Goal: Task Accomplishment & Management: Manage account settings

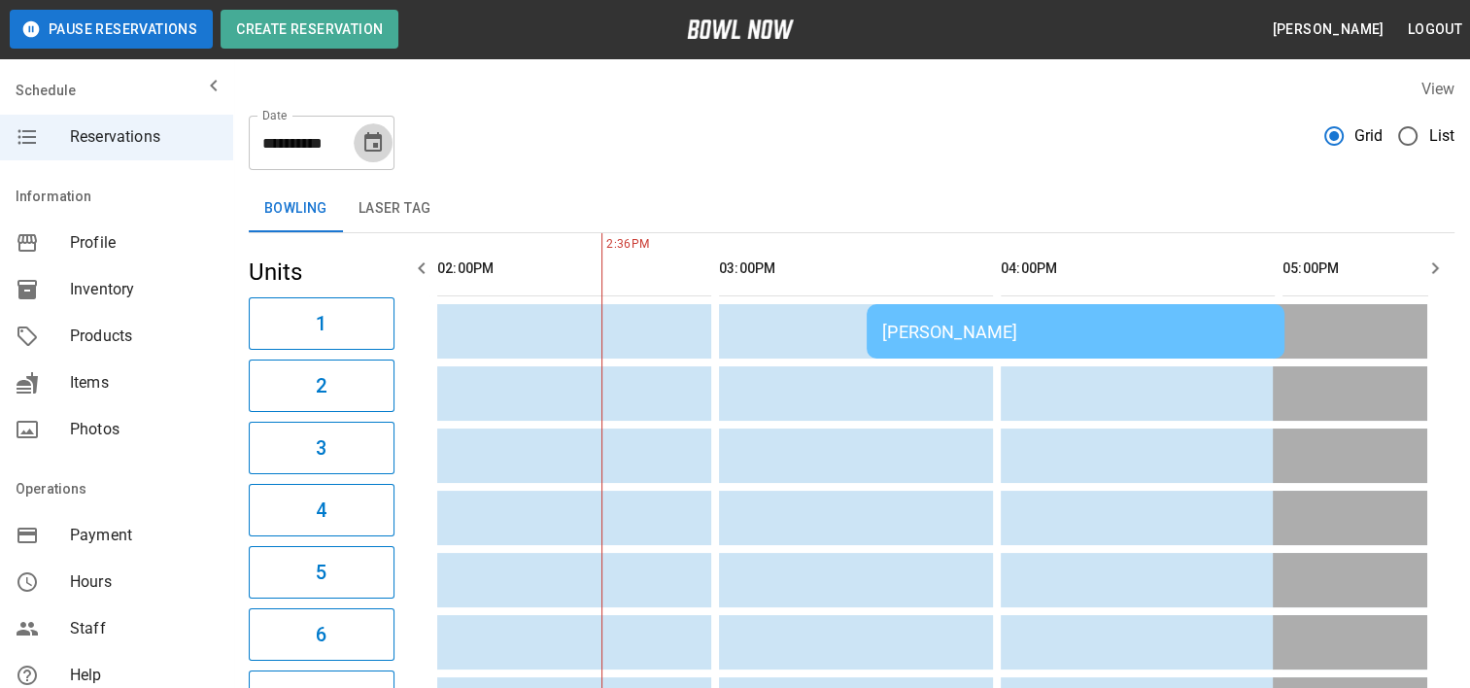
click at [367, 138] on icon "Choose date, selected date is Aug 28, 2025" at bounding box center [372, 141] width 17 height 19
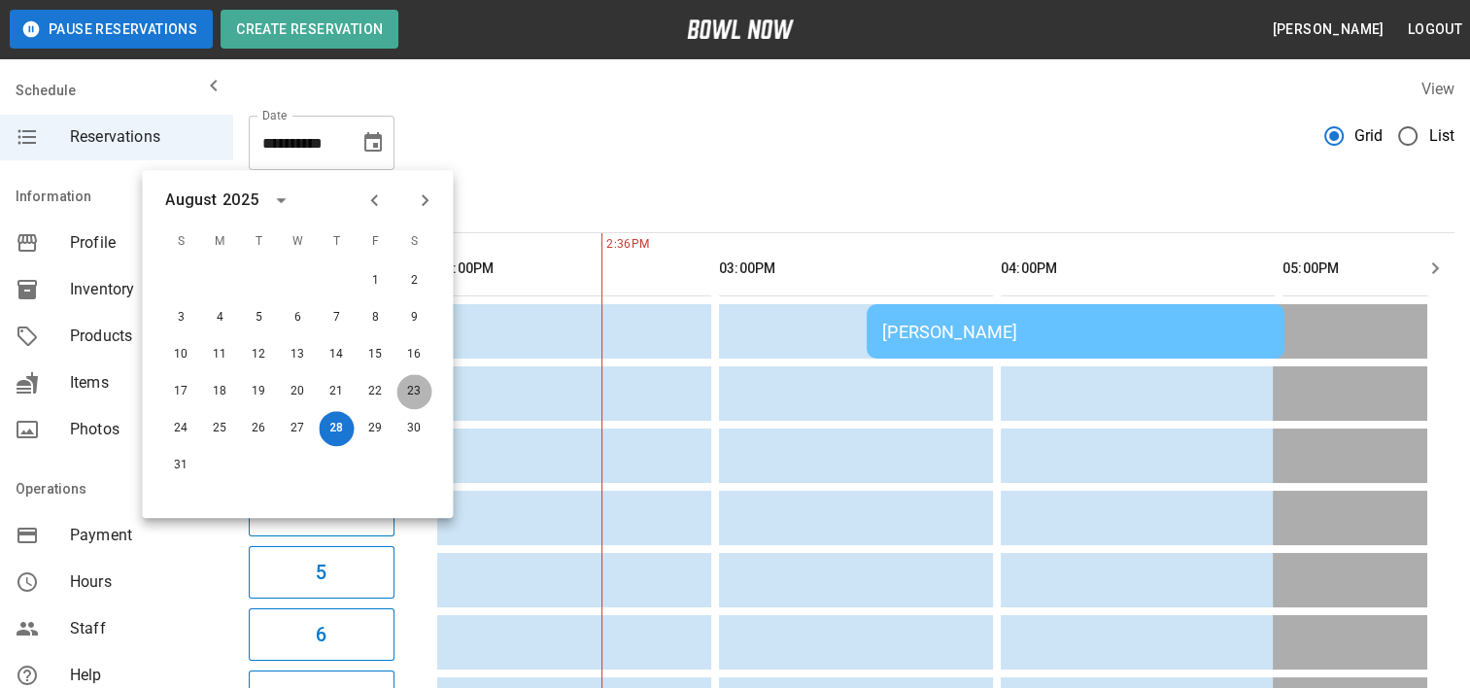
click at [406, 384] on button "23" at bounding box center [413, 391] width 35 height 35
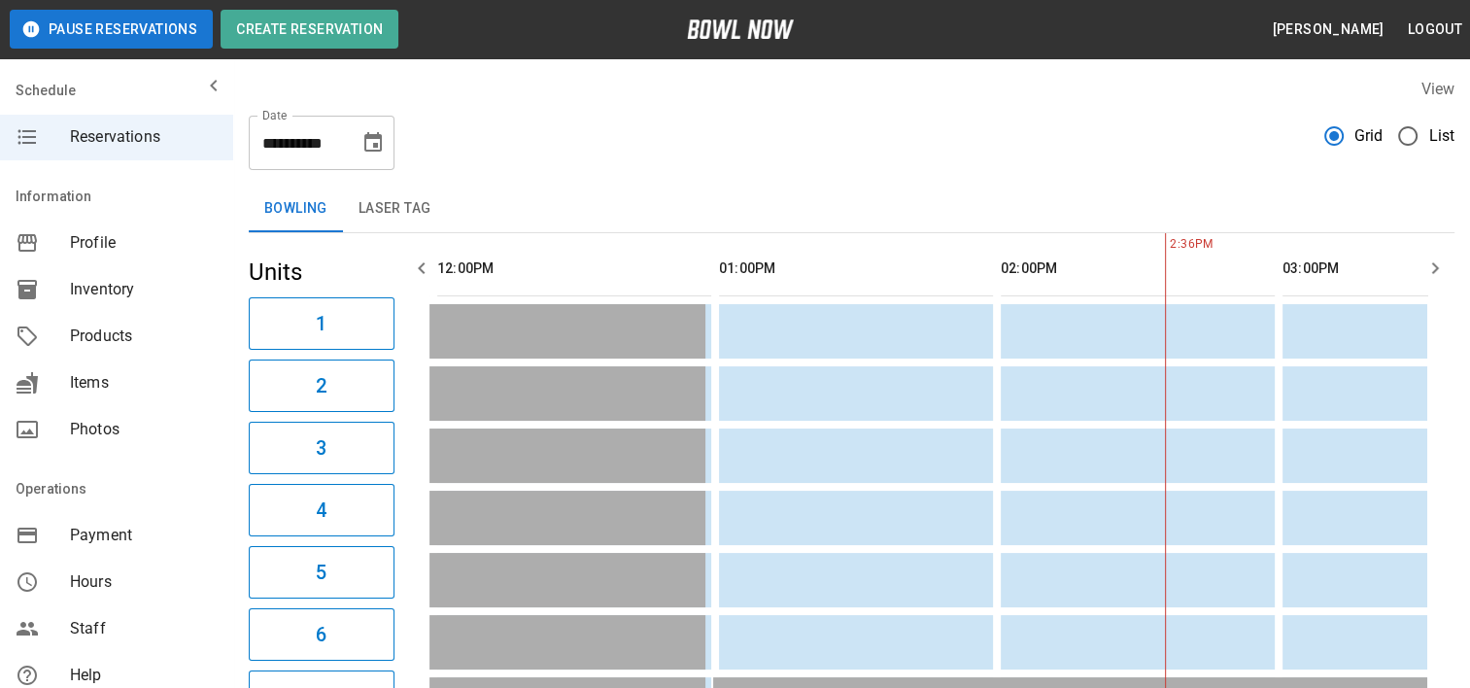
scroll to position [0, 1127]
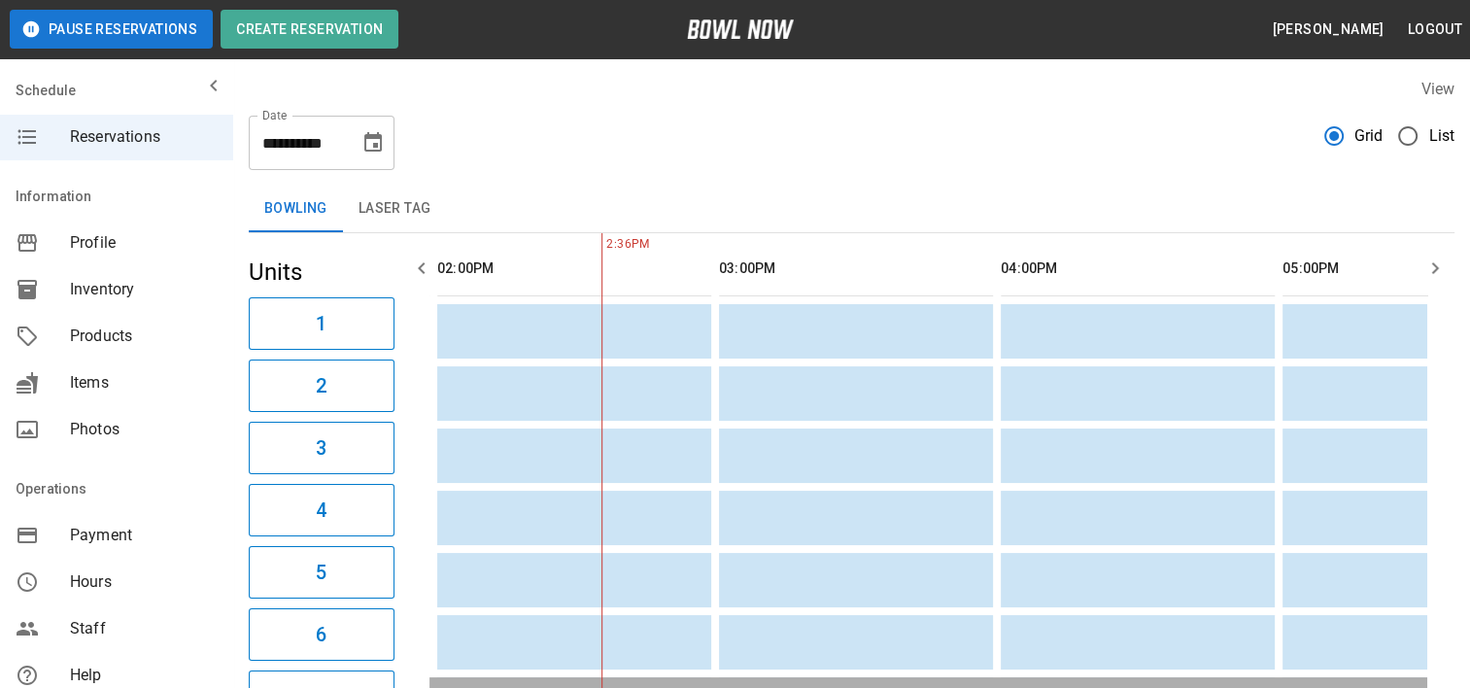
click at [1425, 259] on icon "button" at bounding box center [1434, 267] width 23 height 23
click at [1426, 259] on icon "button" at bounding box center [1434, 267] width 23 height 23
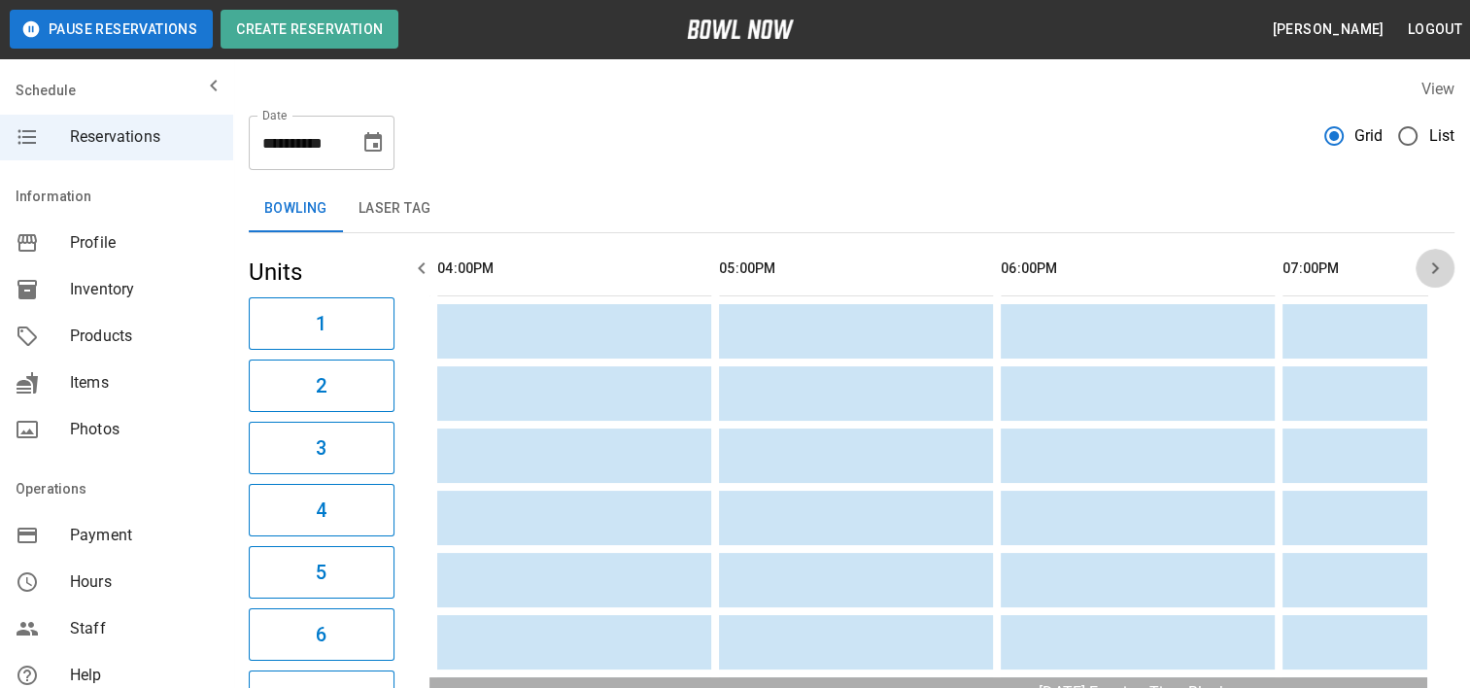
scroll to position [0, 1972]
click at [1426, 259] on icon "button" at bounding box center [1434, 267] width 23 height 23
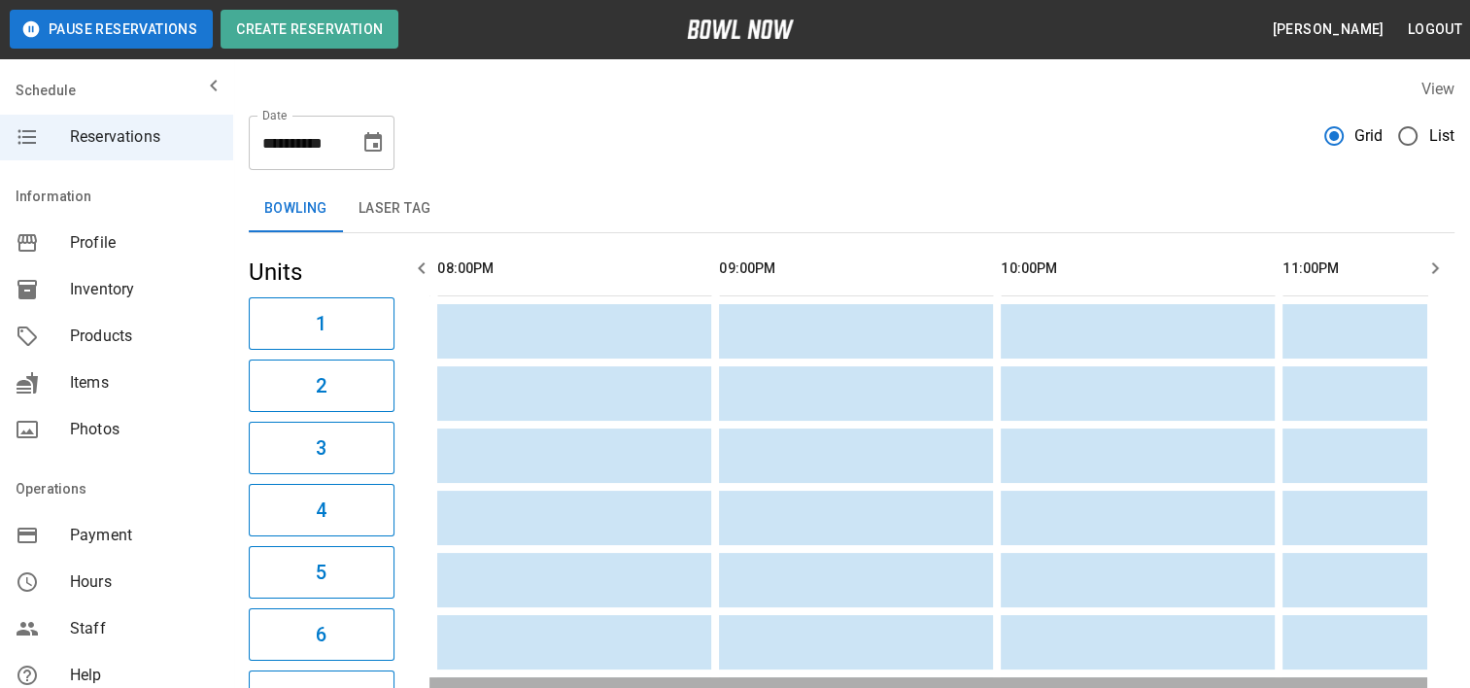
click at [1426, 259] on icon "button" at bounding box center [1434, 267] width 23 height 23
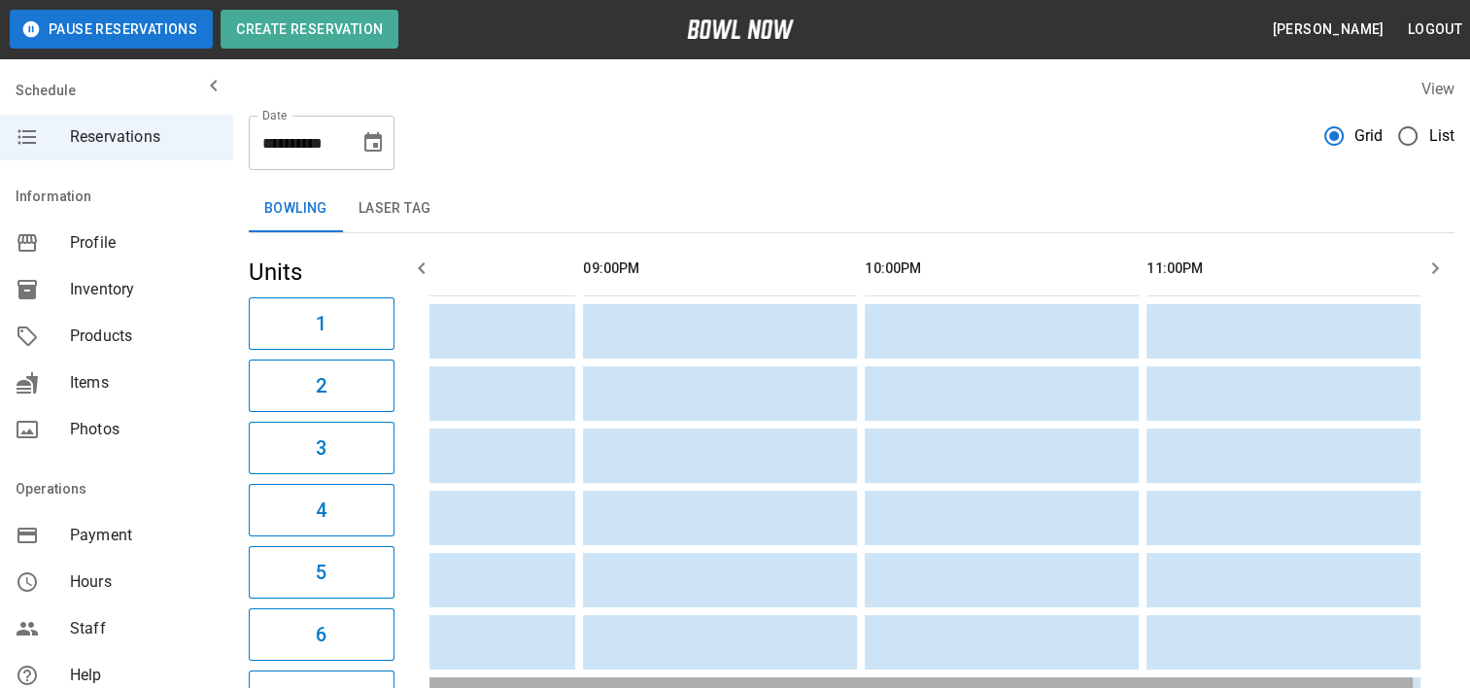
click at [1426, 259] on icon "button" at bounding box center [1434, 267] width 23 height 23
click at [427, 266] on icon "button" at bounding box center [421, 267] width 23 height 23
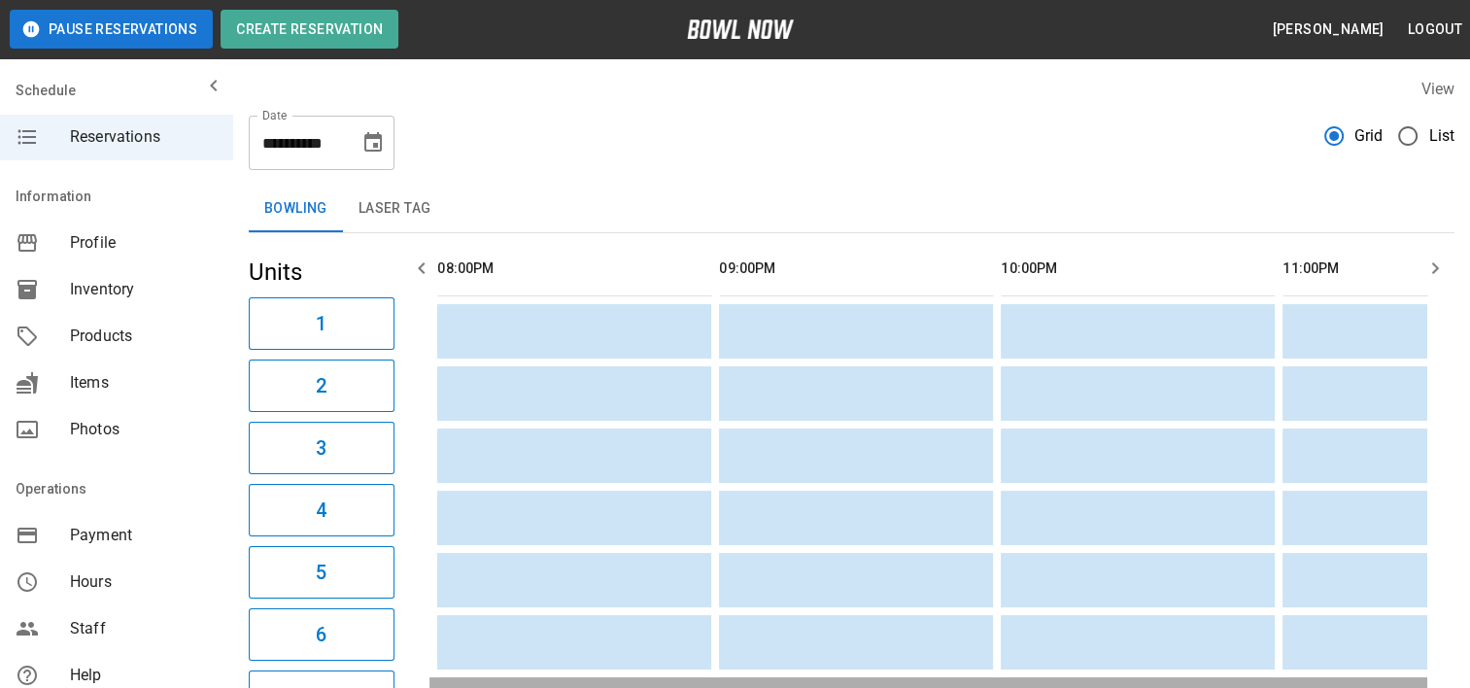
click at [427, 266] on icon "button" at bounding box center [421, 267] width 23 height 23
click at [426, 266] on icon "button" at bounding box center [421, 267] width 23 height 23
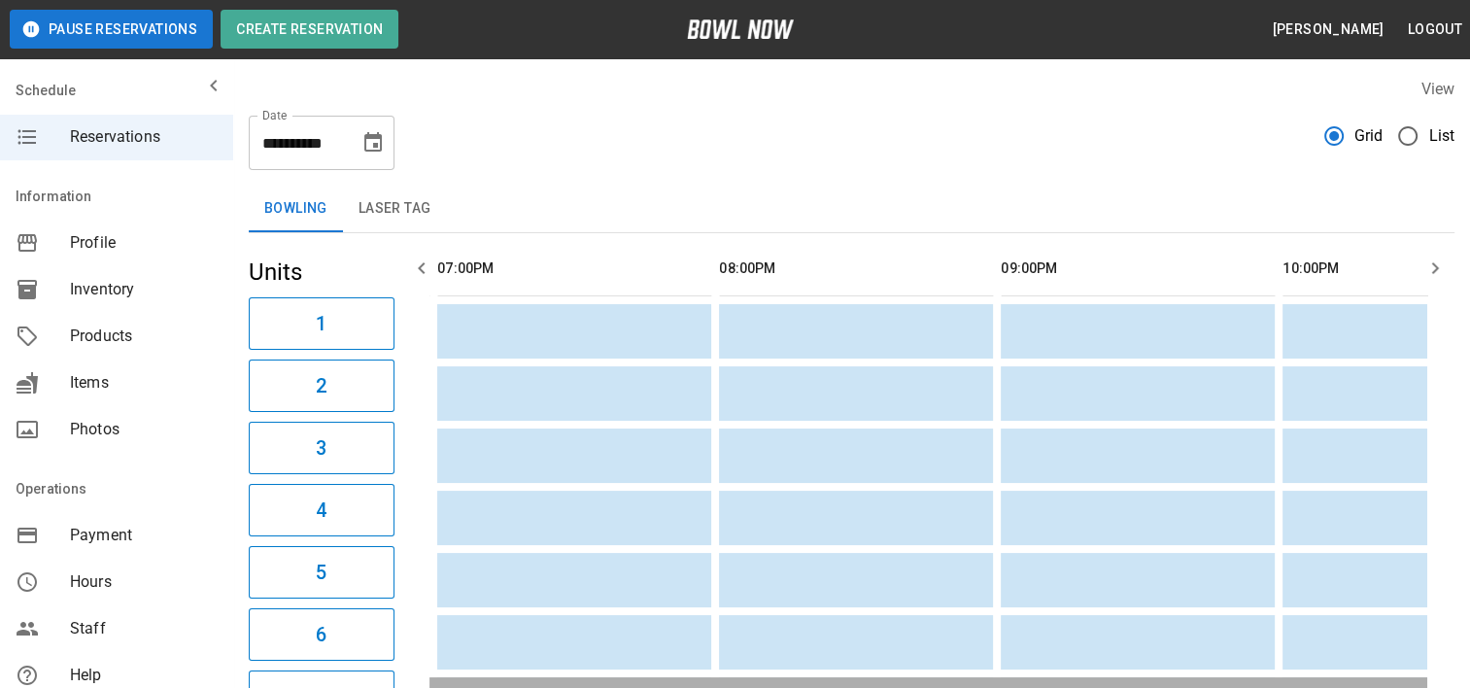
click at [415, 271] on icon "button" at bounding box center [421, 267] width 23 height 23
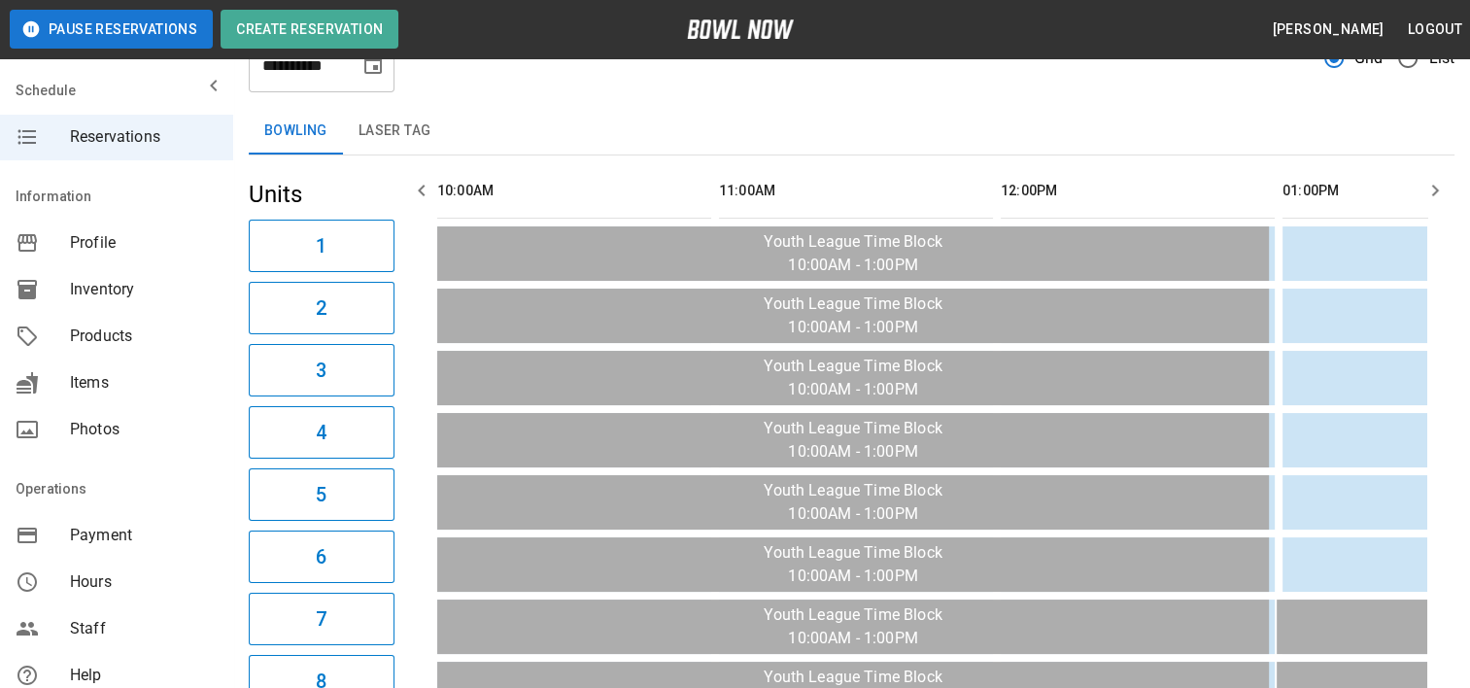
click at [1437, 183] on icon "button" at bounding box center [1434, 190] width 23 height 23
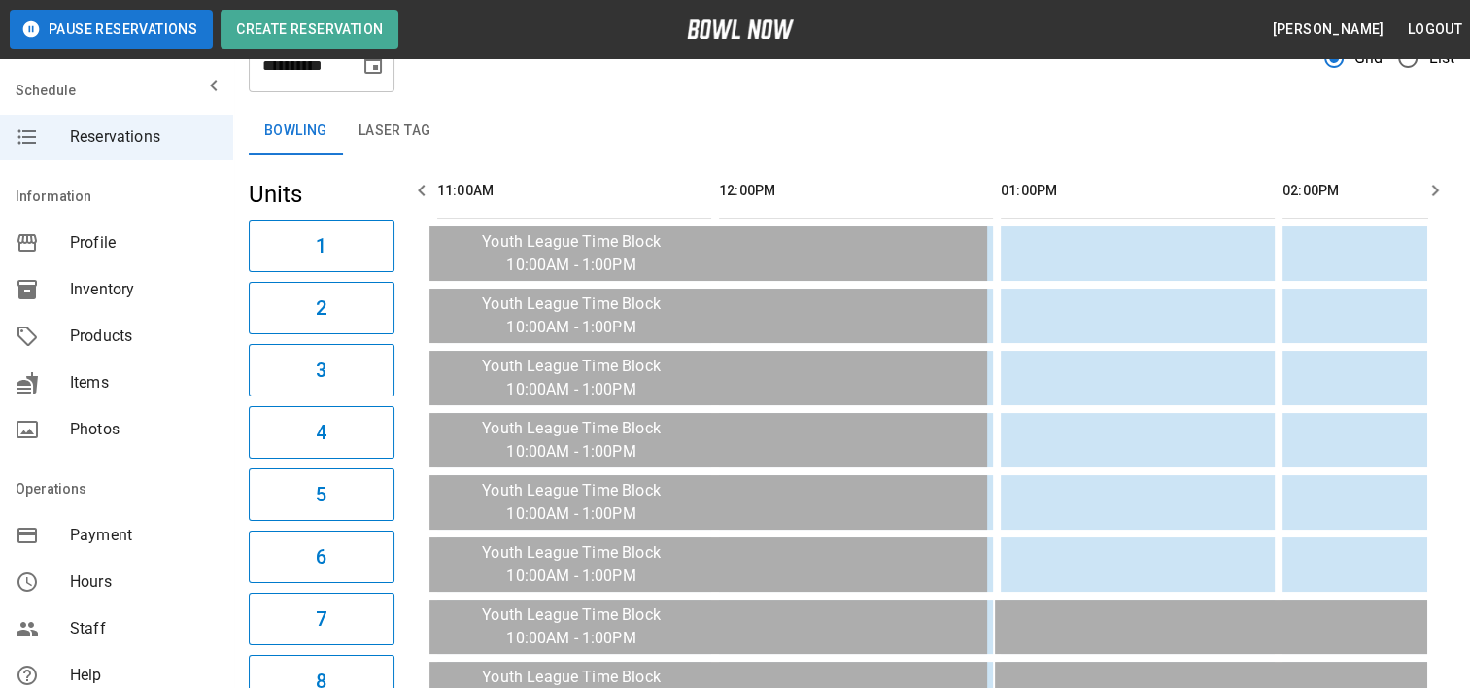
click at [1437, 183] on icon "button" at bounding box center [1434, 190] width 23 height 23
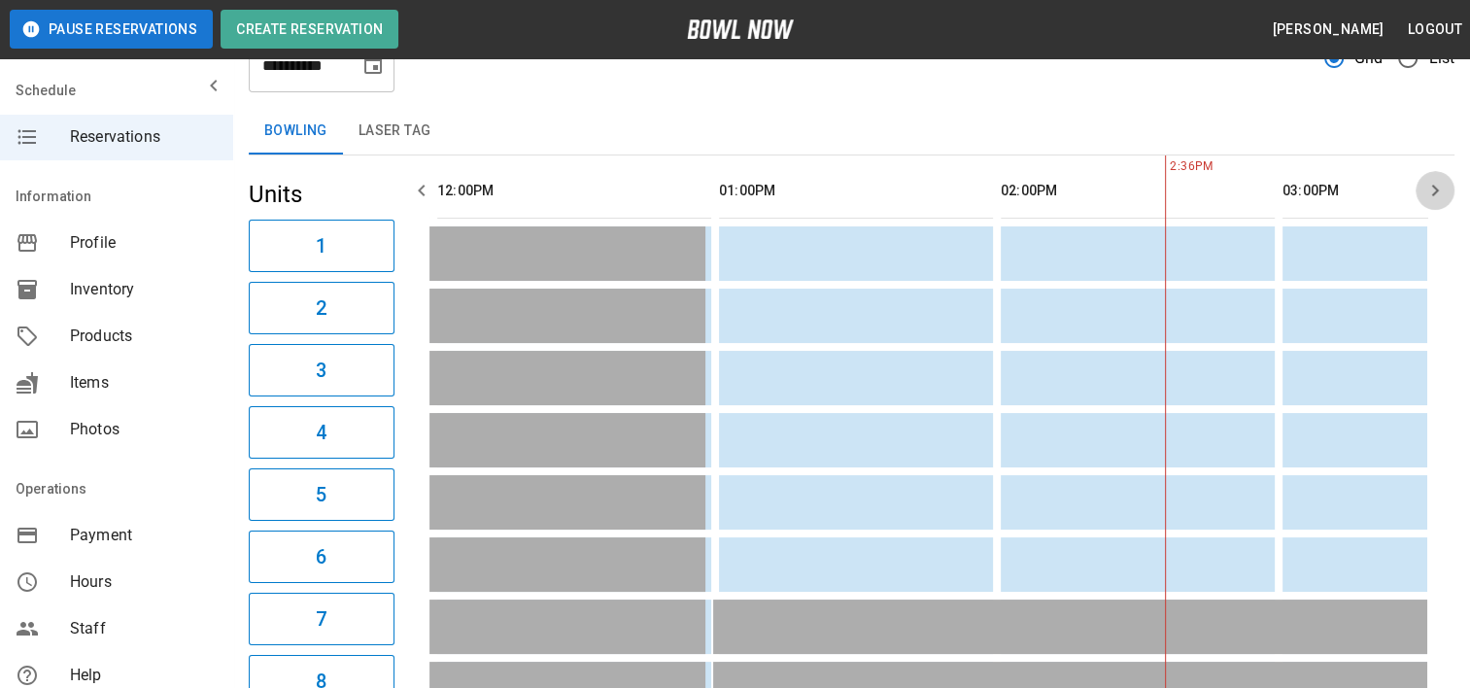
click at [1435, 183] on icon "button" at bounding box center [1434, 190] width 23 height 23
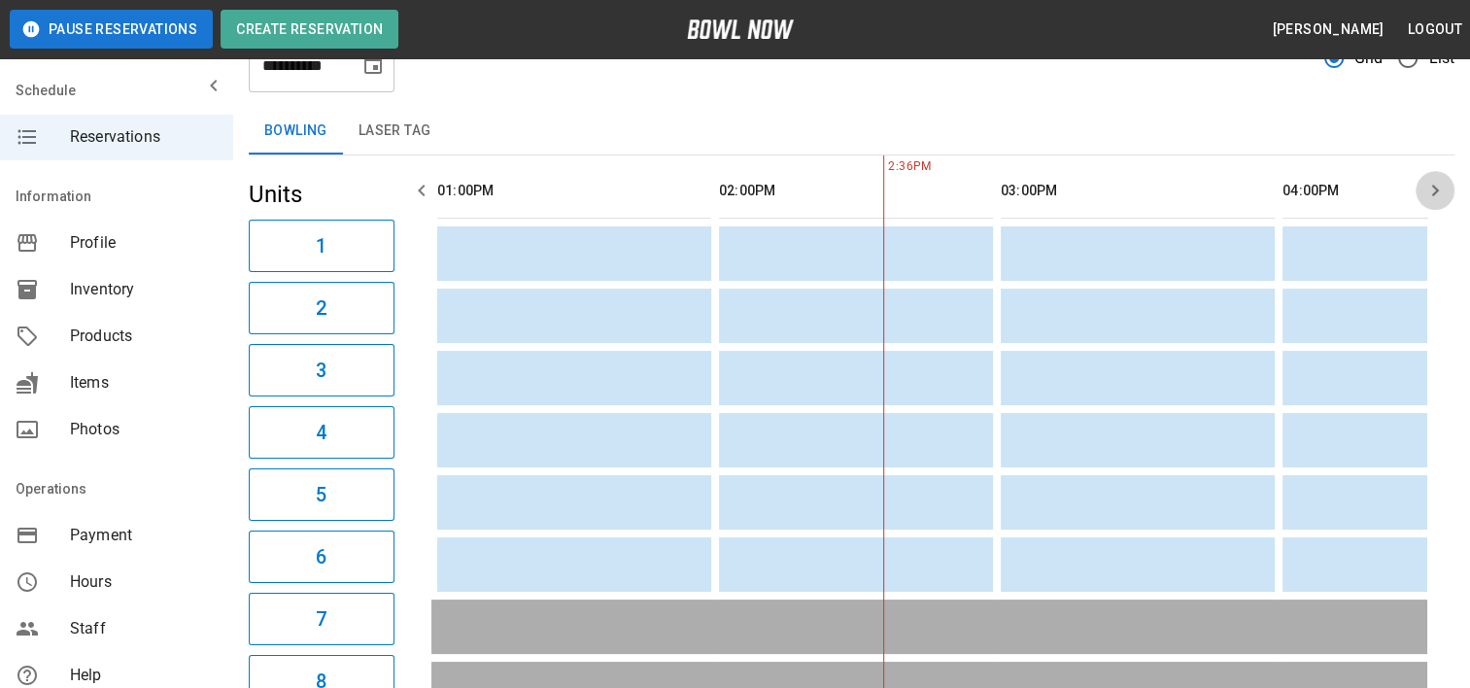
click at [1433, 183] on icon "button" at bounding box center [1434, 190] width 23 height 23
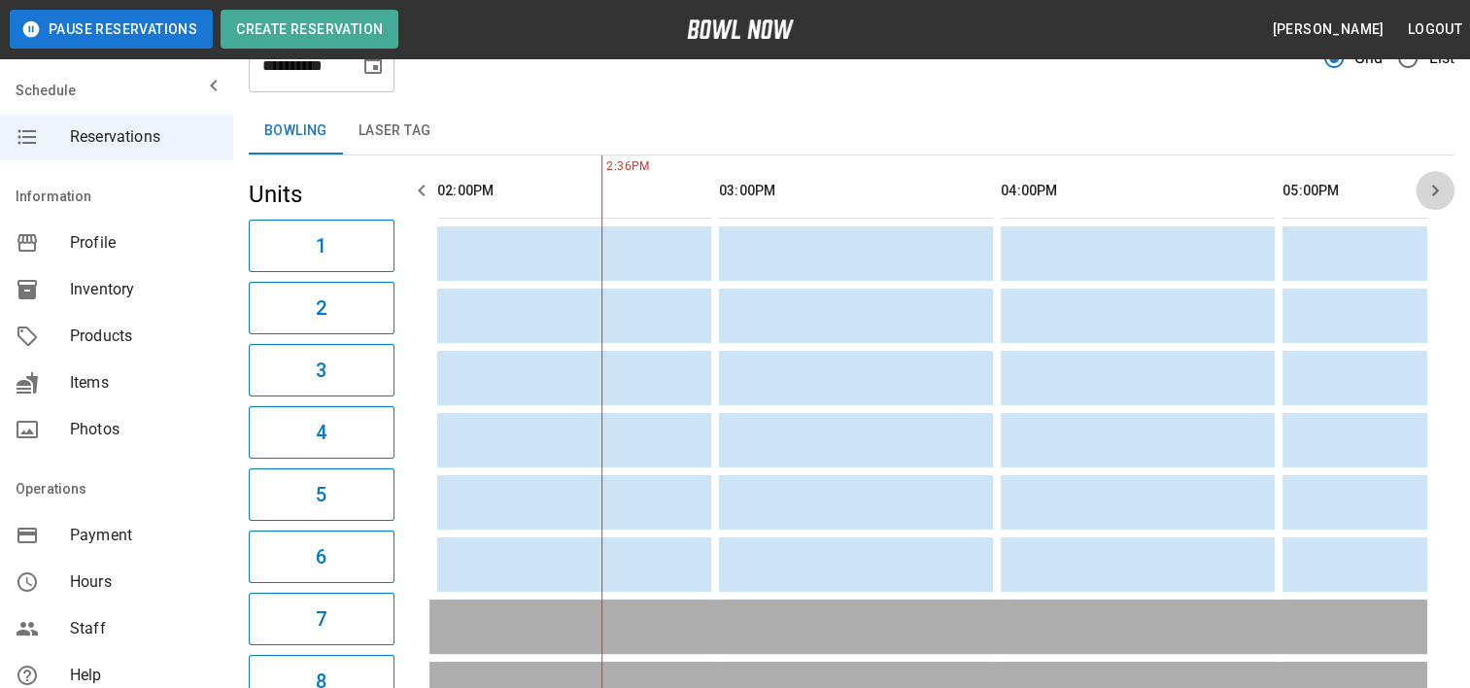
click at [1433, 183] on icon "button" at bounding box center [1434, 190] width 23 height 23
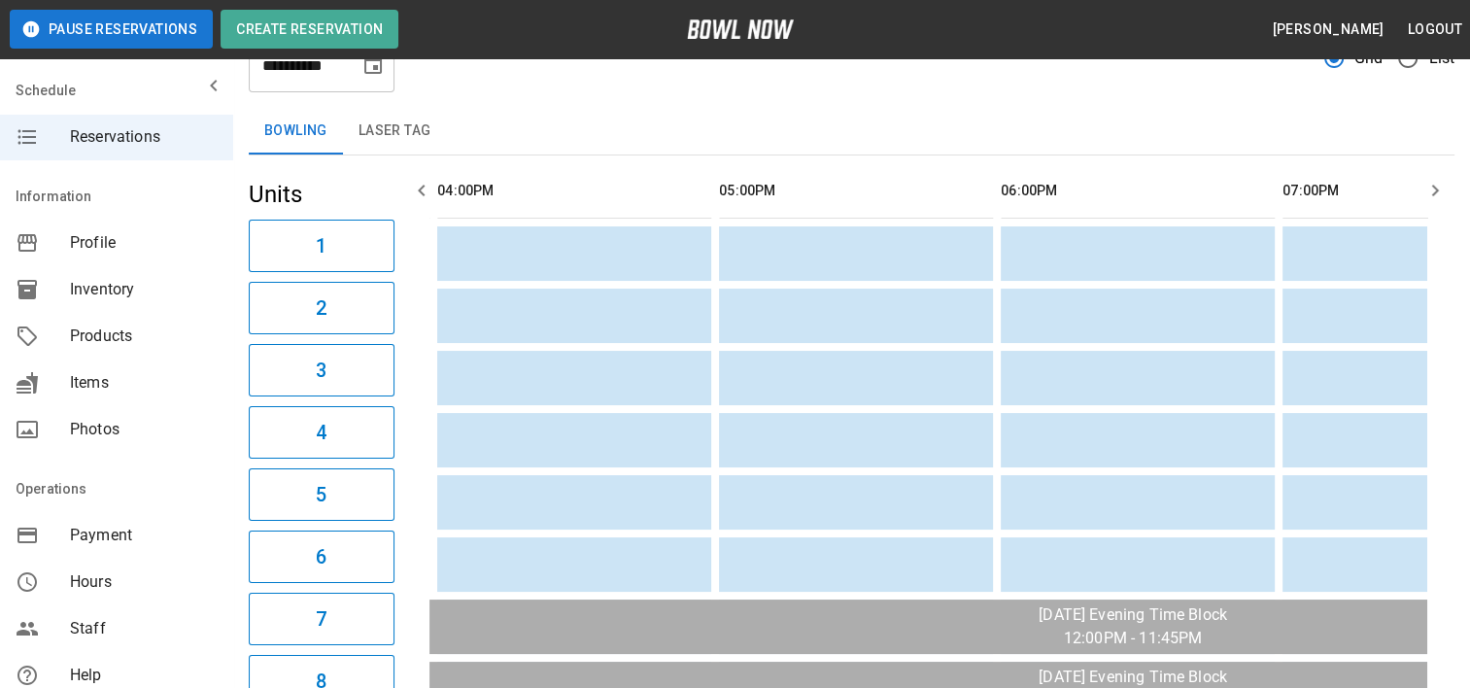
click at [367, 68] on icon "Choose date, selected date is Aug 23, 2025" at bounding box center [372, 64] width 23 height 23
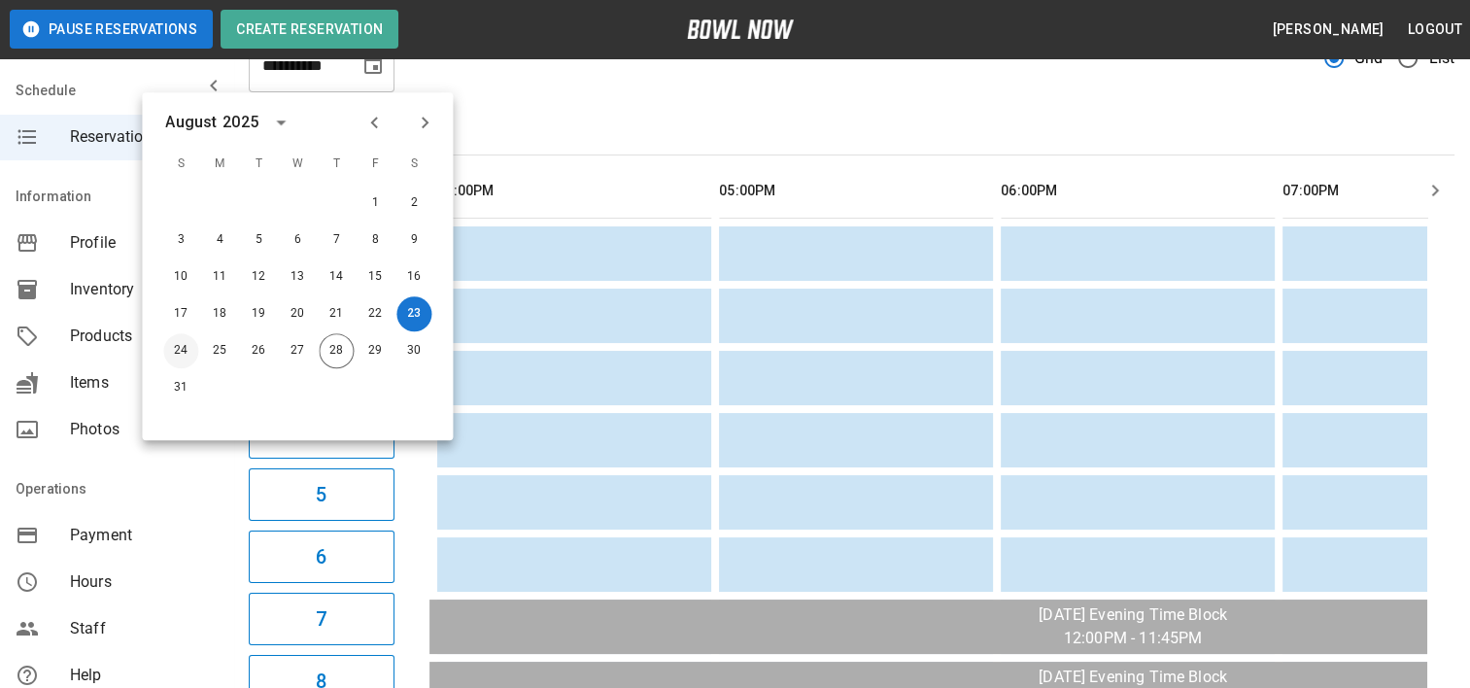
click at [176, 344] on button "24" at bounding box center [180, 350] width 35 height 35
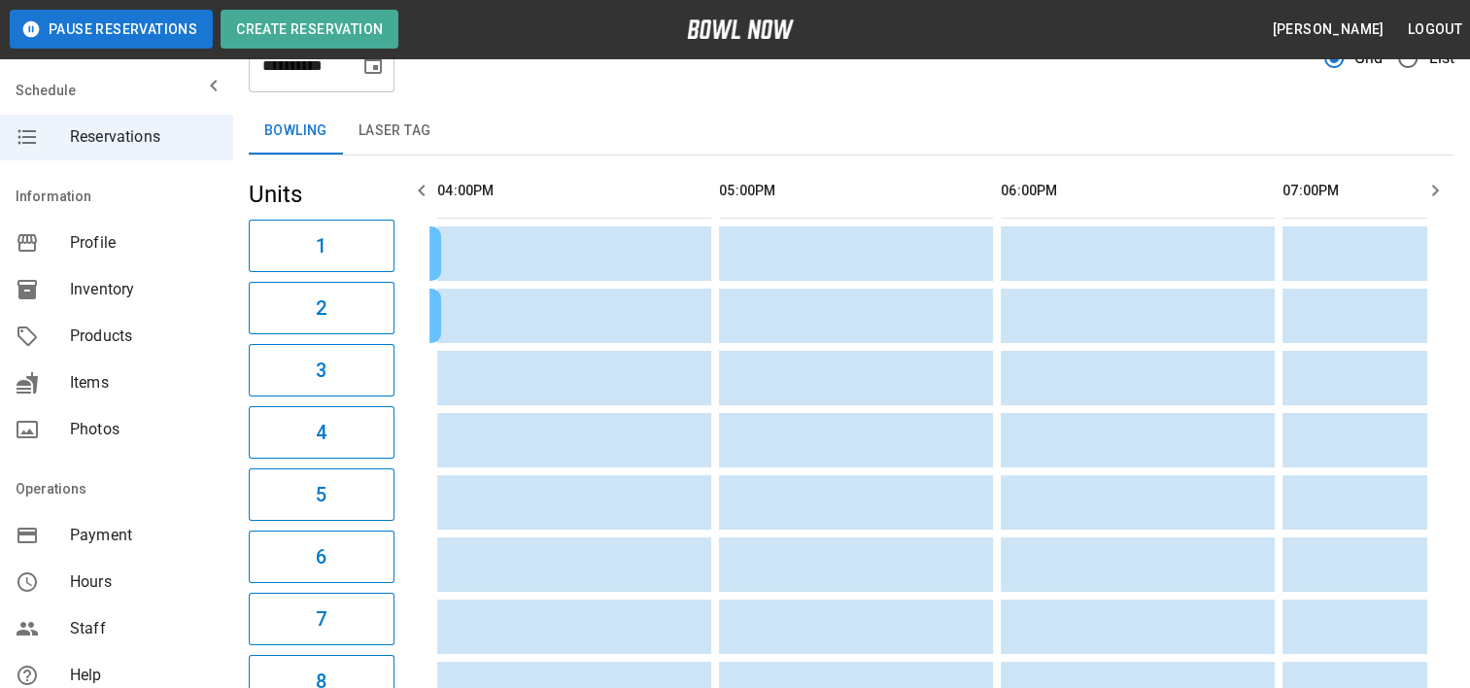
click at [424, 191] on icon "button" at bounding box center [421, 190] width 23 height 23
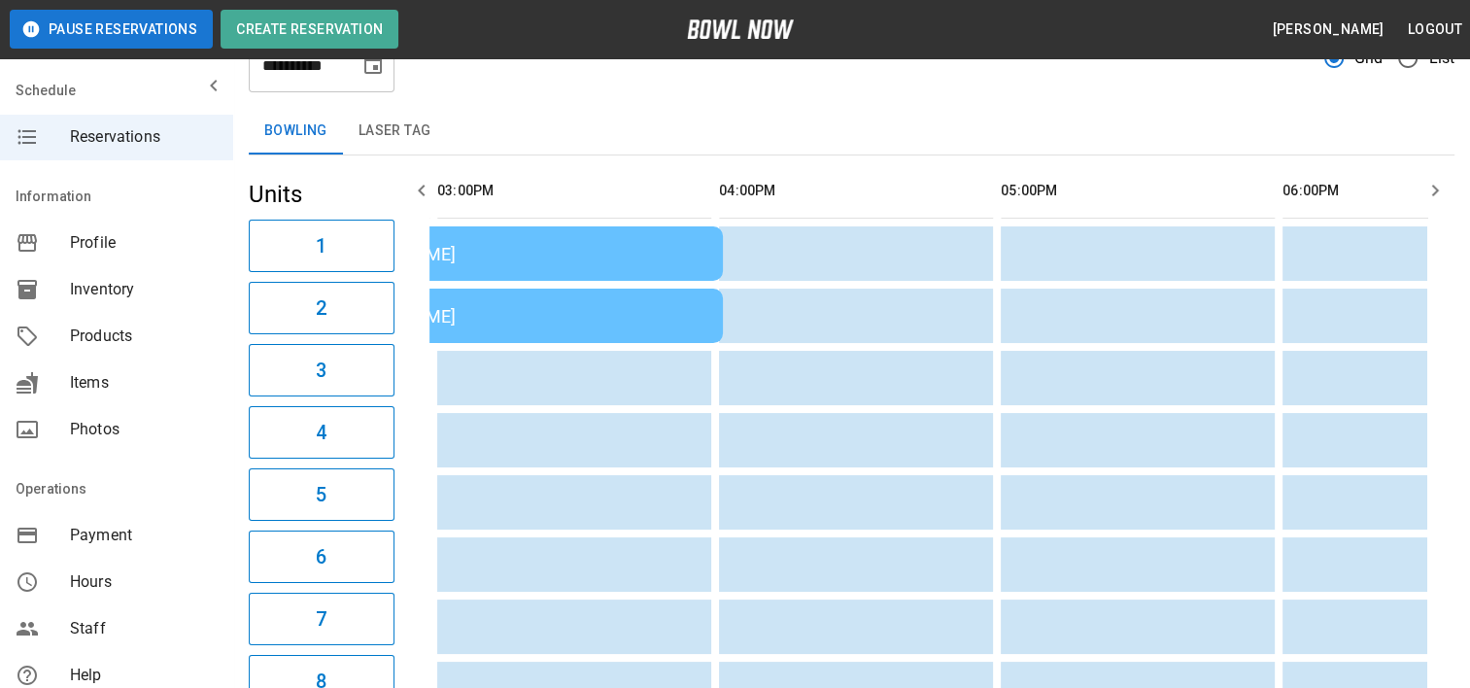
click at [424, 191] on icon "button" at bounding box center [421, 190] width 23 height 23
click at [424, 190] on icon "button" at bounding box center [421, 190] width 23 height 23
click at [424, 189] on icon "button" at bounding box center [421, 190] width 23 height 23
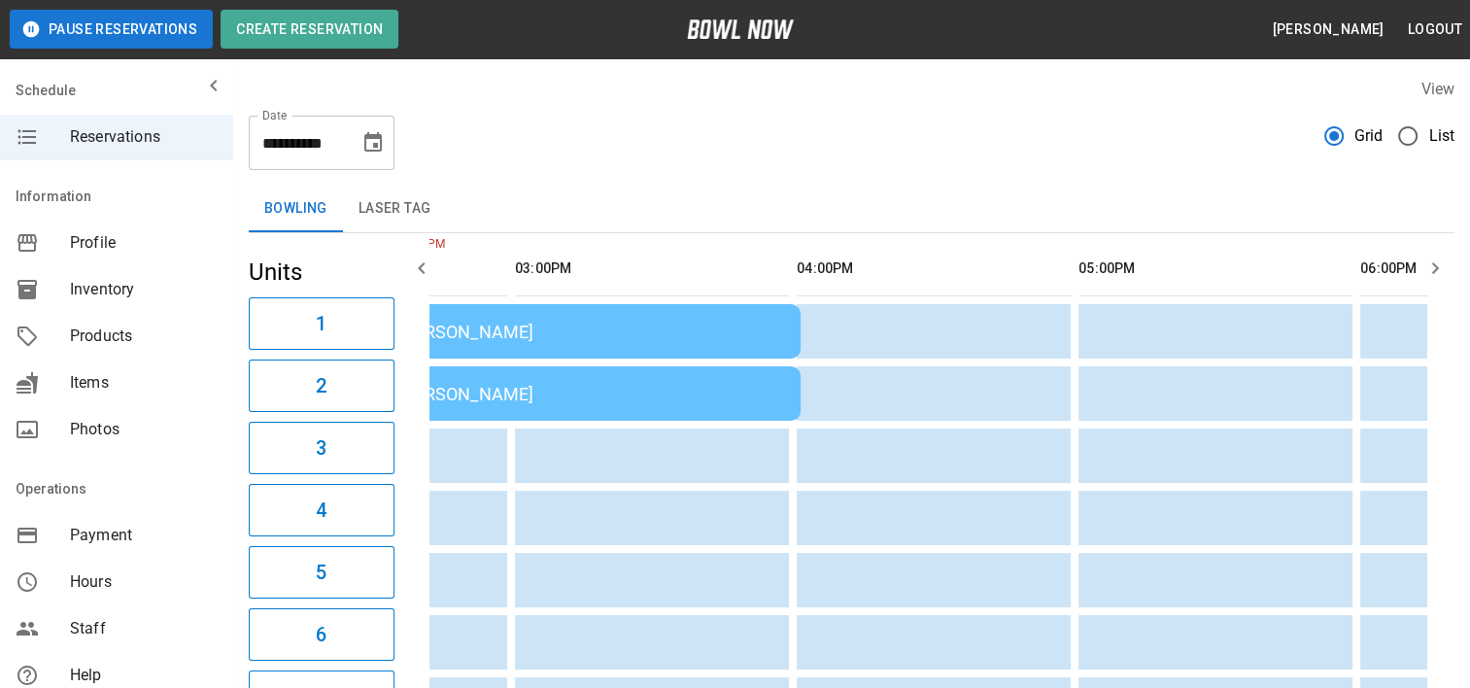
click at [602, 333] on div "[PERSON_NAME]" at bounding box center [591, 332] width 387 height 20
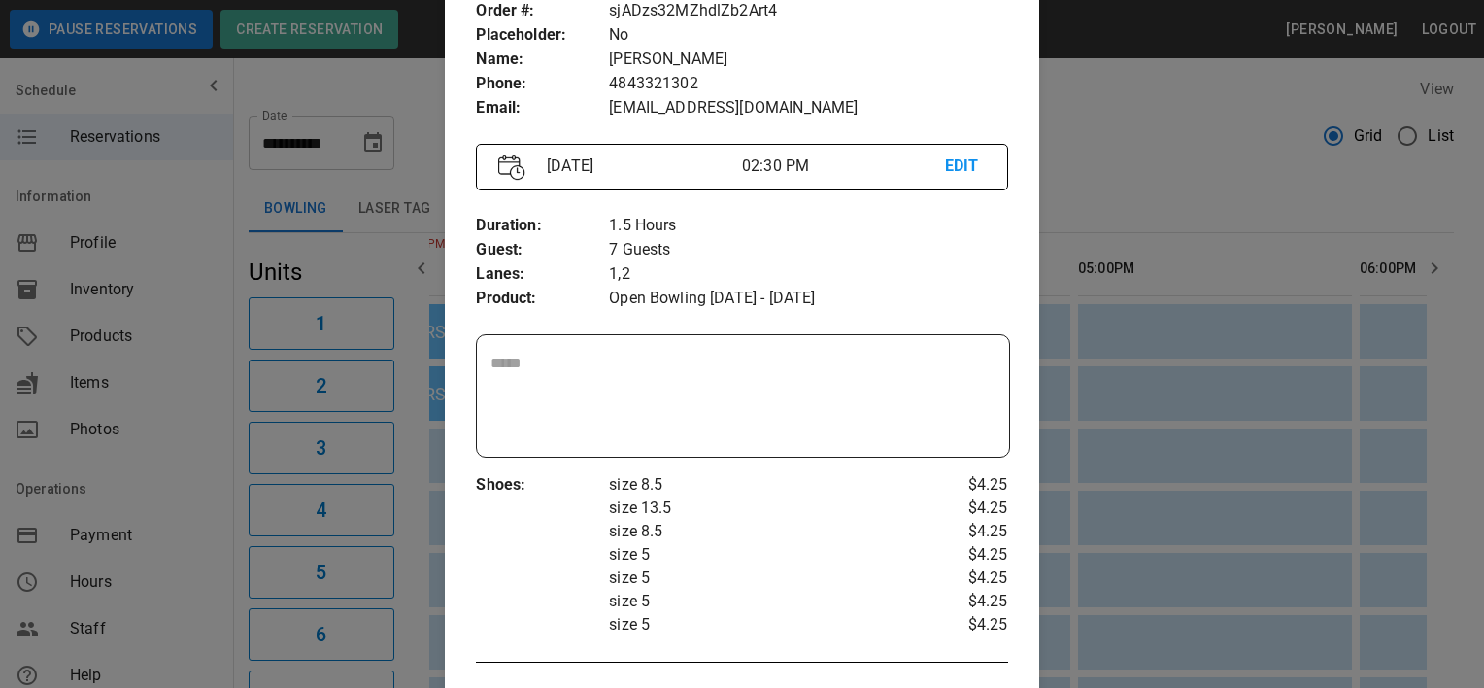
click at [1094, 81] on div at bounding box center [742, 344] width 1484 height 688
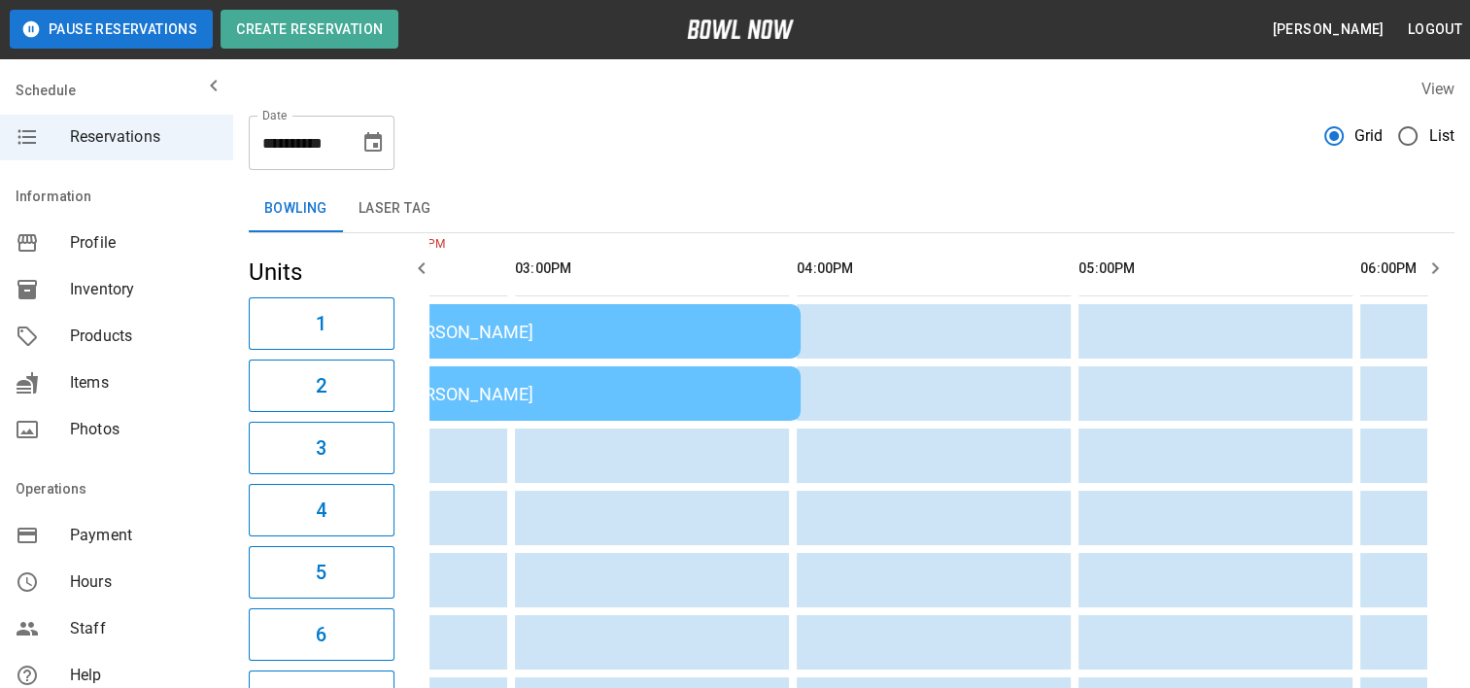
click at [367, 145] on icon "Choose date, selected date is Aug 24, 2025" at bounding box center [372, 142] width 23 height 23
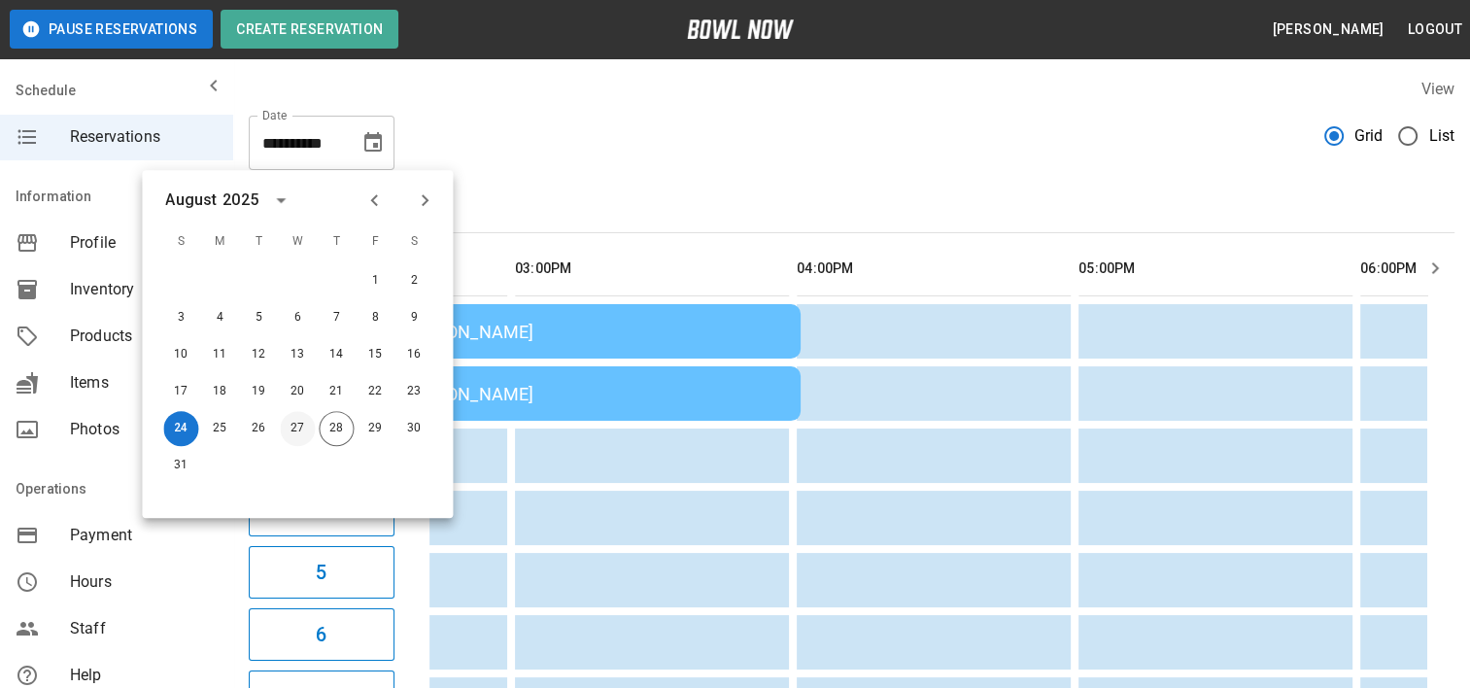
click at [303, 425] on button "27" at bounding box center [297, 428] width 35 height 35
click at [296, 426] on button "27" at bounding box center [297, 428] width 35 height 35
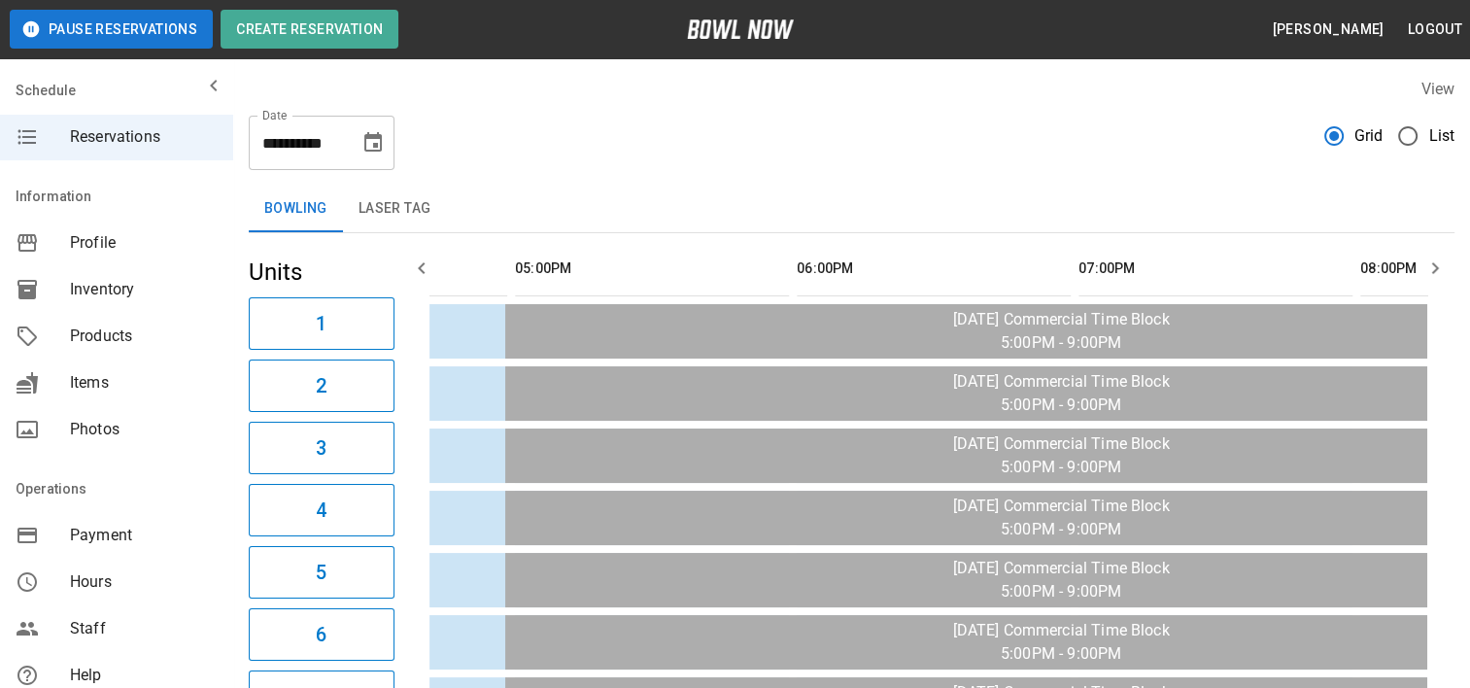
scroll to position [0, 563]
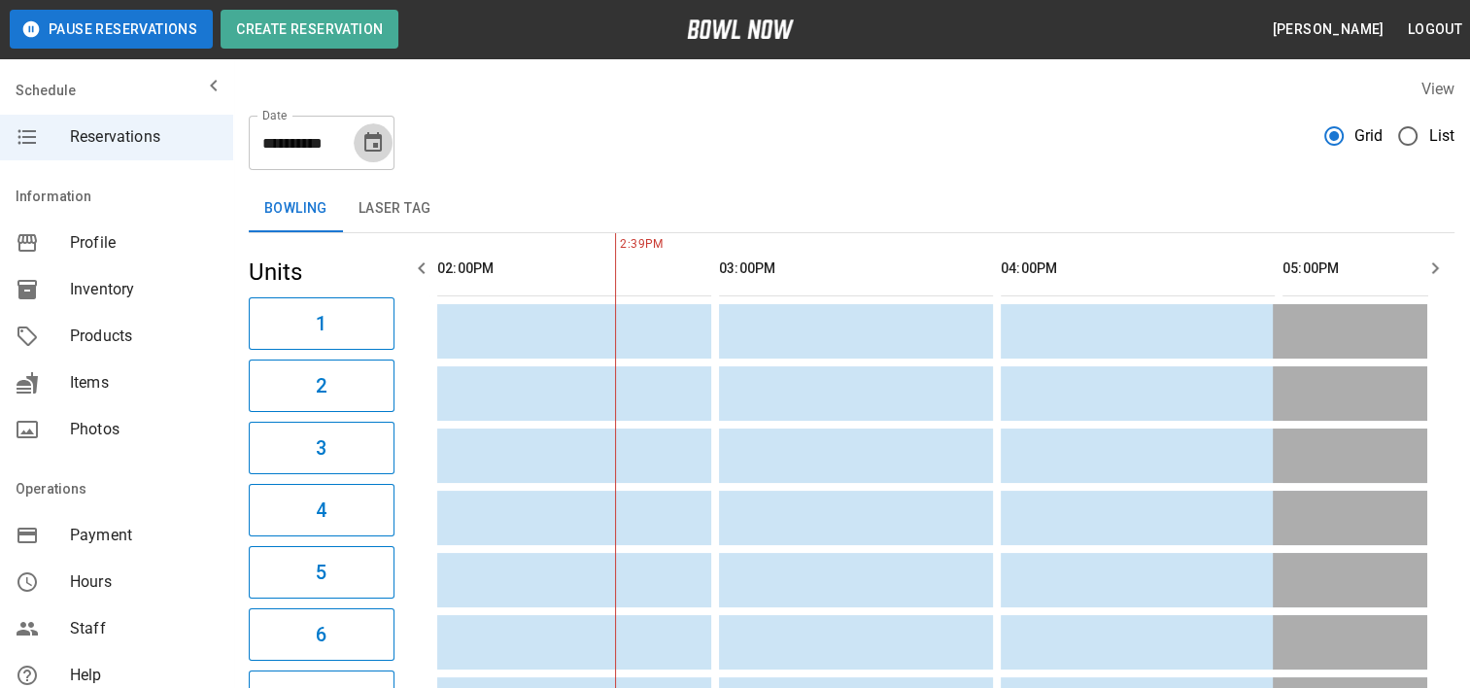
click at [374, 148] on icon "Choose date, selected date is Aug 27, 2025" at bounding box center [372, 142] width 23 height 23
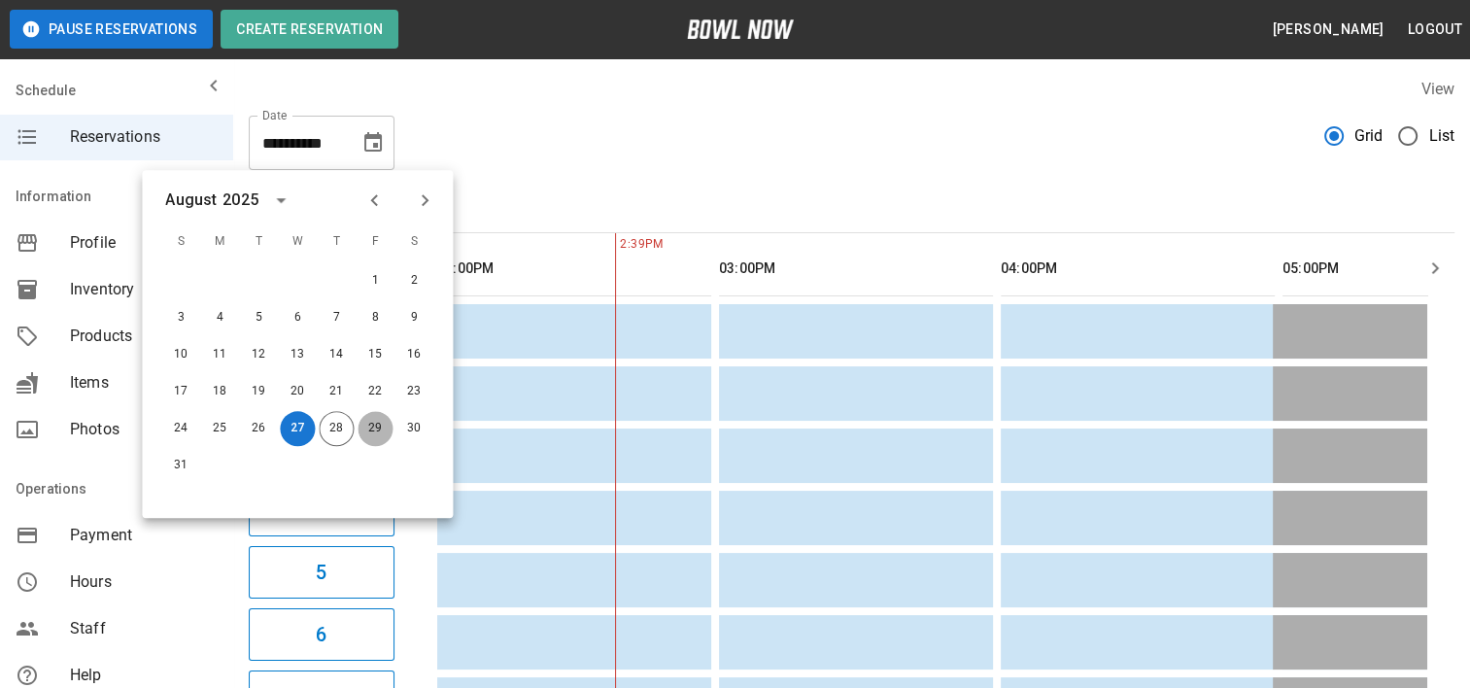
click at [374, 424] on button "29" at bounding box center [375, 428] width 35 height 35
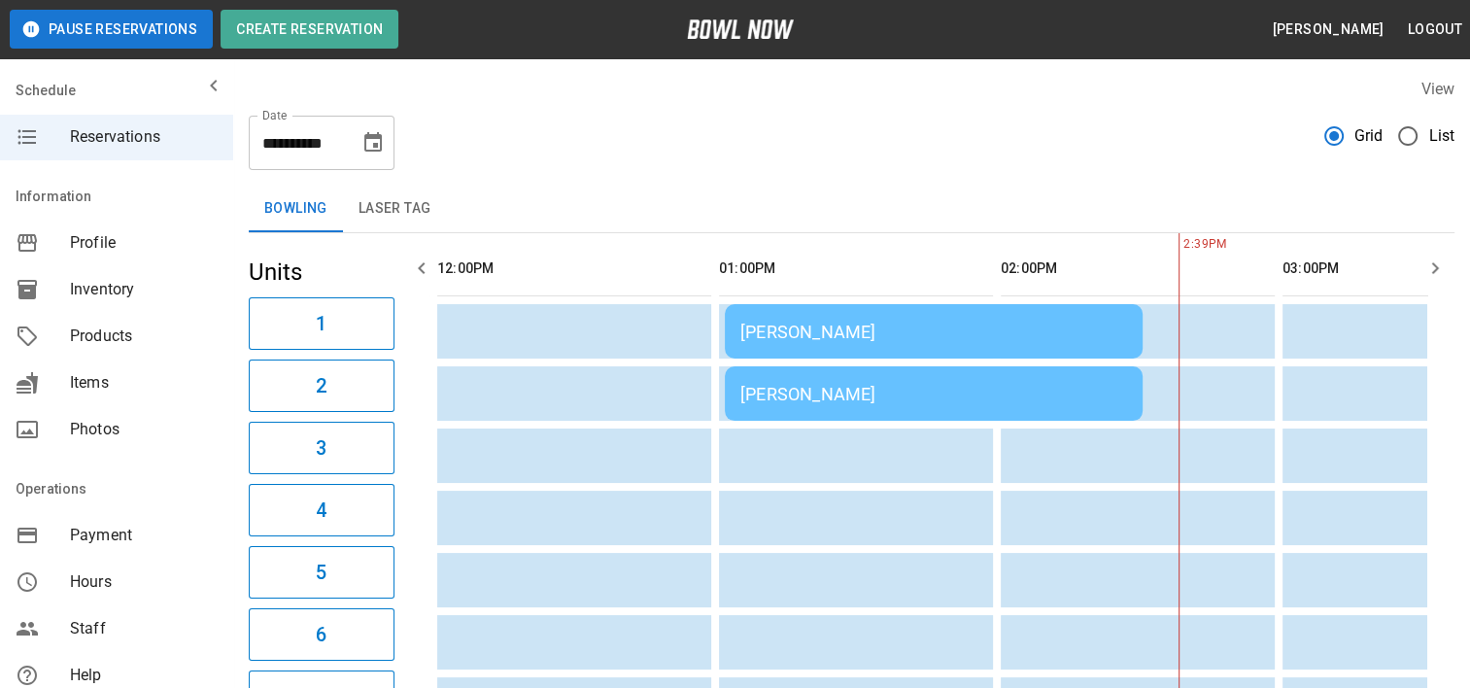
scroll to position [0, 1127]
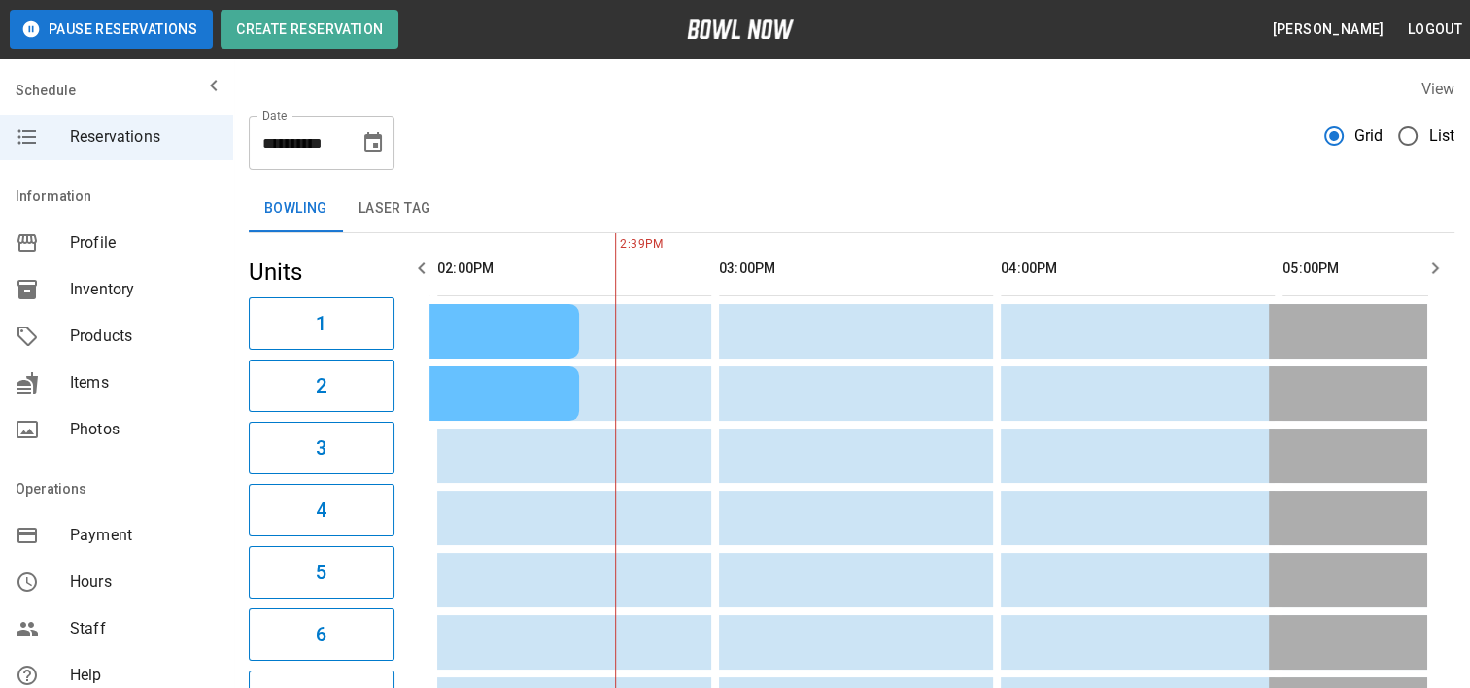
click at [411, 262] on icon "button" at bounding box center [421, 267] width 23 height 23
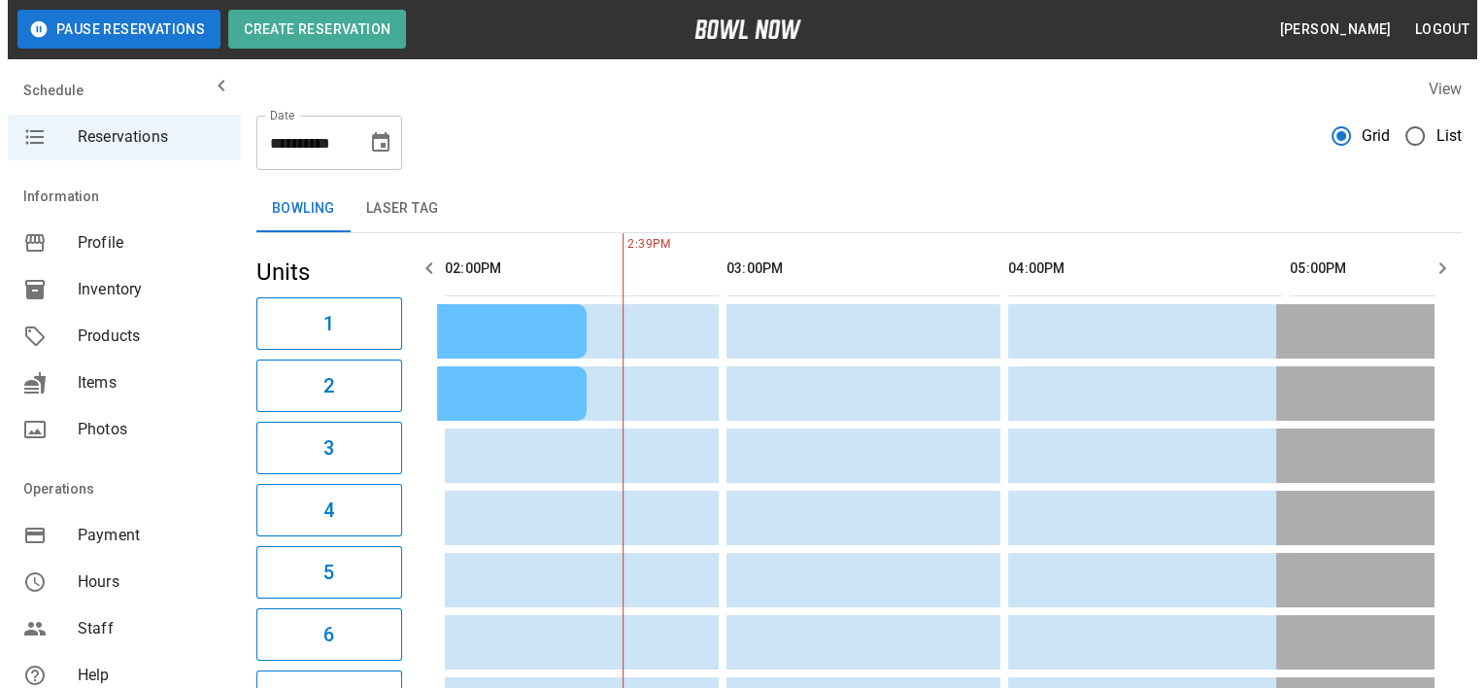
scroll to position [0, 845]
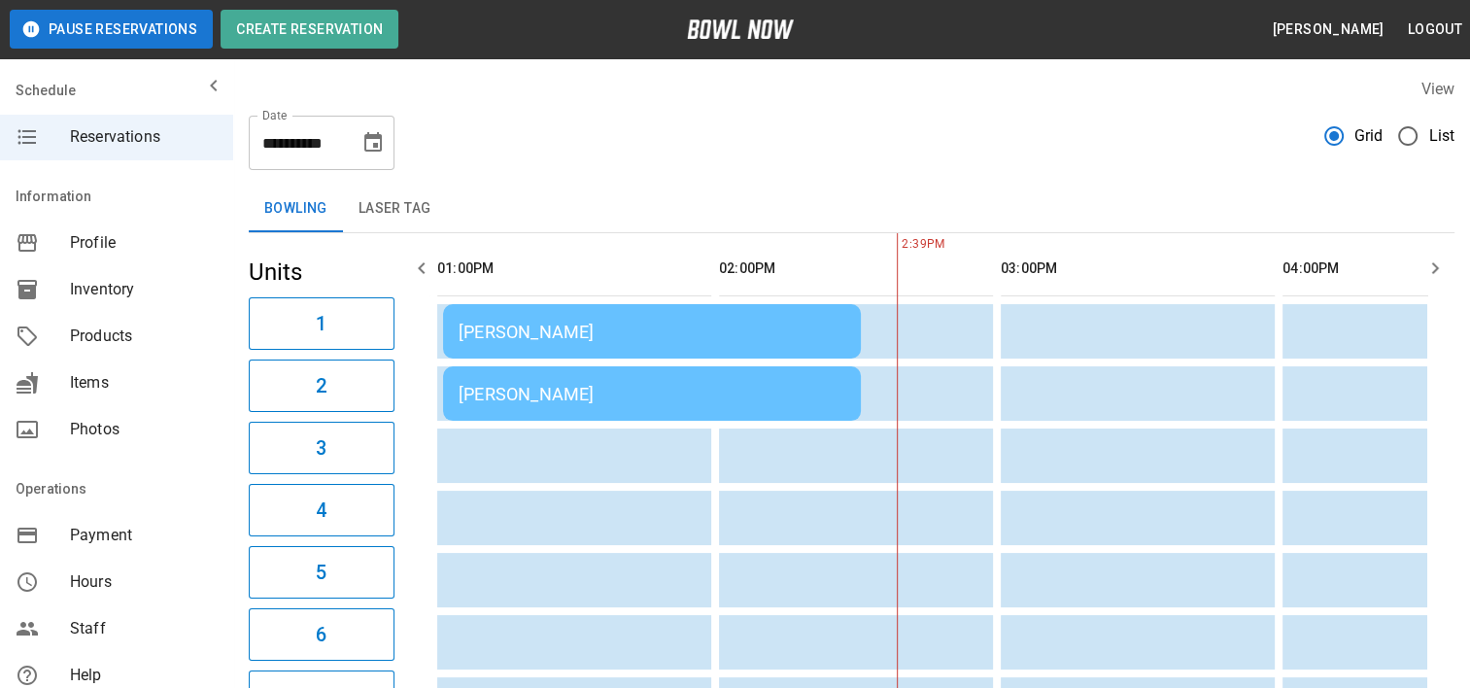
click at [529, 324] on div "[PERSON_NAME]" at bounding box center [652, 332] width 387 height 20
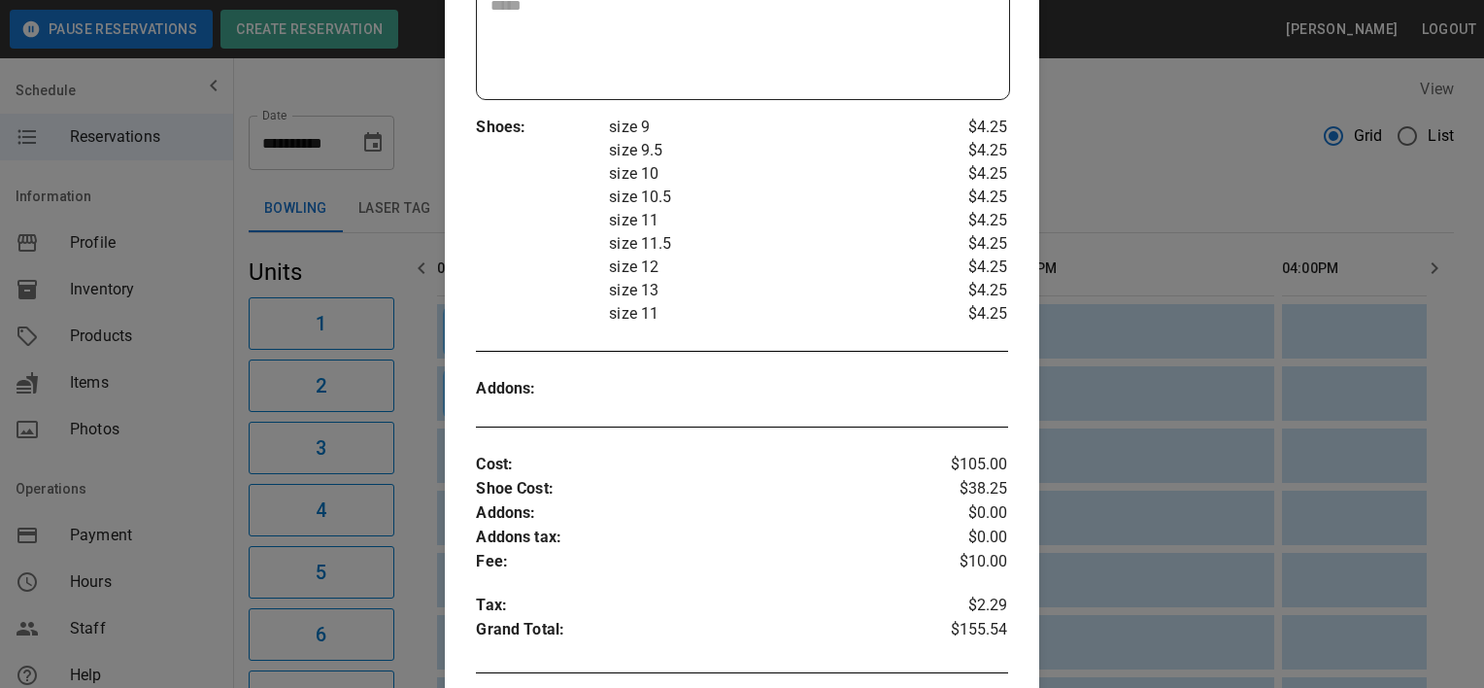
scroll to position [150, 0]
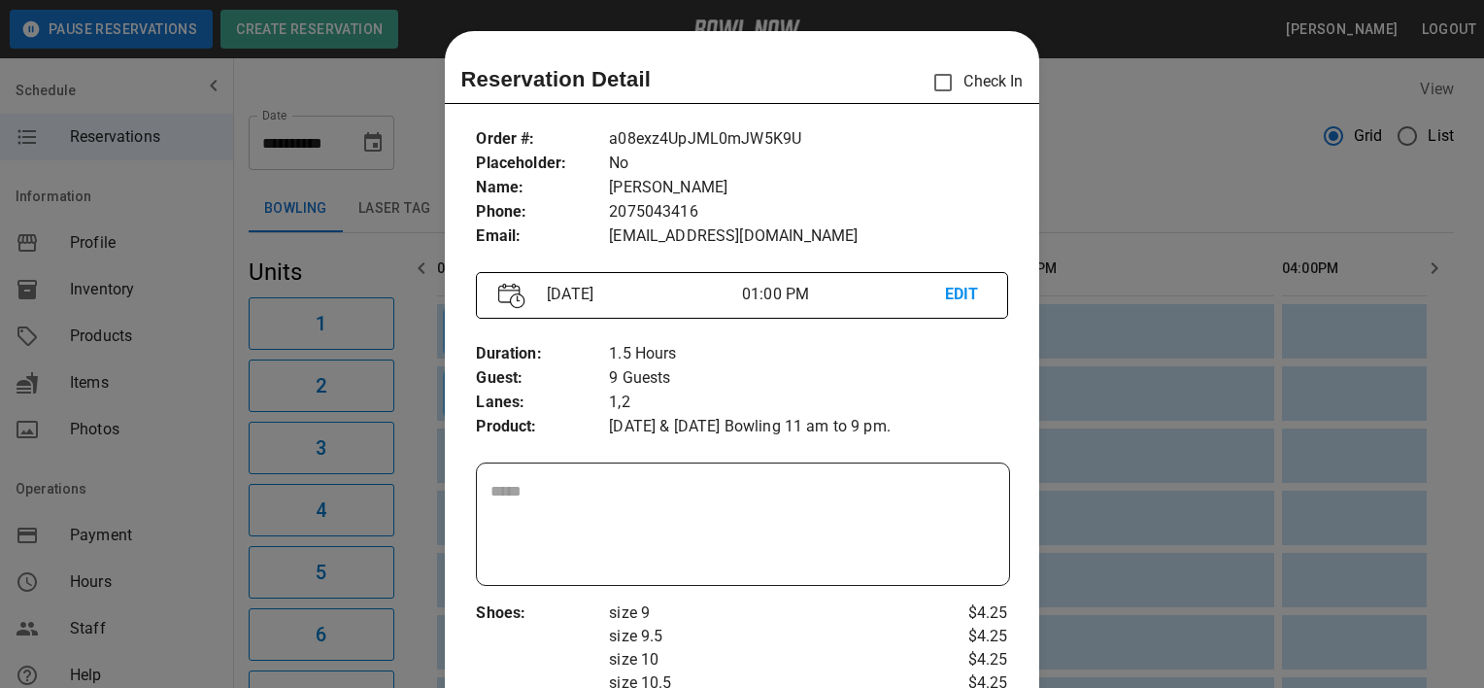
click at [1065, 124] on div at bounding box center [742, 344] width 1484 height 688
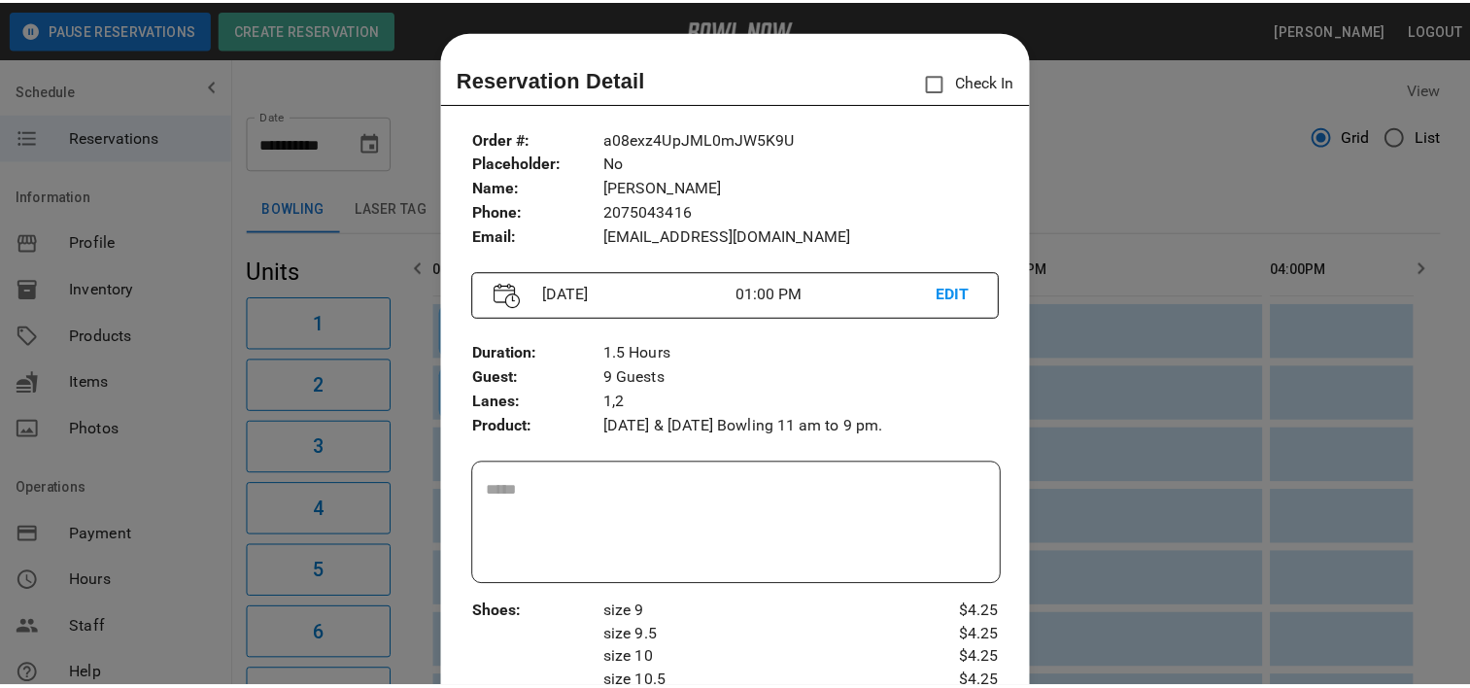
scroll to position [0, 0]
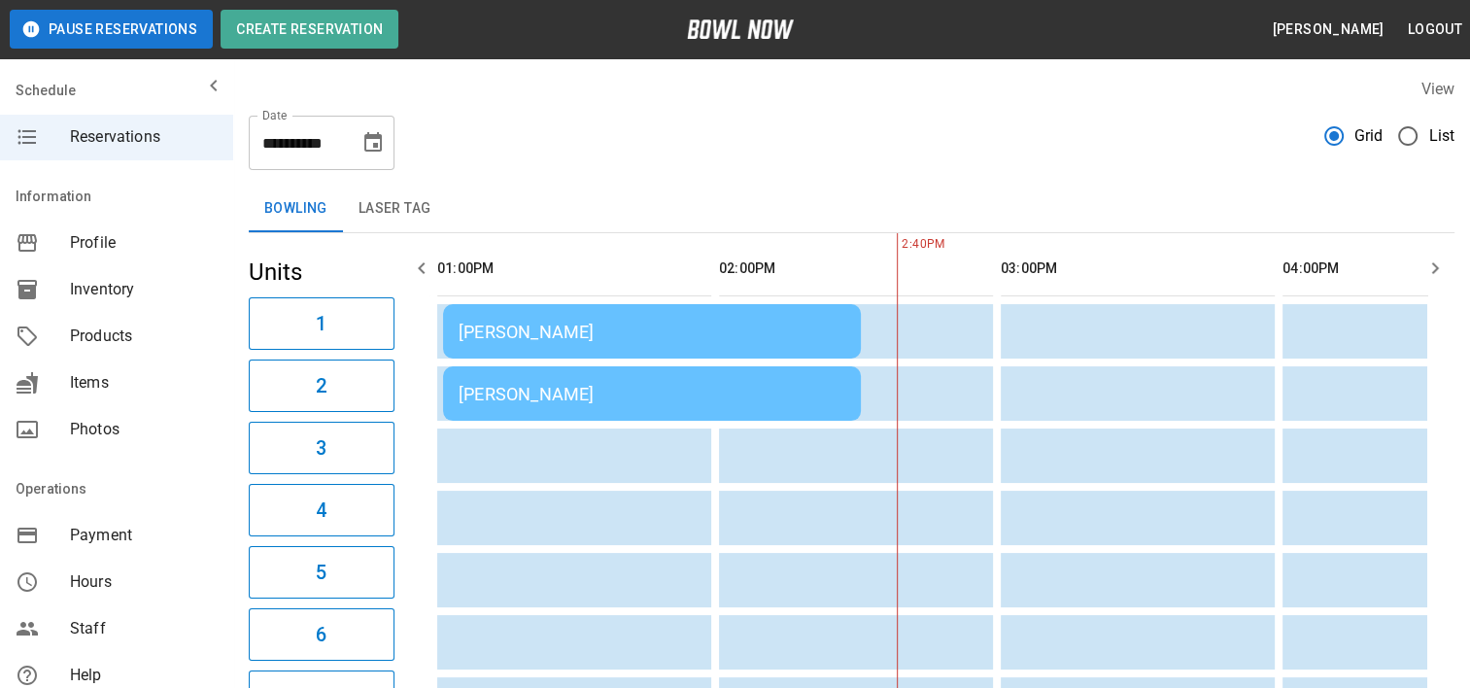
click at [361, 143] on icon "Choose date, selected date is Aug 29, 2025" at bounding box center [372, 142] width 23 height 23
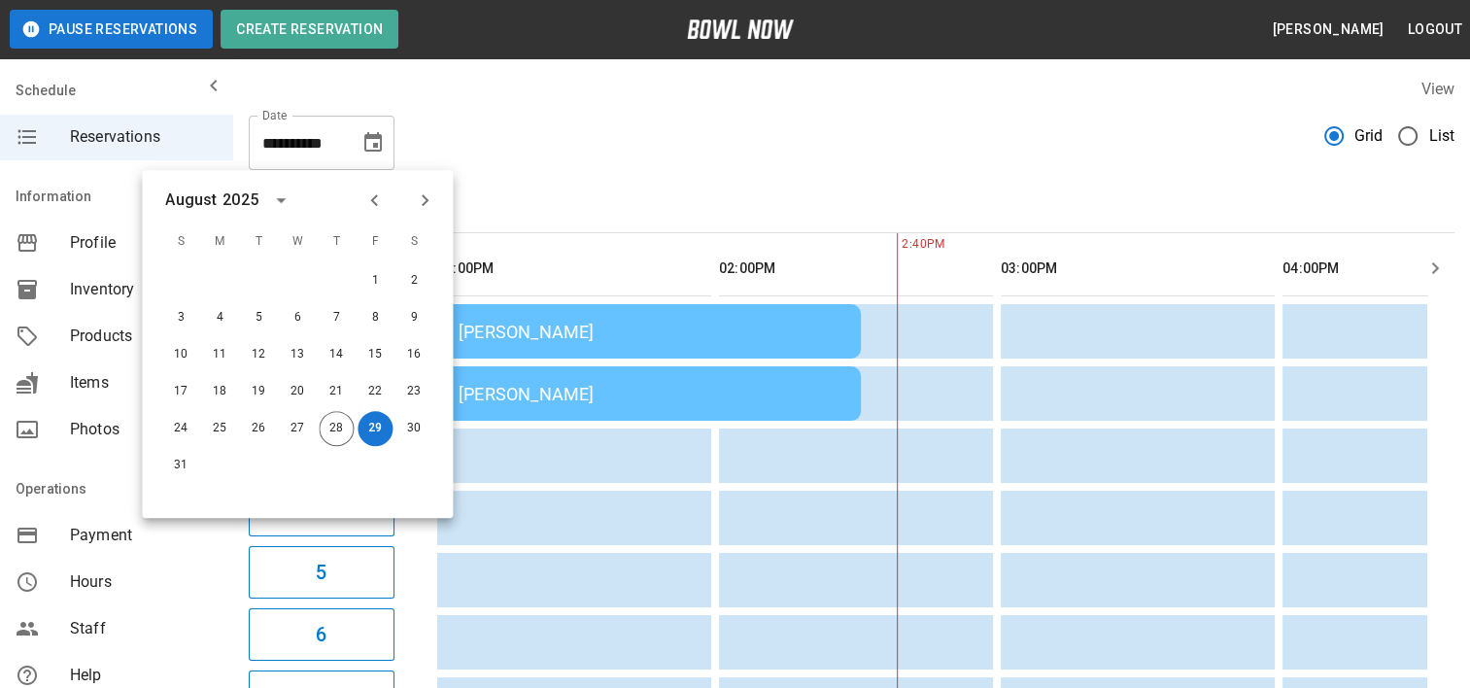
click at [523, 186] on div "Bowling Laser Tag" at bounding box center [852, 209] width 1206 height 47
click at [1436, 265] on icon "button" at bounding box center [1435, 268] width 7 height 12
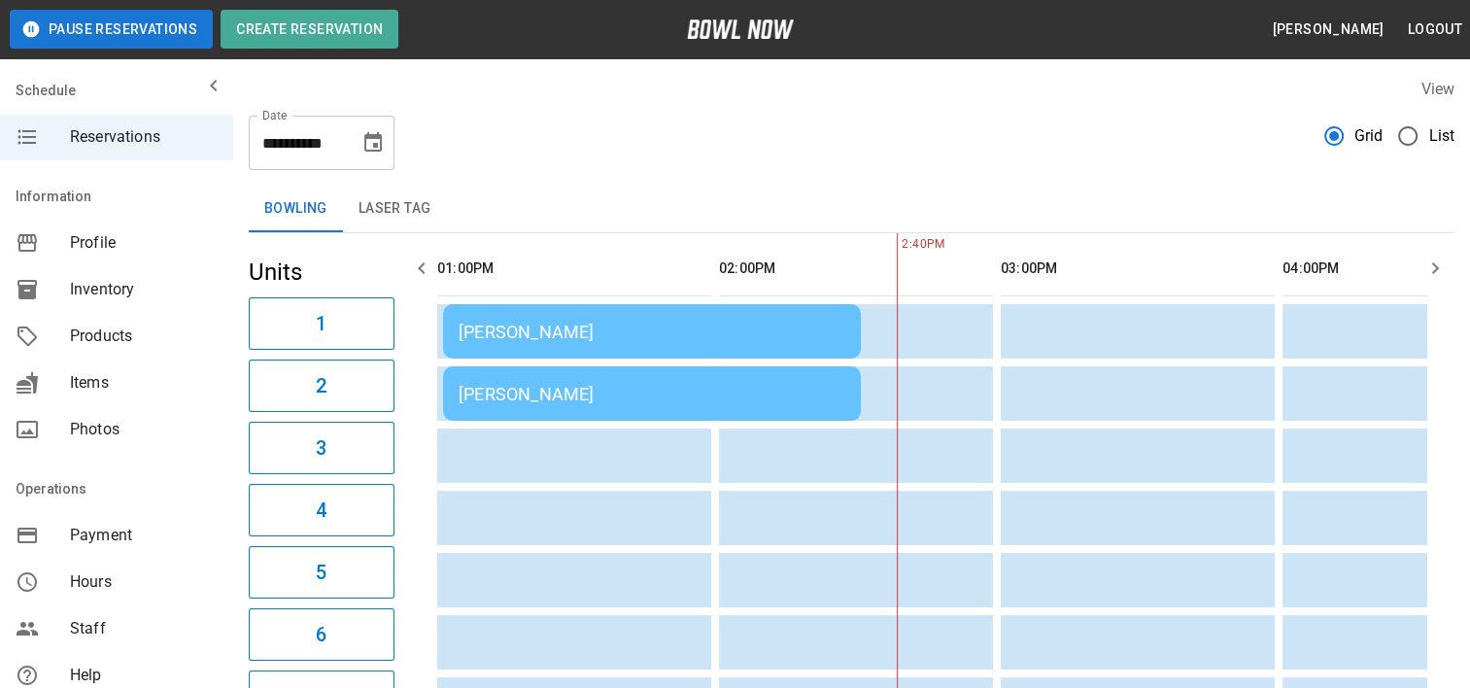
scroll to position [0, 1127]
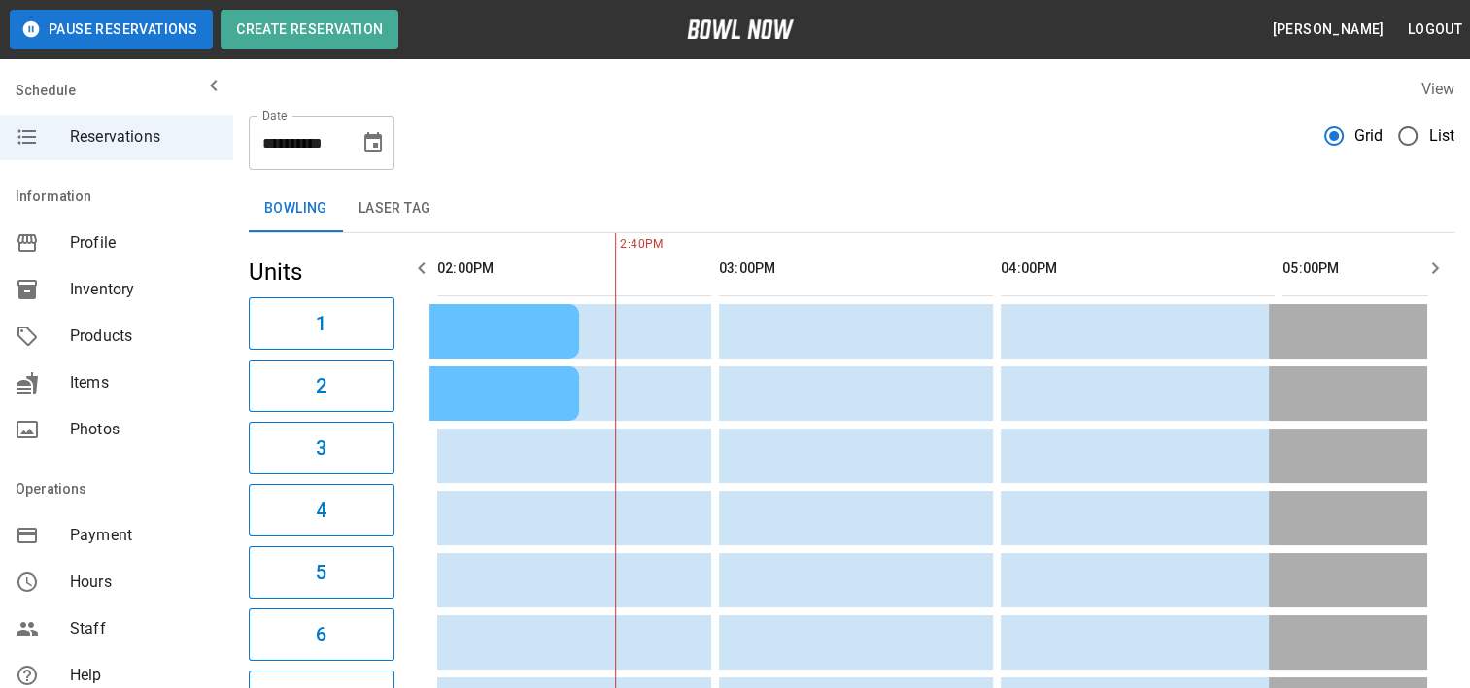
click at [1436, 265] on icon "button" at bounding box center [1435, 268] width 7 height 12
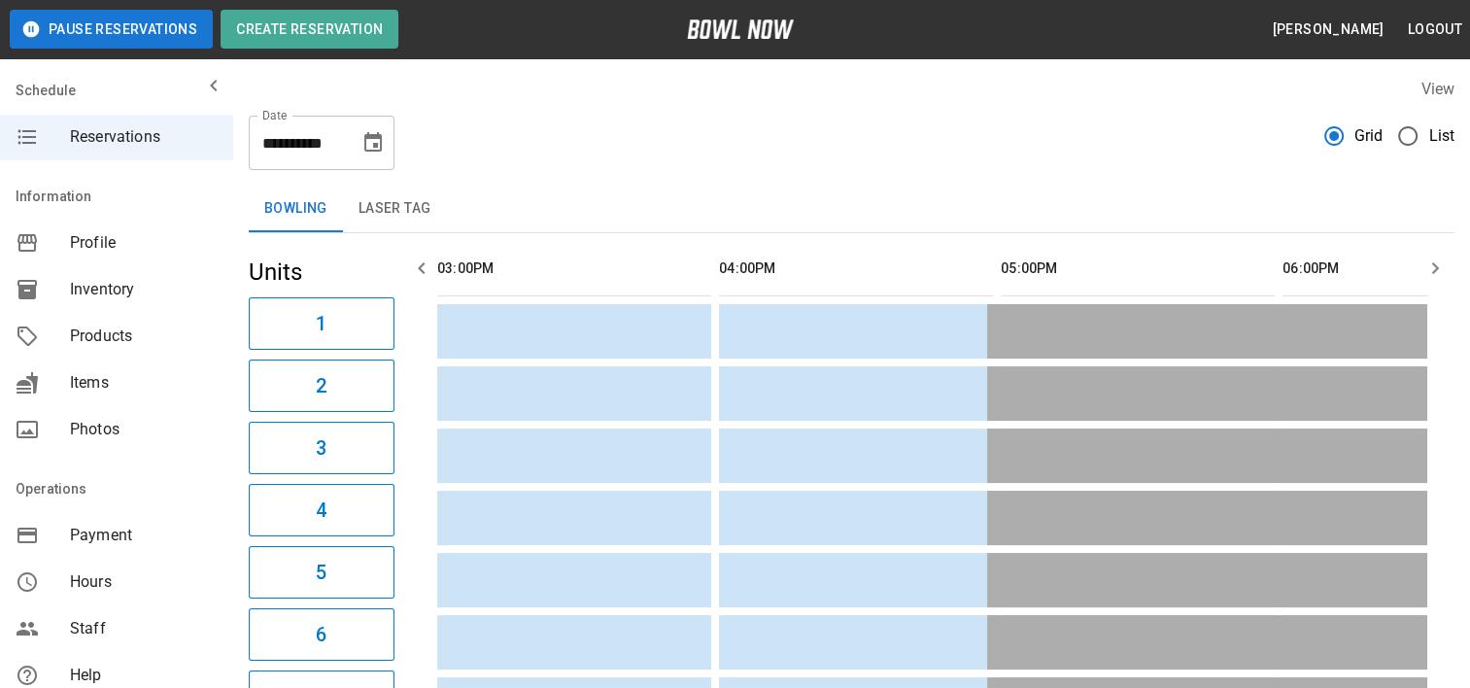
click at [1436, 265] on icon "button" at bounding box center [1435, 268] width 7 height 12
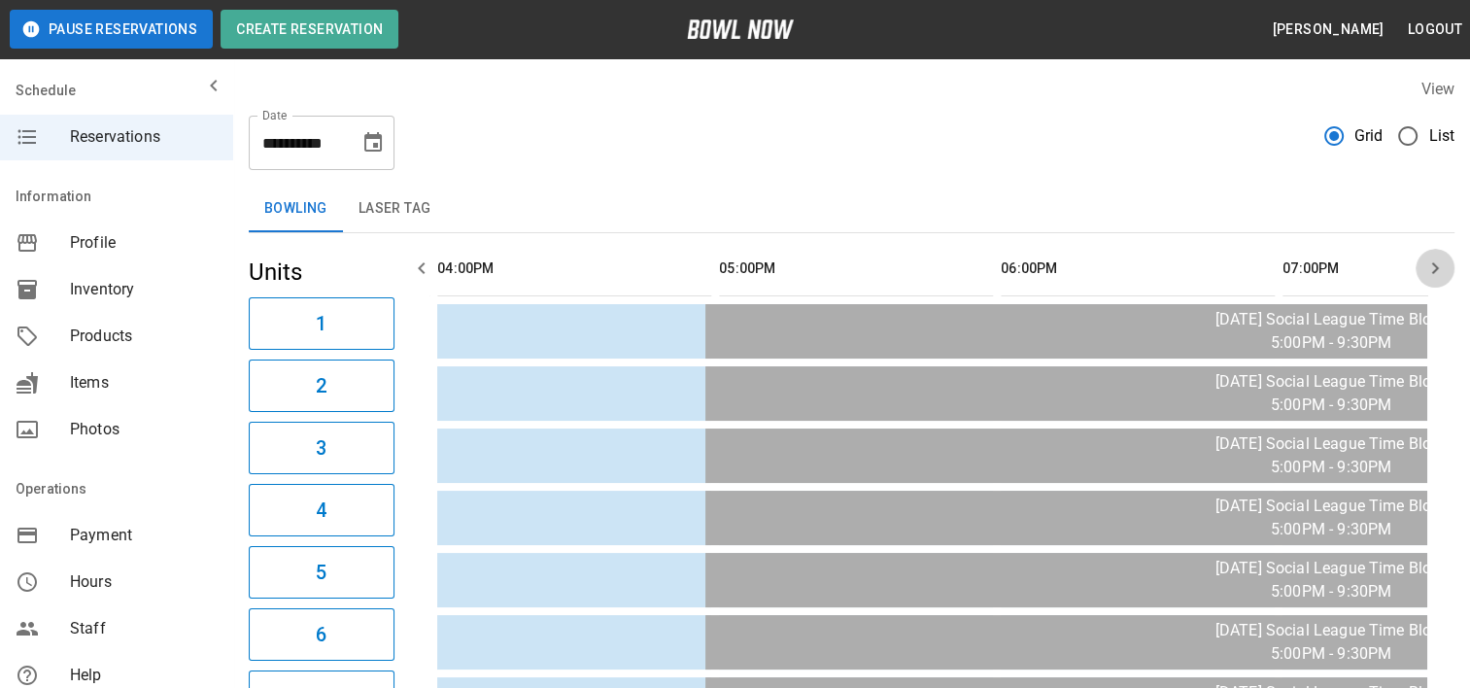
click at [1436, 265] on icon "button" at bounding box center [1435, 268] width 7 height 12
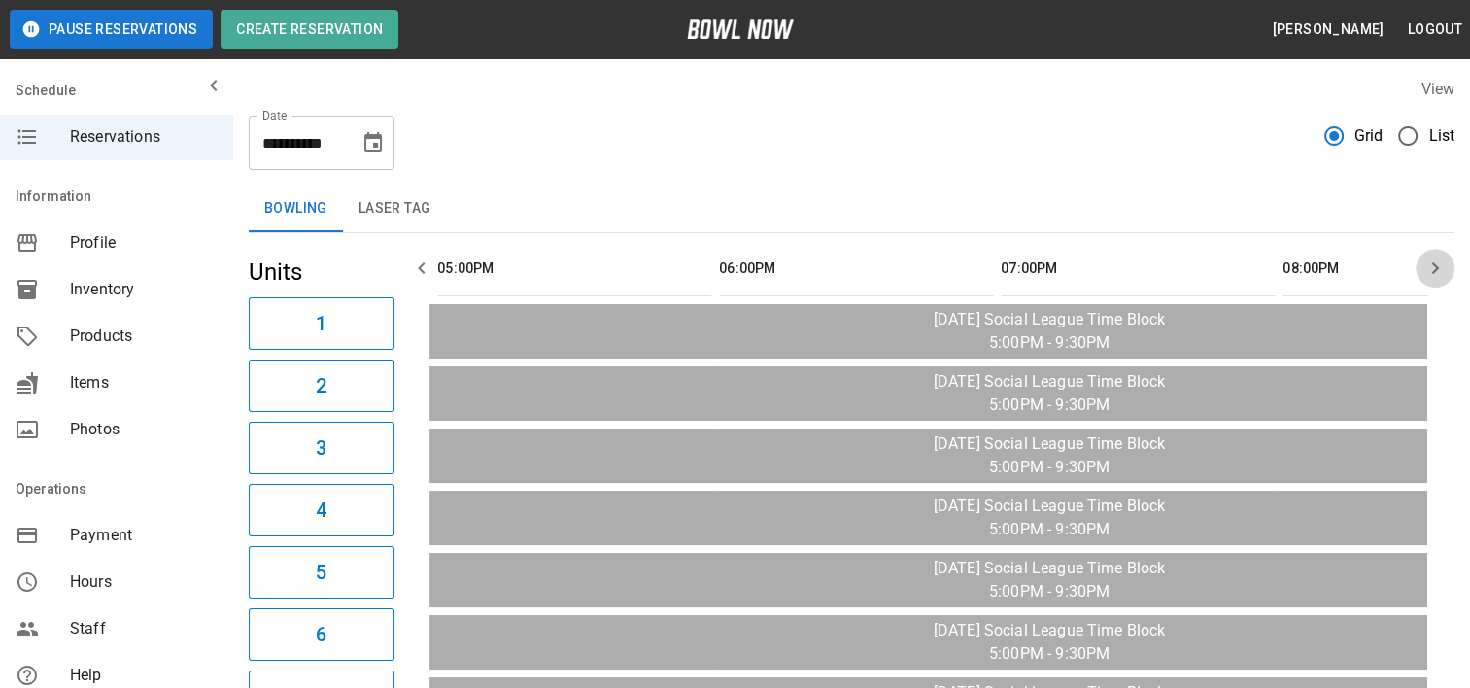
click at [1436, 265] on icon "button" at bounding box center [1435, 268] width 7 height 12
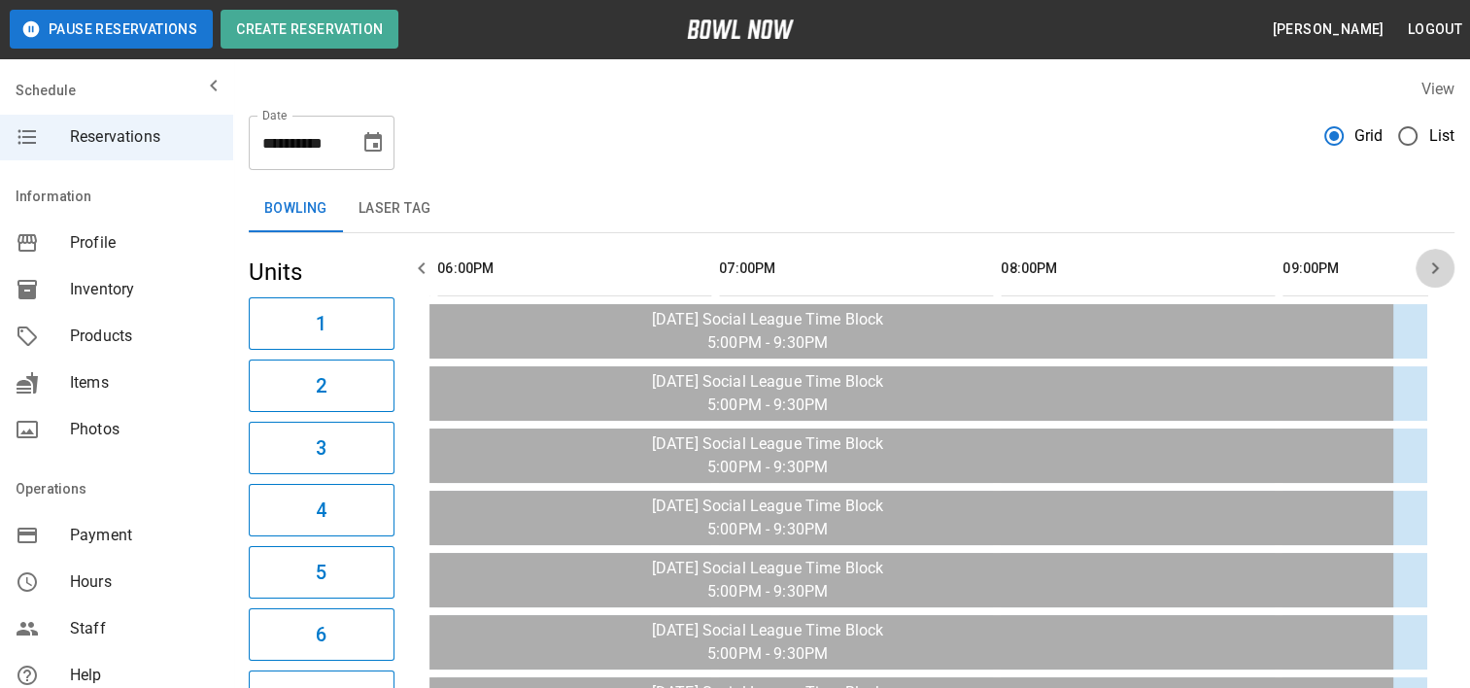
click at [1436, 265] on icon "button" at bounding box center [1435, 268] width 7 height 12
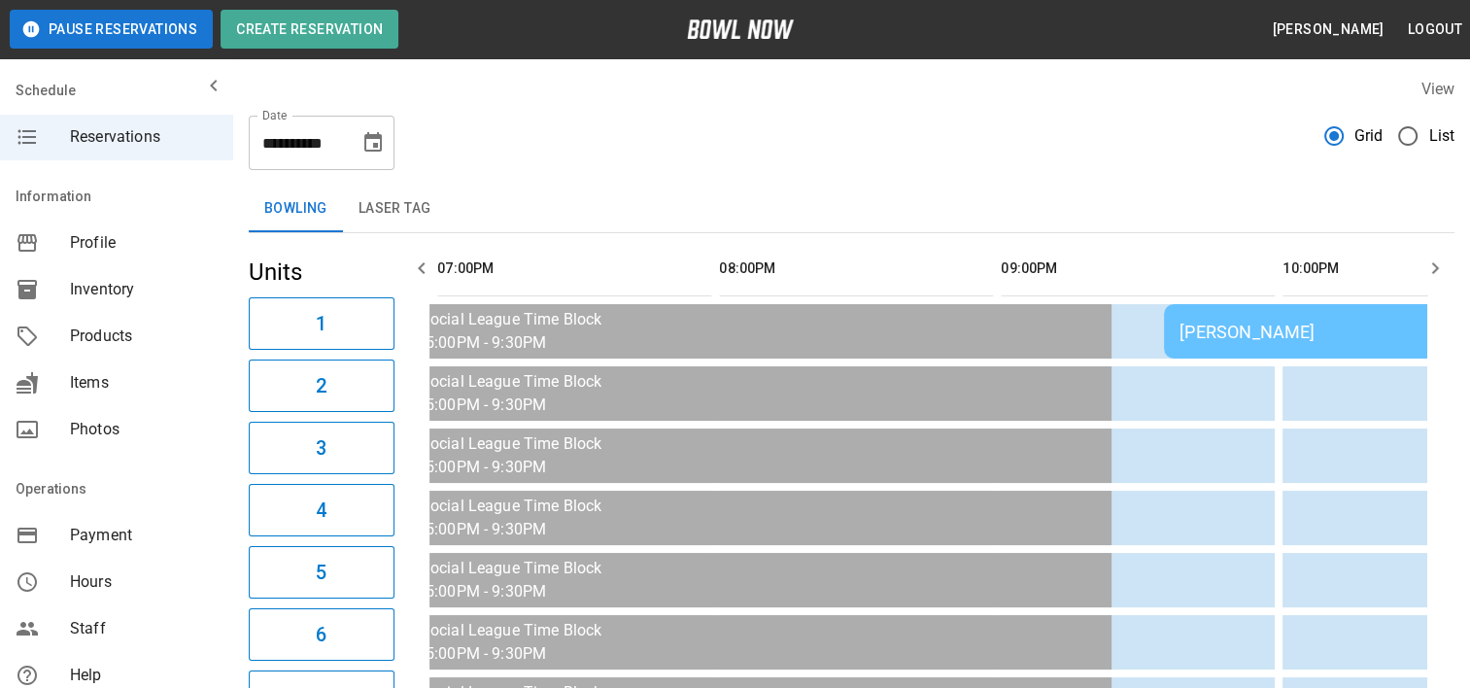
click at [1436, 265] on icon "button" at bounding box center [1435, 268] width 7 height 12
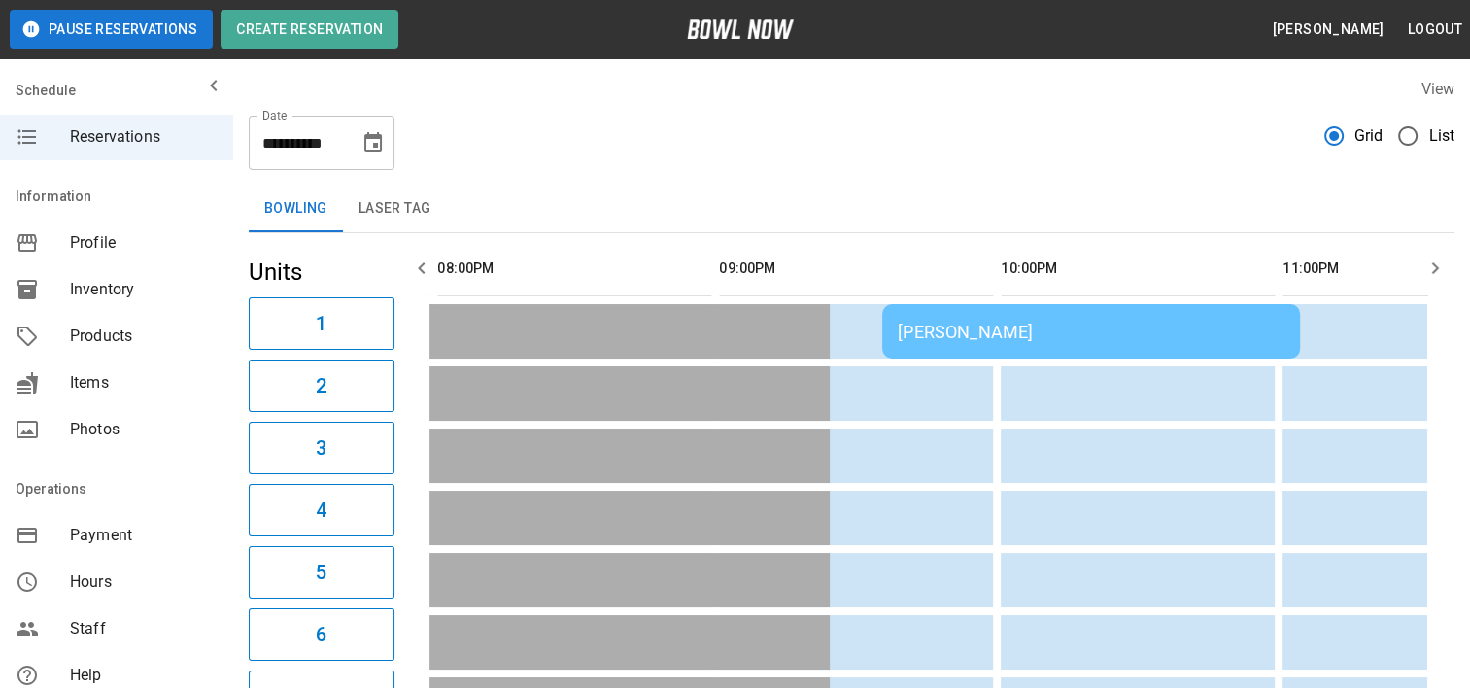
click at [1004, 327] on div "[PERSON_NAME]" at bounding box center [1091, 332] width 387 height 20
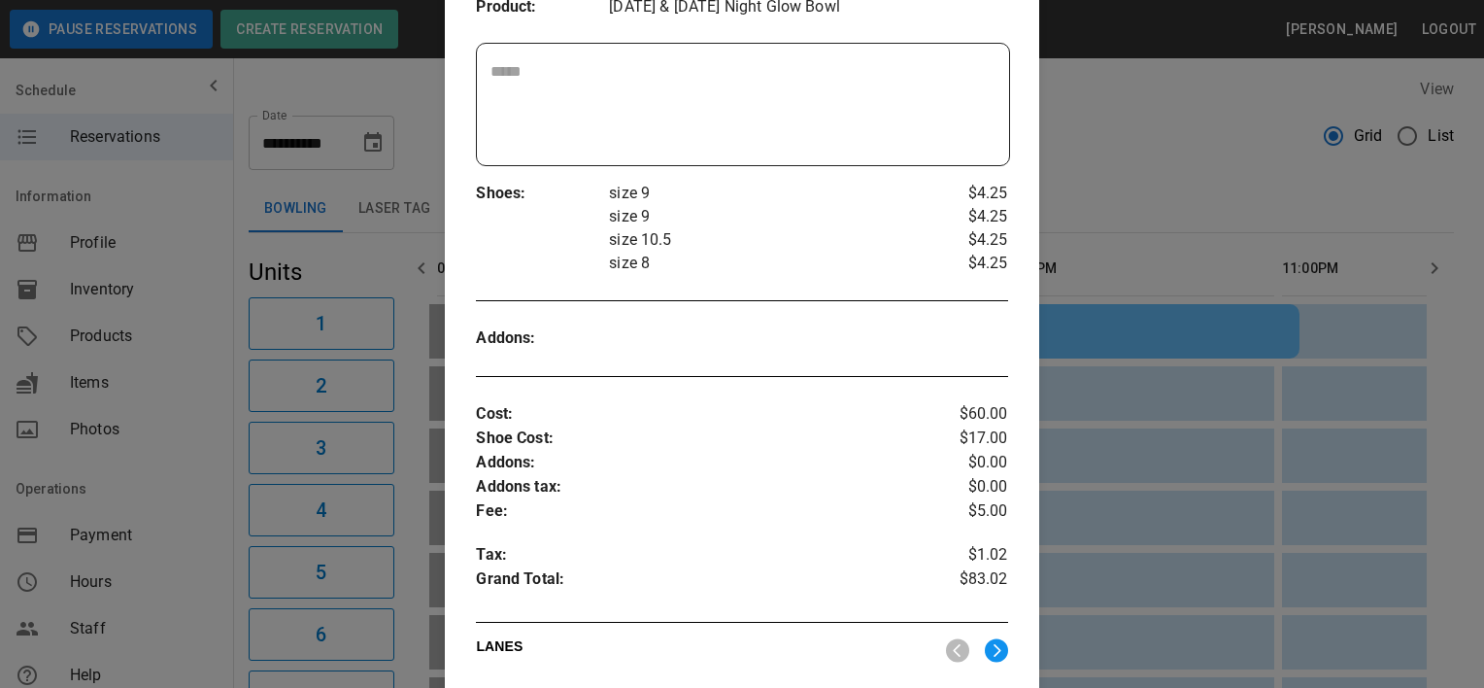
click at [1111, 182] on div at bounding box center [742, 344] width 1484 height 688
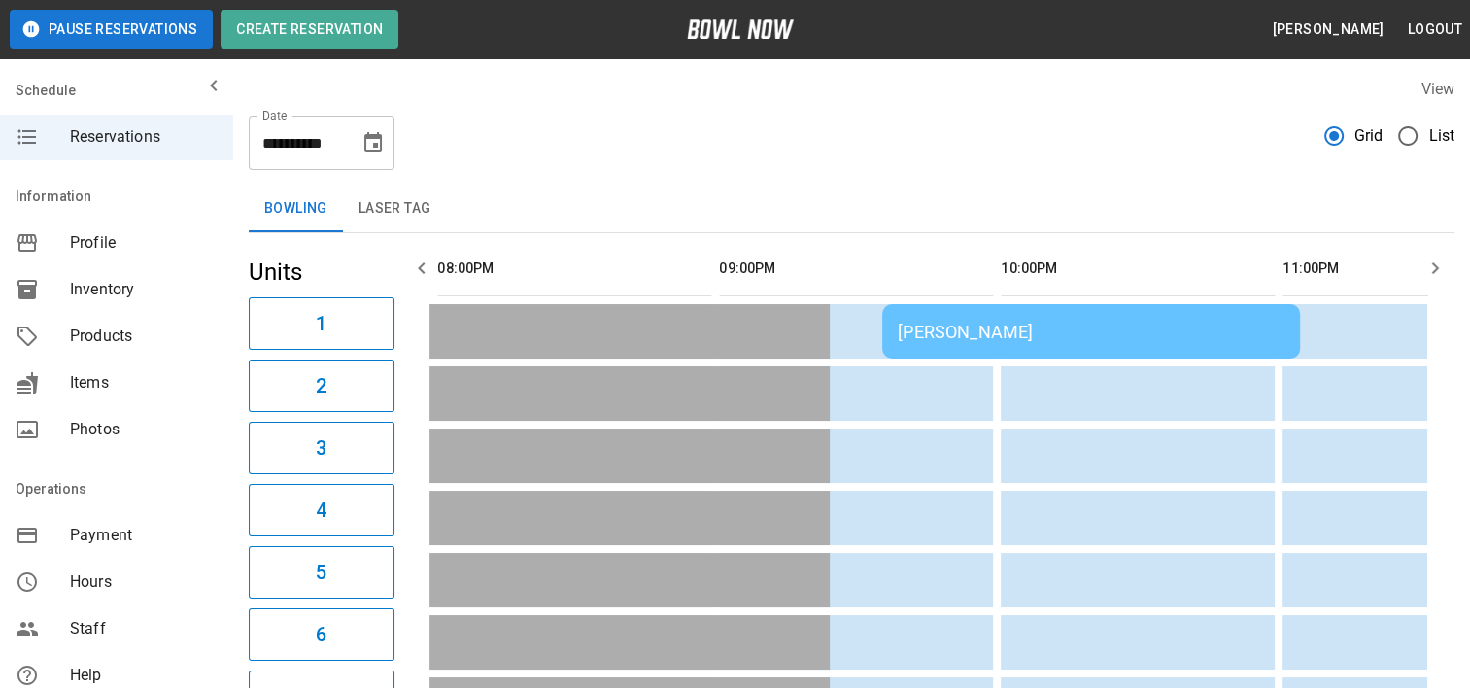
click at [380, 150] on icon "Choose date, selected date is Aug 29, 2025" at bounding box center [372, 141] width 17 height 19
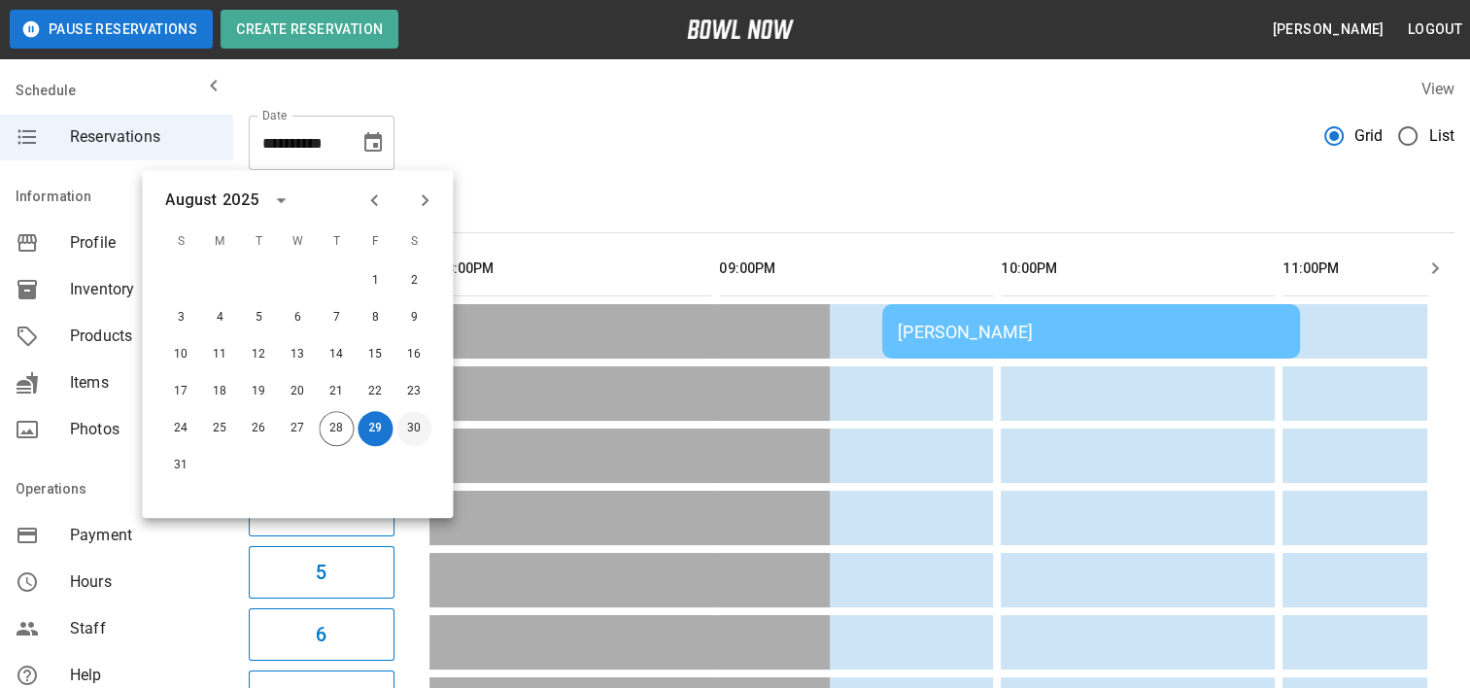
click at [408, 424] on button "30" at bounding box center [413, 428] width 35 height 35
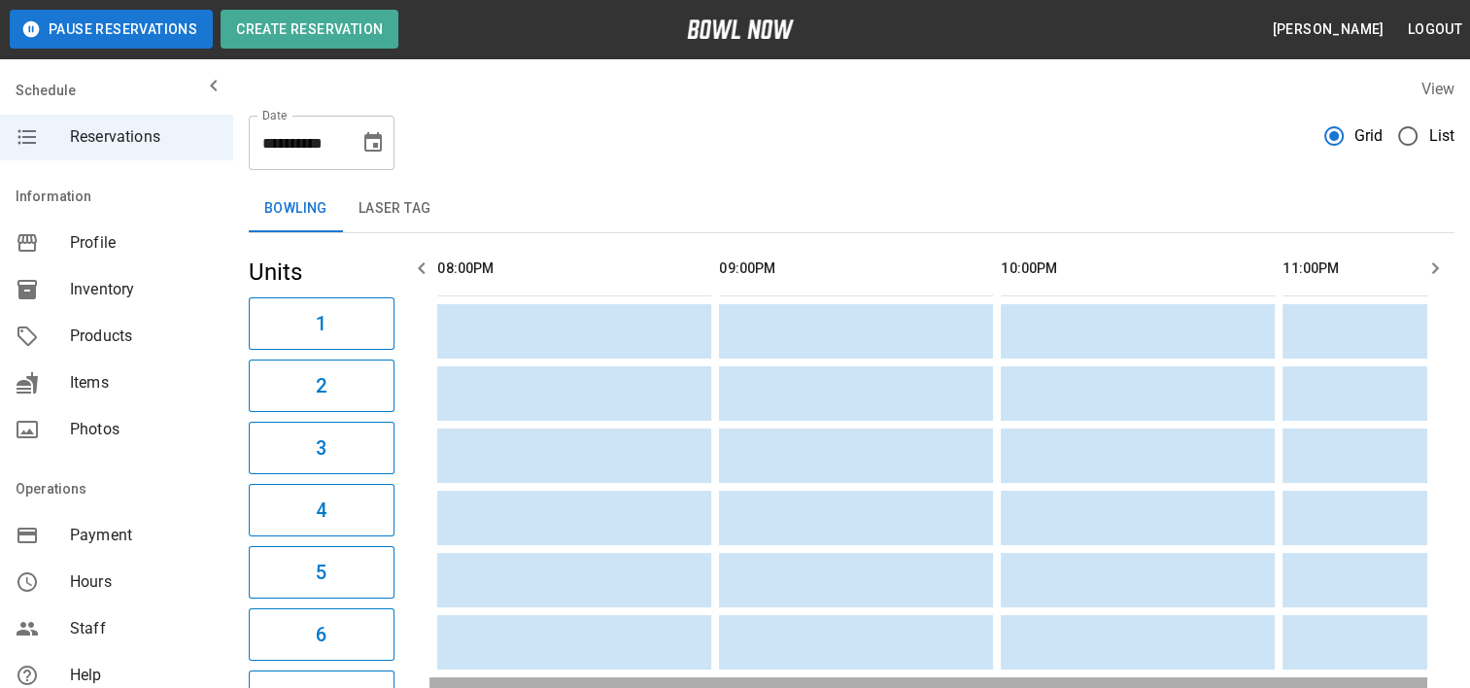
click at [431, 272] on icon "button" at bounding box center [421, 267] width 23 height 23
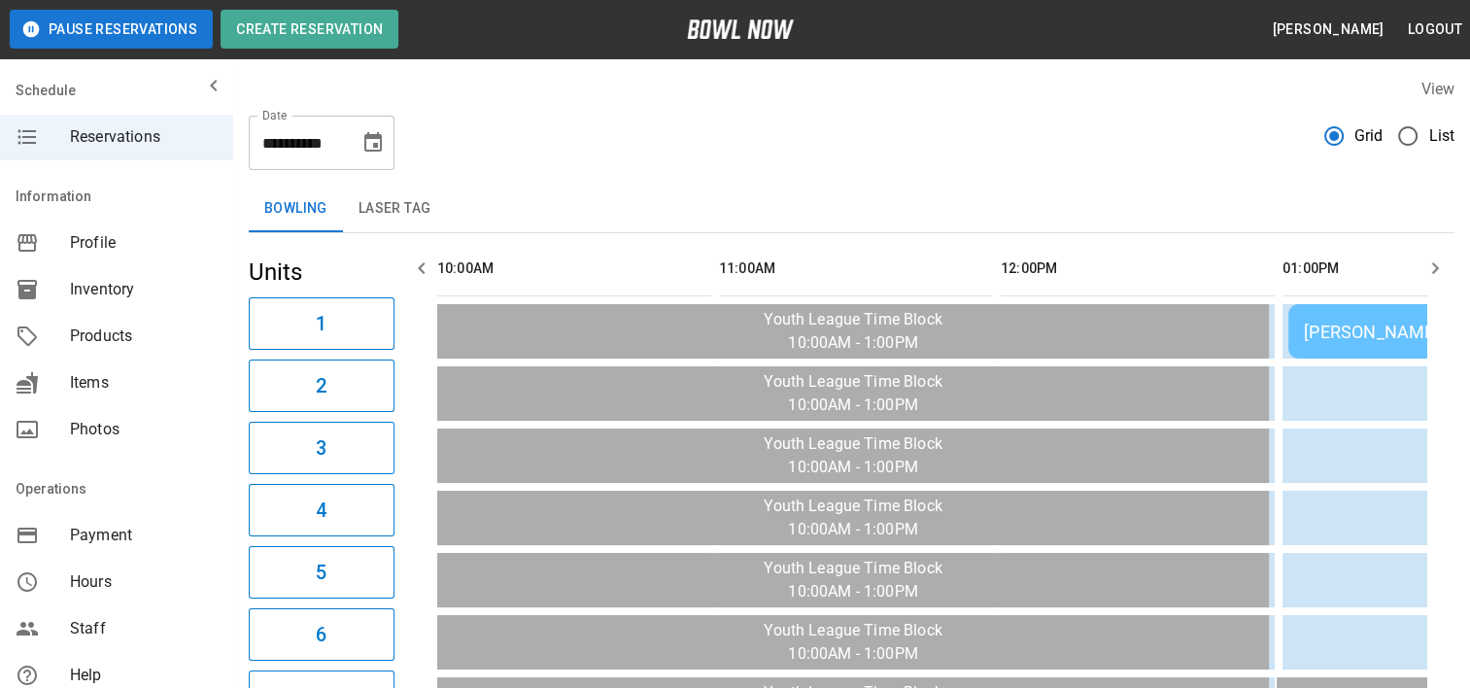
click at [1440, 272] on icon "button" at bounding box center [1434, 267] width 23 height 23
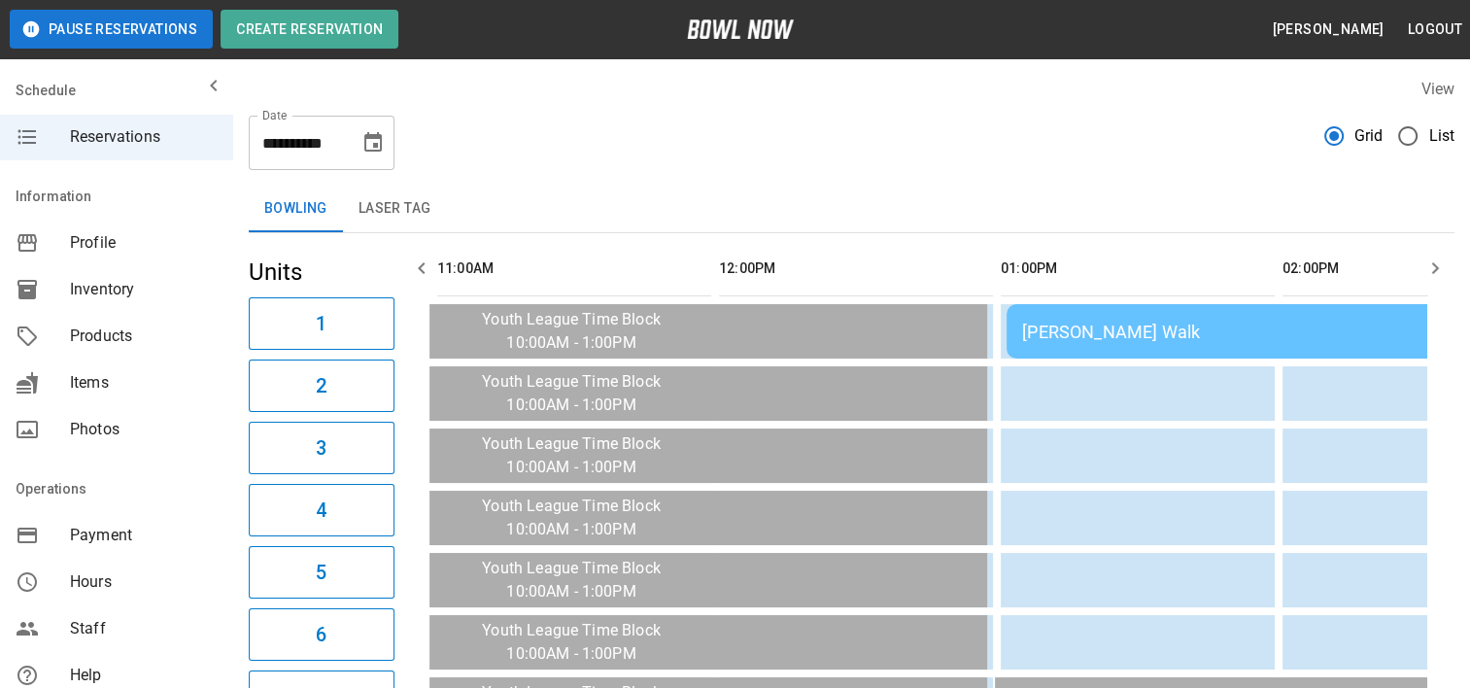
click at [1440, 272] on icon "button" at bounding box center [1434, 267] width 23 height 23
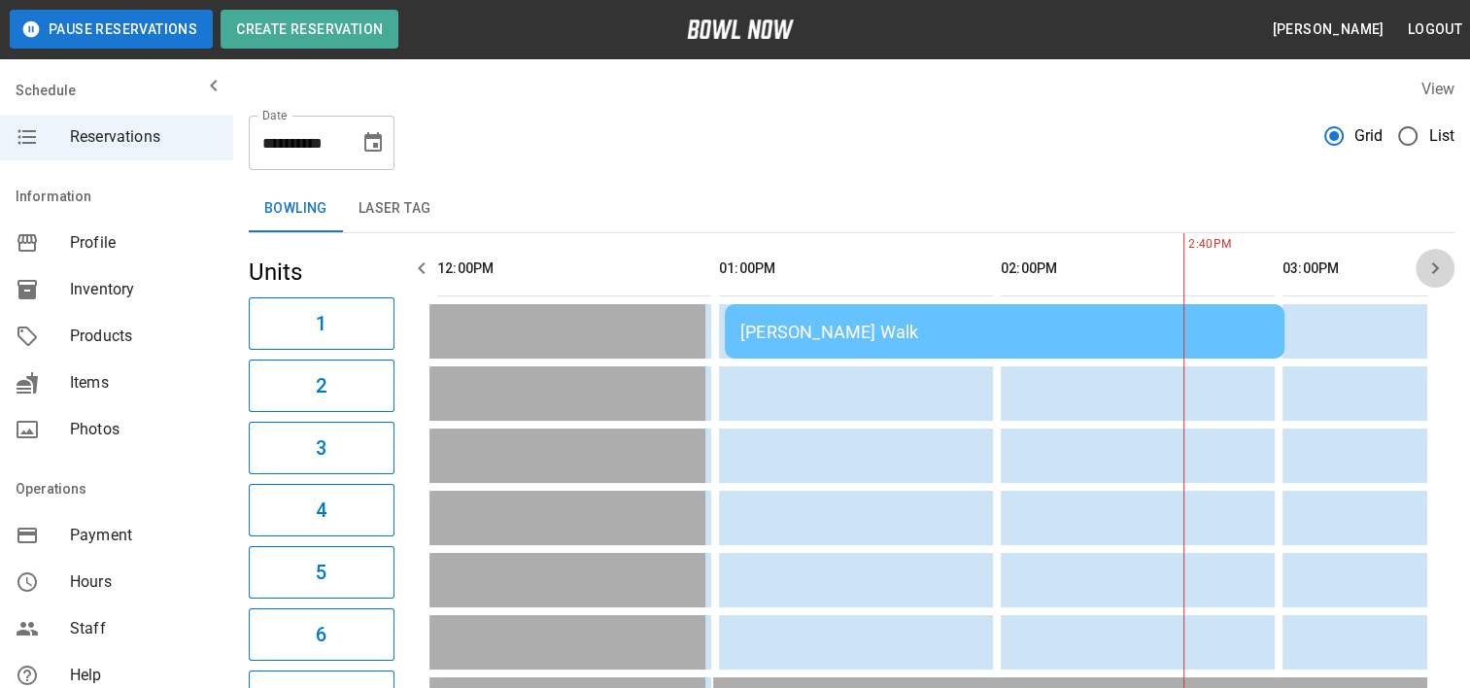
click at [1440, 272] on icon "button" at bounding box center [1434, 267] width 23 height 23
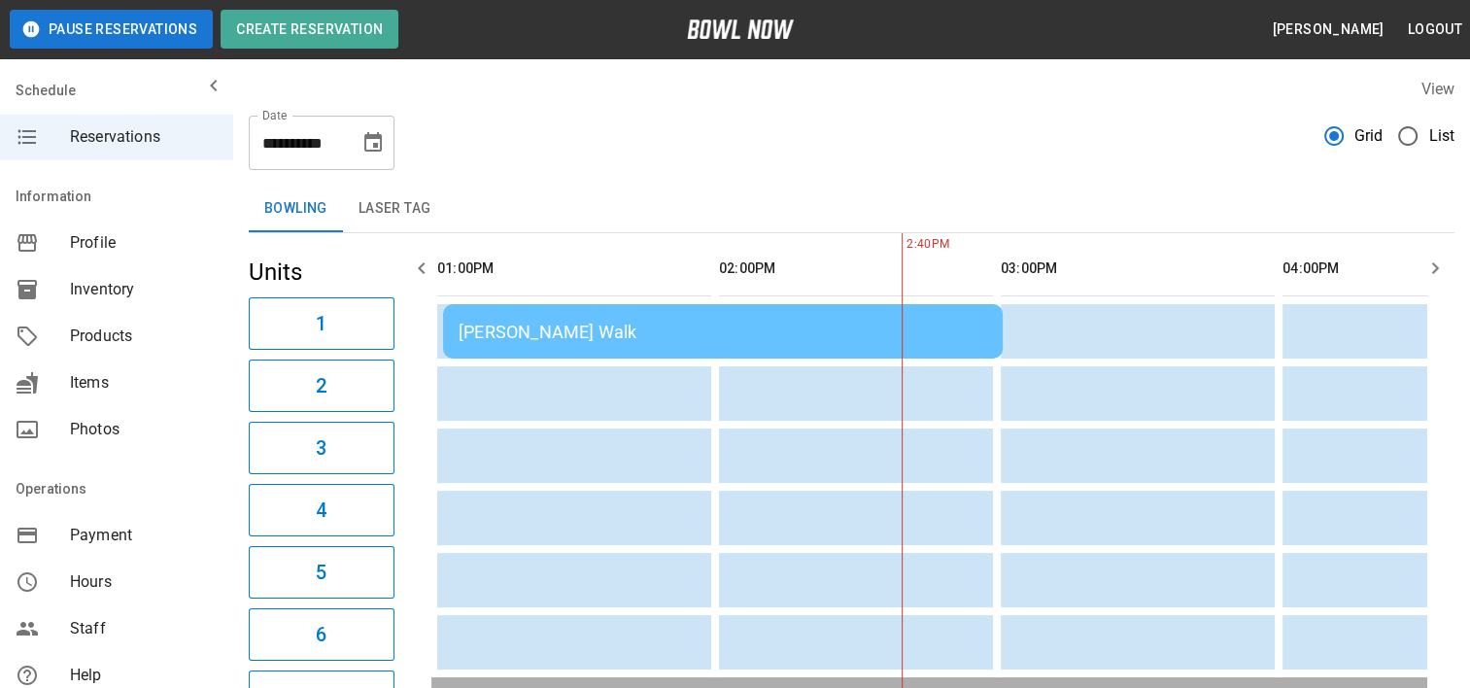
click at [616, 356] on td "[PERSON_NAME] Walk" at bounding box center [723, 331] width 560 height 54
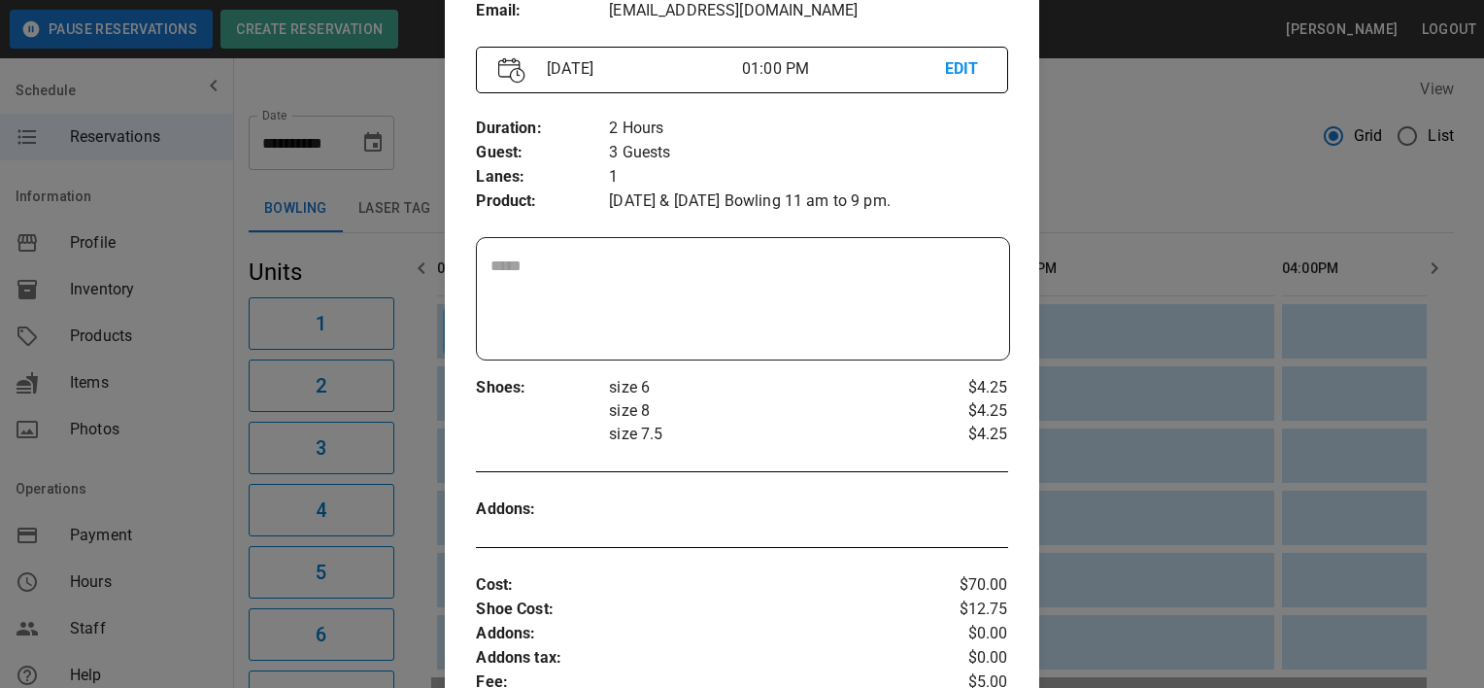
click at [1112, 146] on div at bounding box center [742, 344] width 1484 height 688
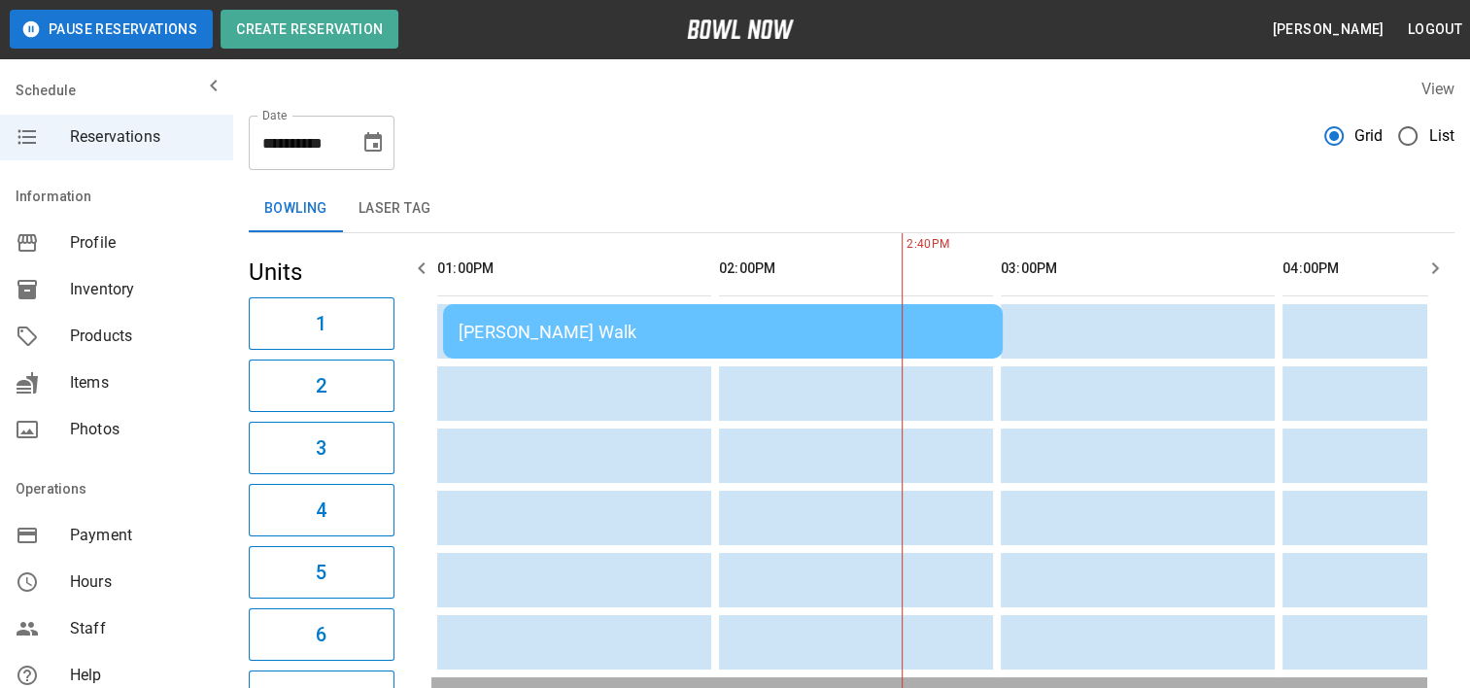
click at [1434, 264] on icon "button" at bounding box center [1435, 268] width 7 height 12
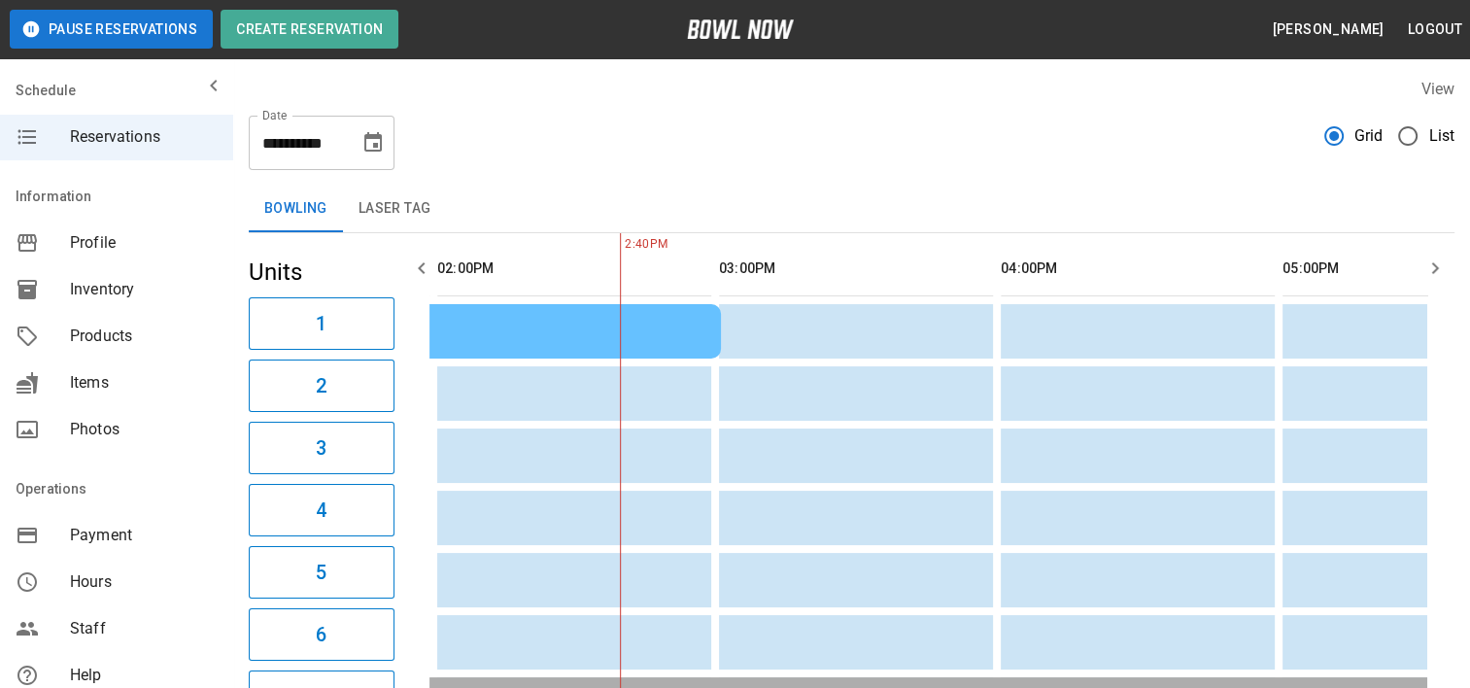
click at [1434, 264] on icon "button" at bounding box center [1435, 268] width 7 height 12
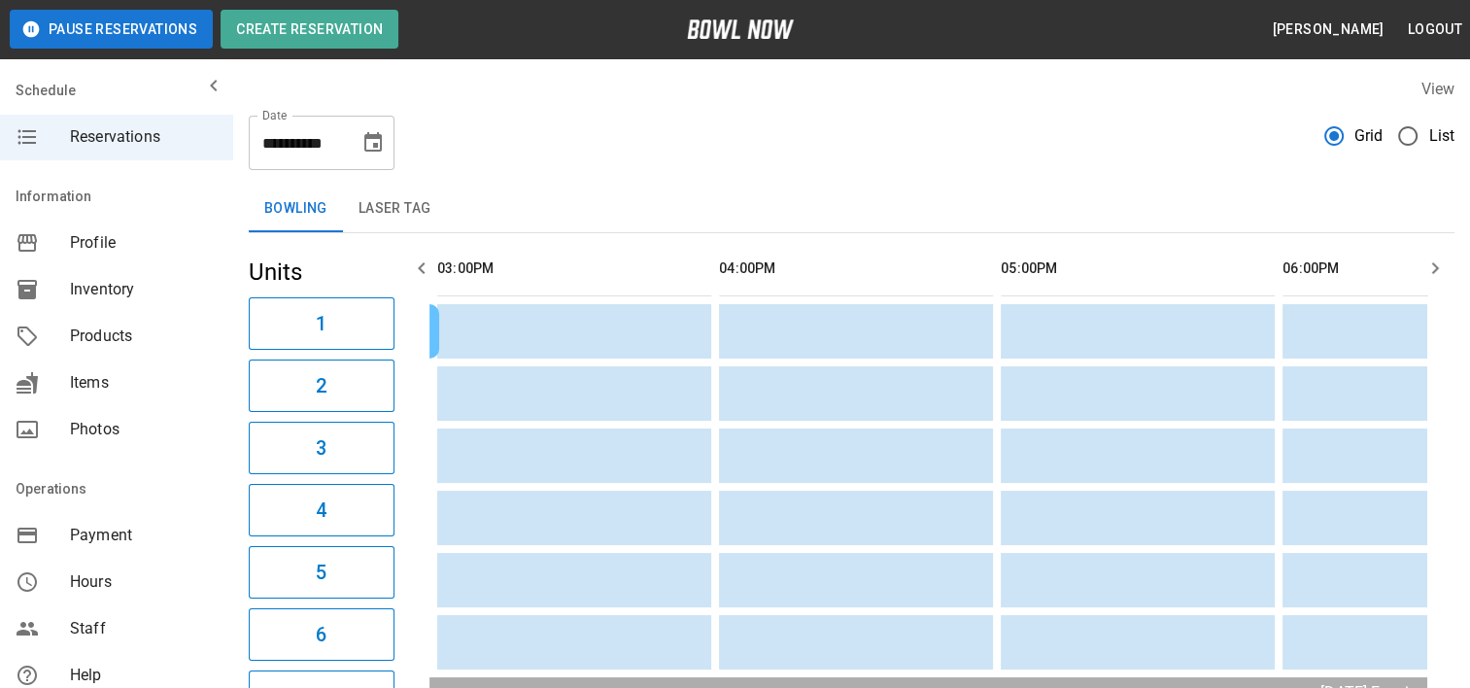
click at [1434, 264] on icon "button" at bounding box center [1435, 268] width 7 height 12
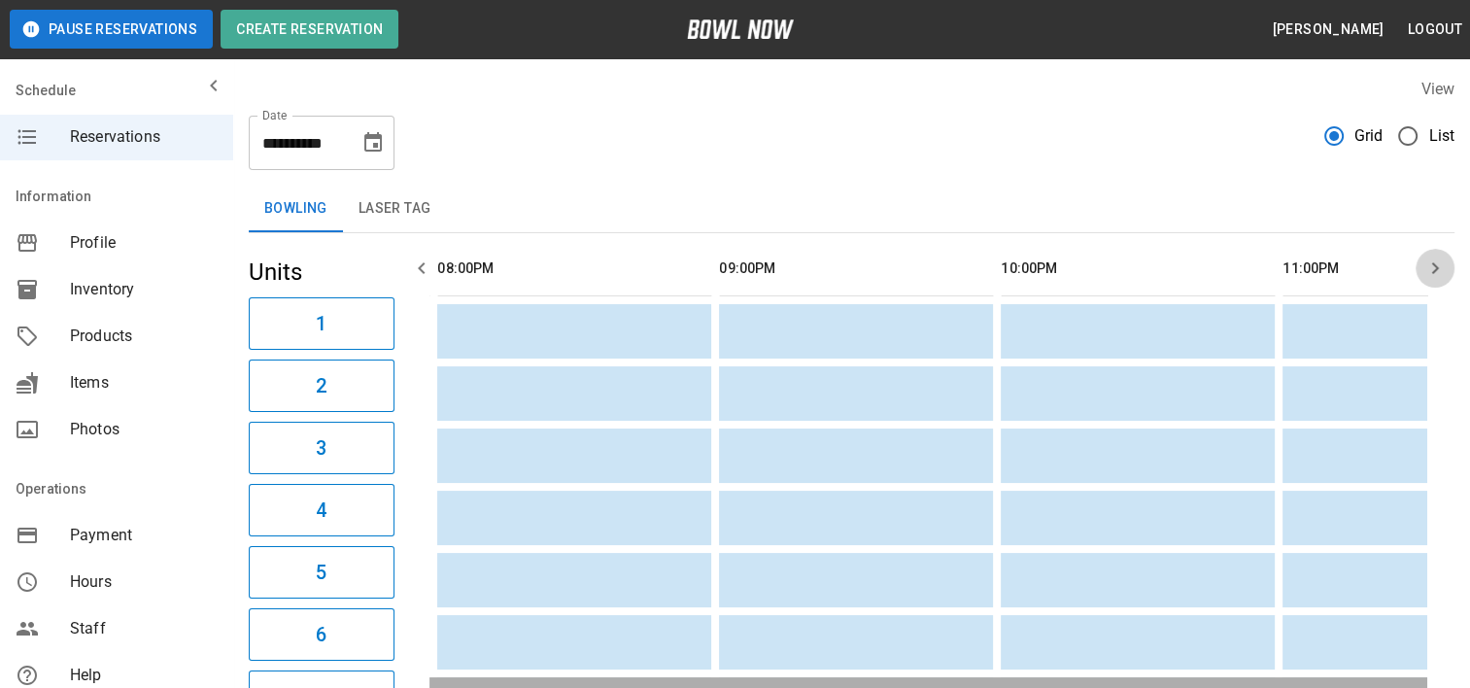
click at [1434, 264] on icon "button" at bounding box center [1435, 268] width 7 height 12
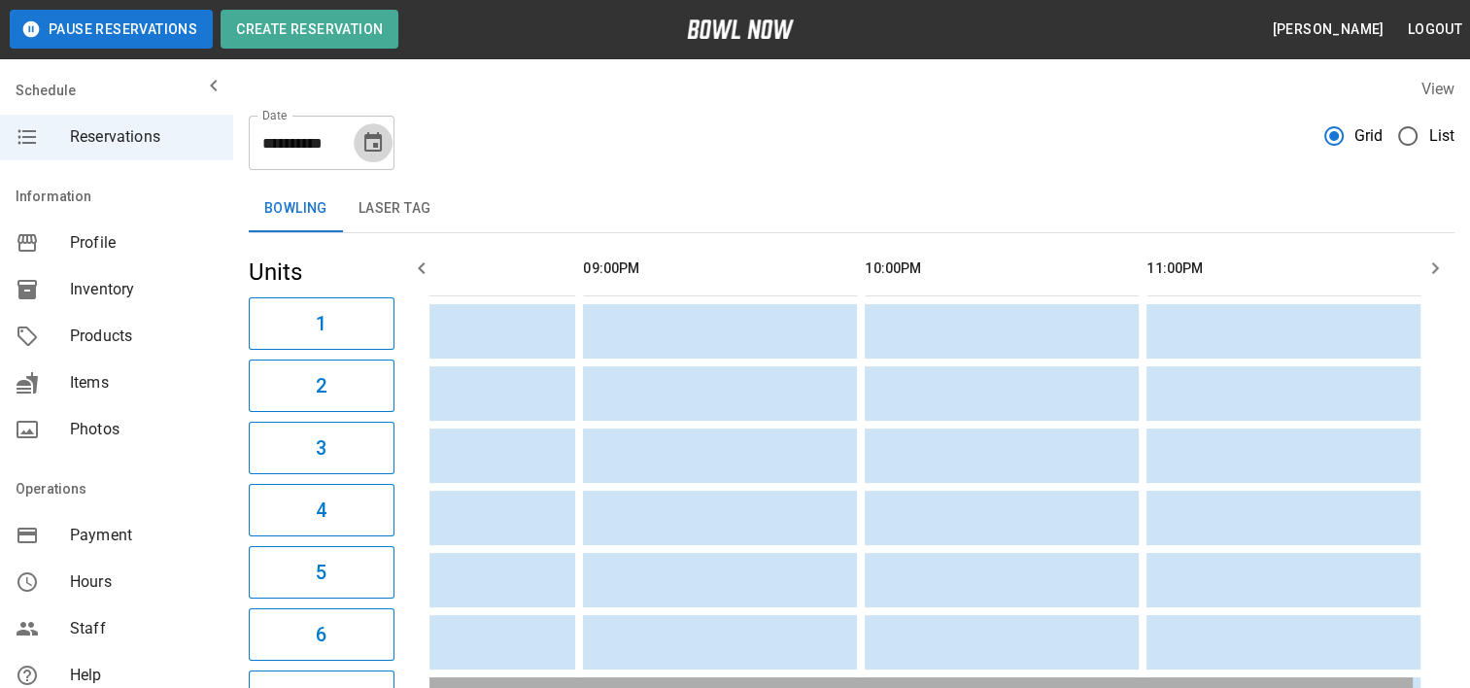
click at [373, 144] on icon "Choose date, selected date is Aug 30, 2025" at bounding box center [372, 141] width 17 height 19
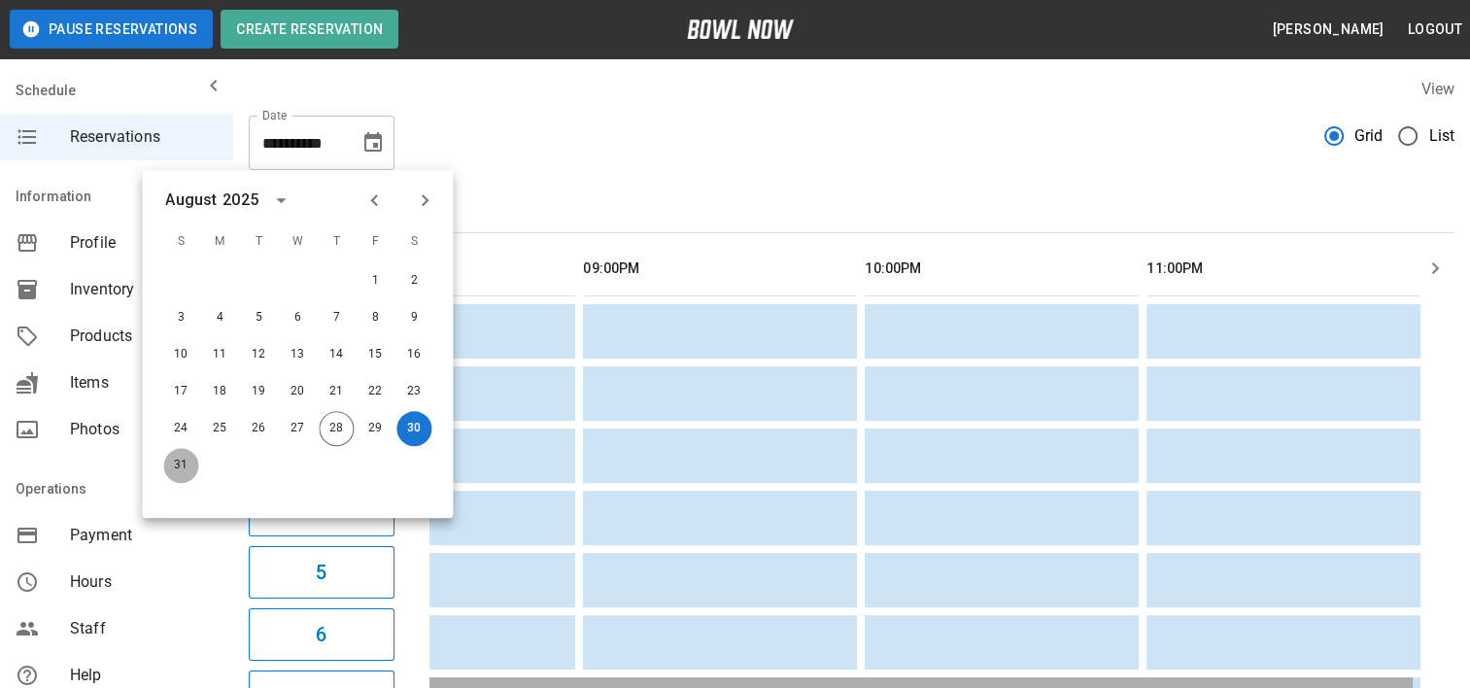
click at [181, 460] on button "31" at bounding box center [180, 465] width 35 height 35
click at [180, 460] on button "31" at bounding box center [180, 465] width 35 height 35
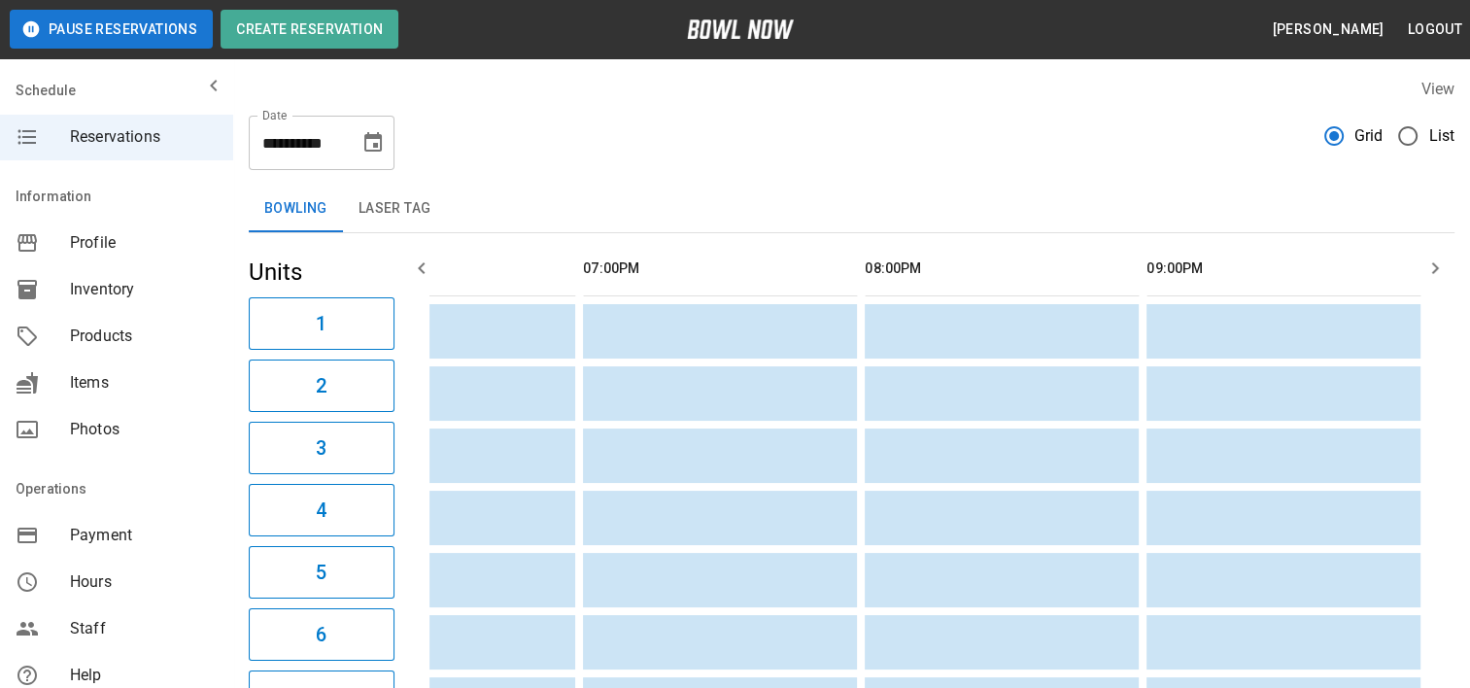
click at [417, 274] on icon "button" at bounding box center [421, 267] width 23 height 23
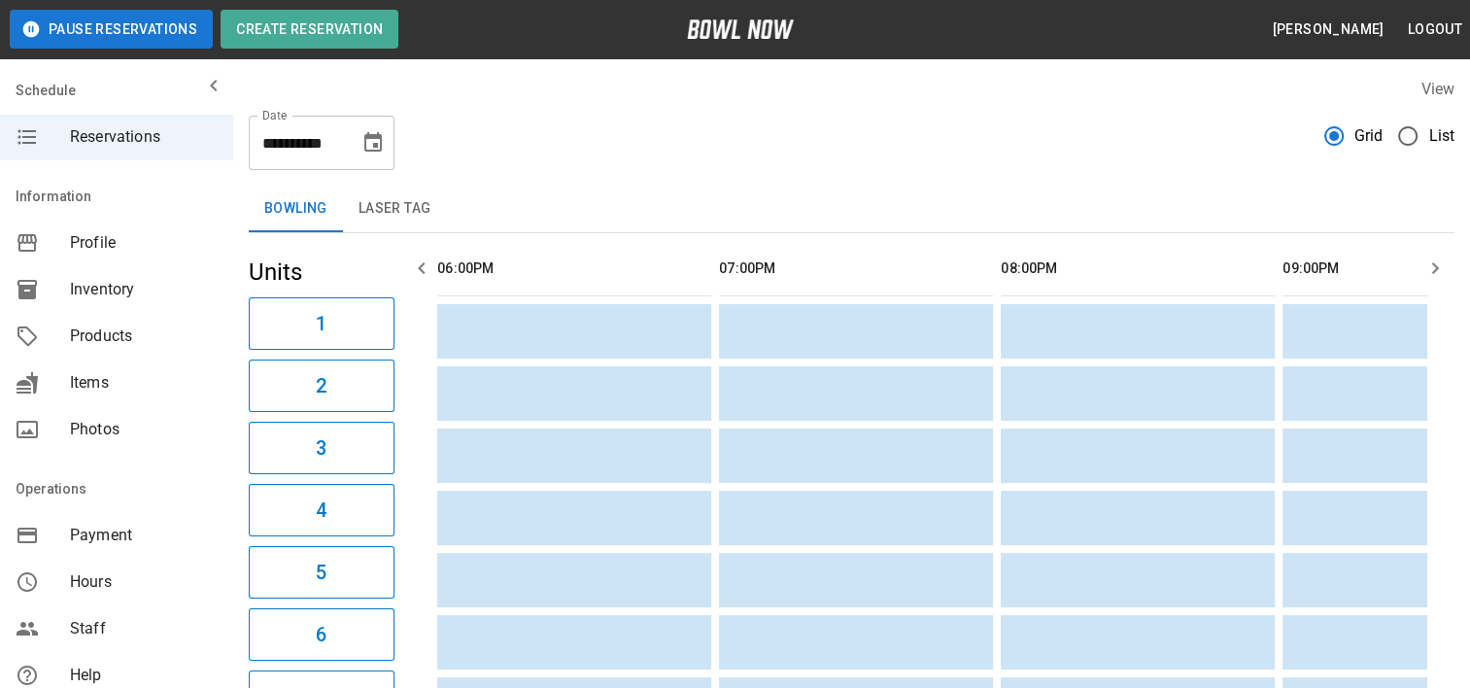
click at [417, 274] on icon "button" at bounding box center [421, 267] width 23 height 23
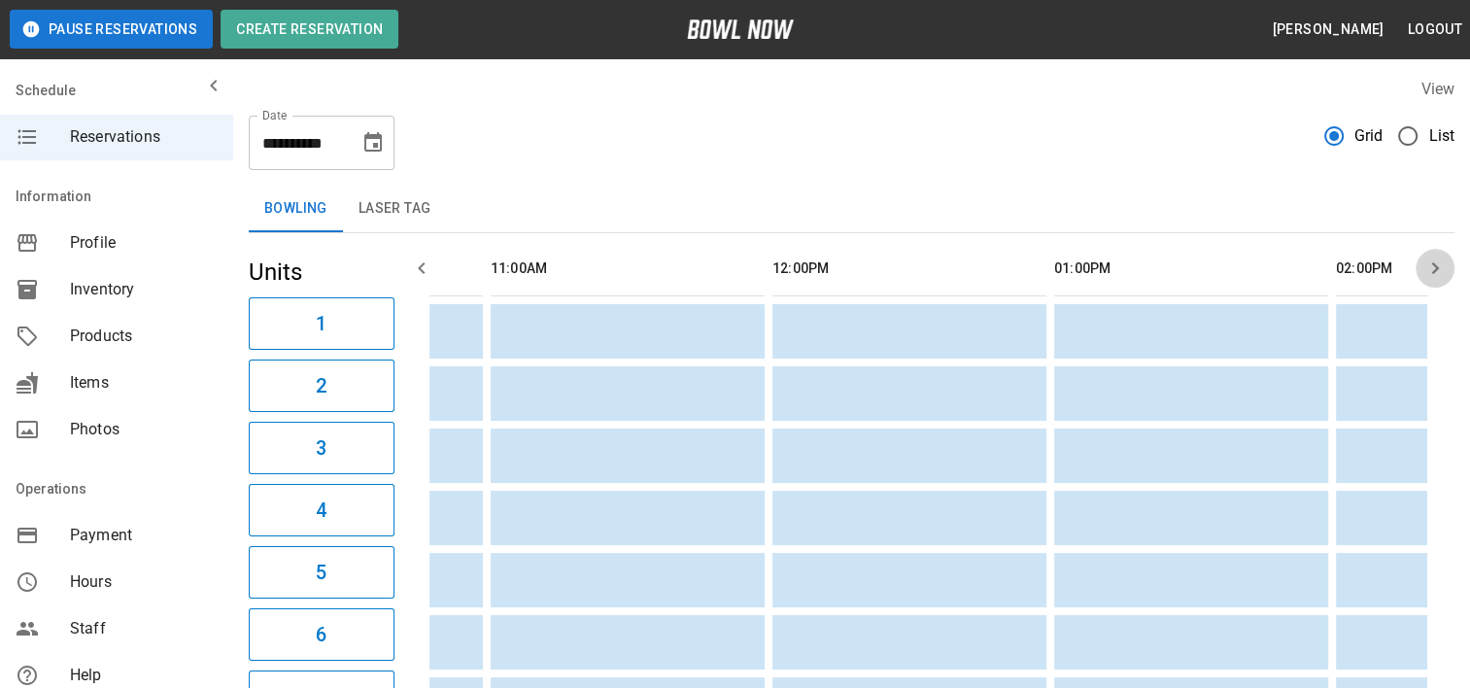
click at [1441, 268] on icon "button" at bounding box center [1434, 267] width 23 height 23
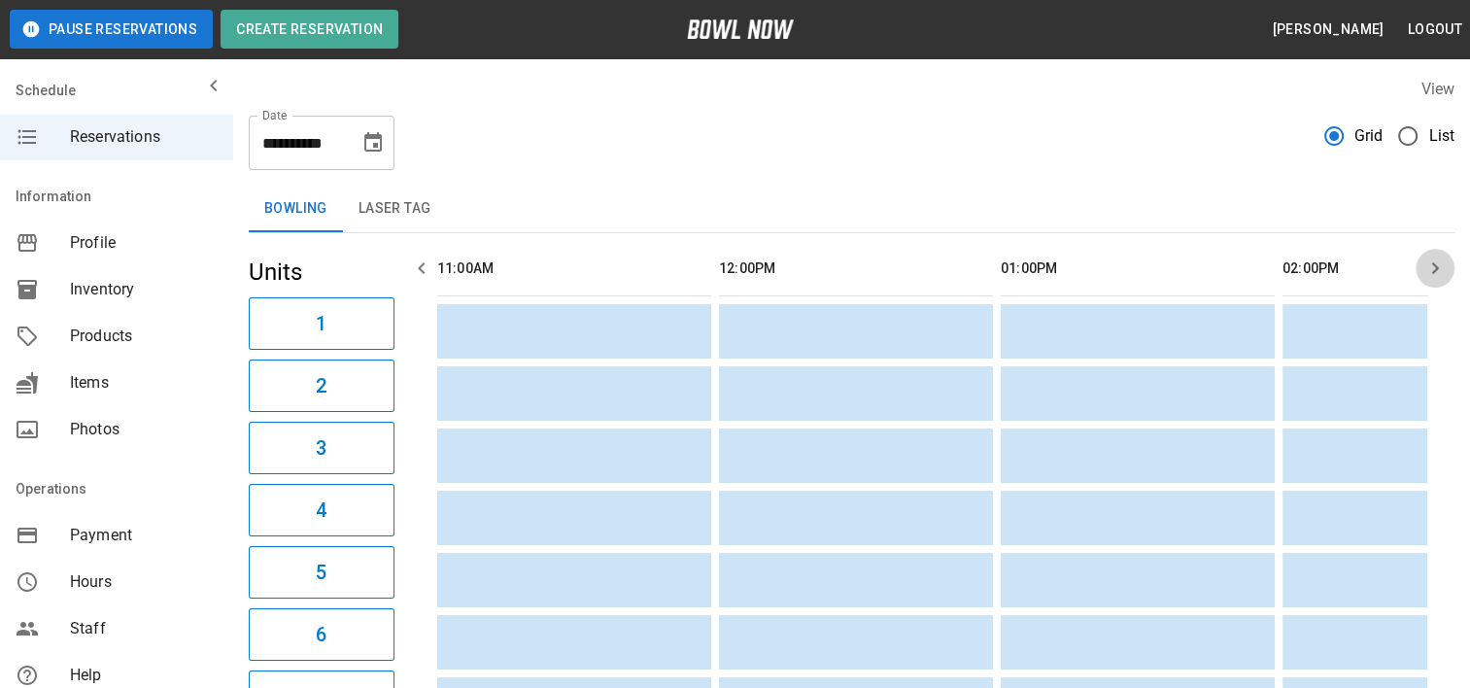
click at [1441, 268] on icon "button" at bounding box center [1434, 267] width 23 height 23
click at [1440, 268] on icon "button" at bounding box center [1434, 267] width 23 height 23
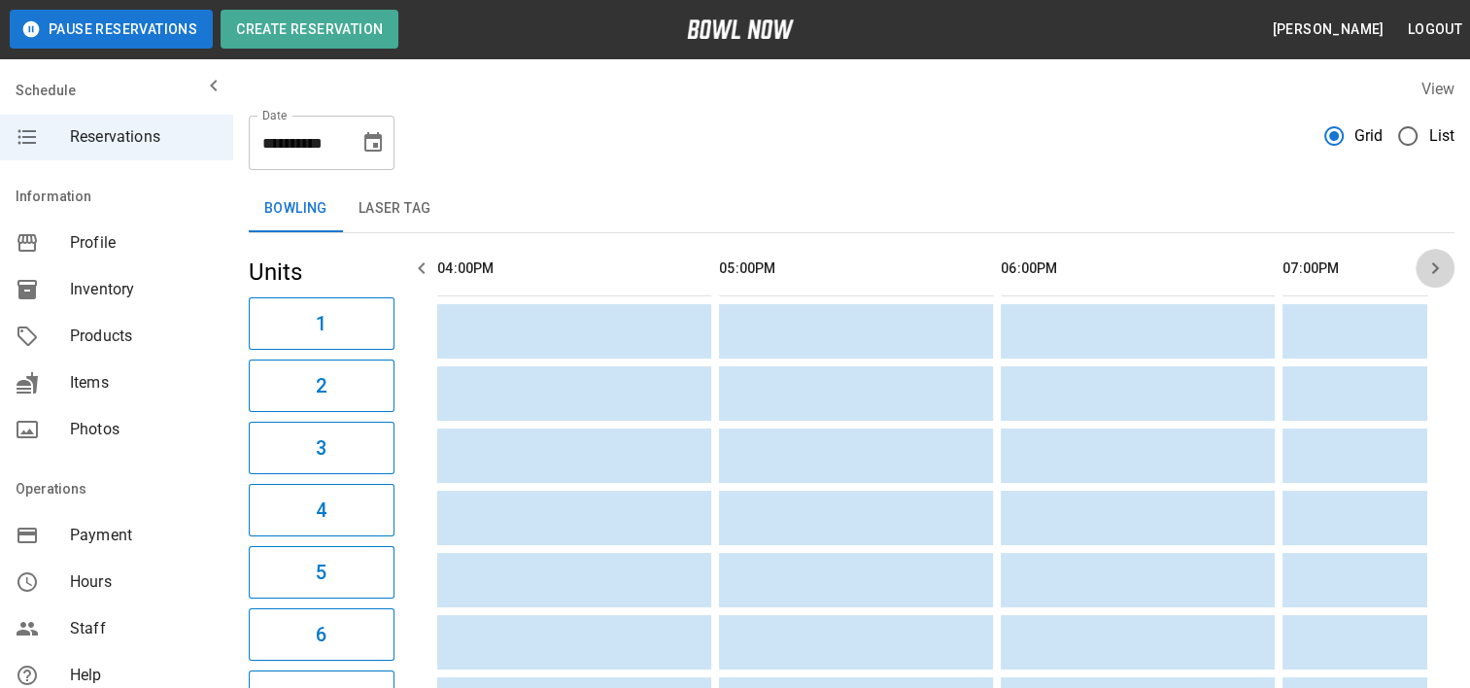
click at [1440, 268] on icon "button" at bounding box center [1434, 267] width 23 height 23
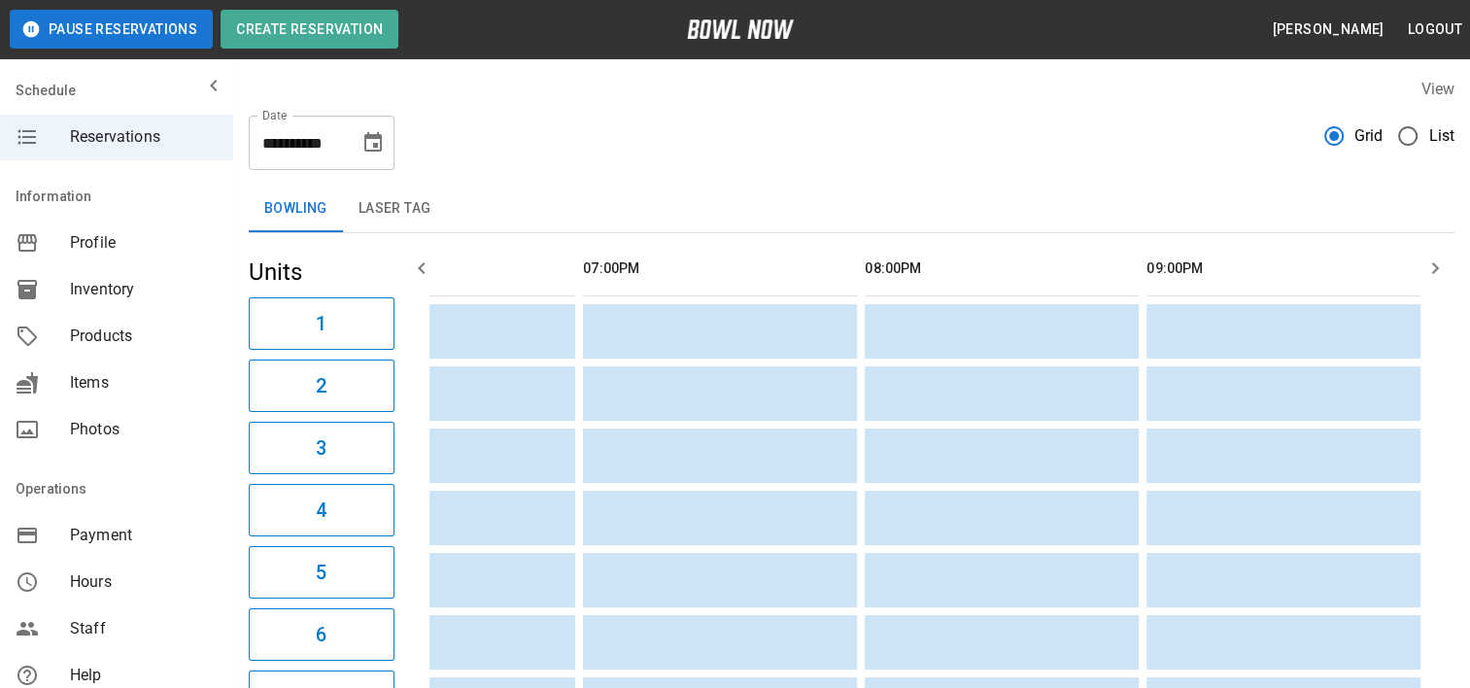
click at [1440, 268] on icon "button" at bounding box center [1434, 267] width 23 height 23
click at [1439, 268] on icon "button" at bounding box center [1434, 267] width 23 height 23
click at [374, 146] on icon "Choose date, selected date is Aug 31, 2025" at bounding box center [372, 141] width 17 height 19
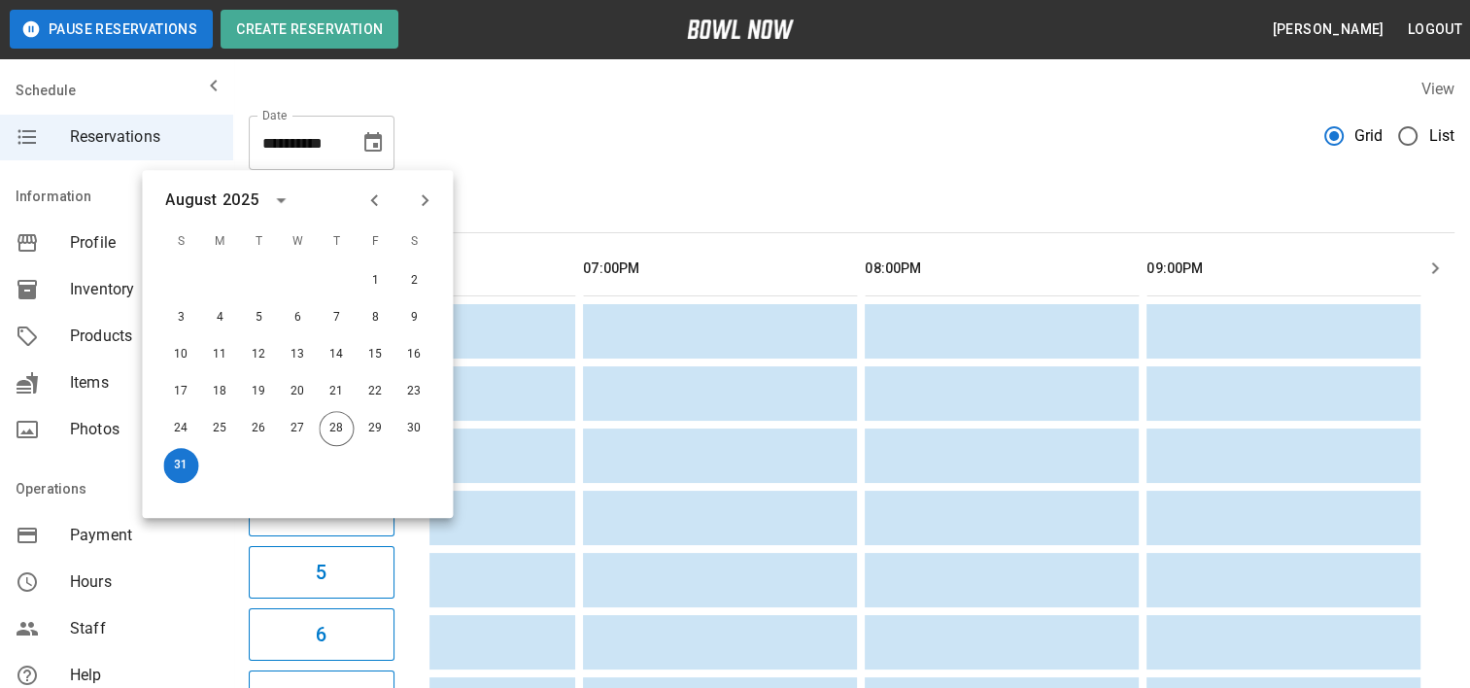
click at [424, 190] on icon "Next month" at bounding box center [424, 199] width 23 height 23
click at [223, 287] on button "1" at bounding box center [219, 280] width 35 height 35
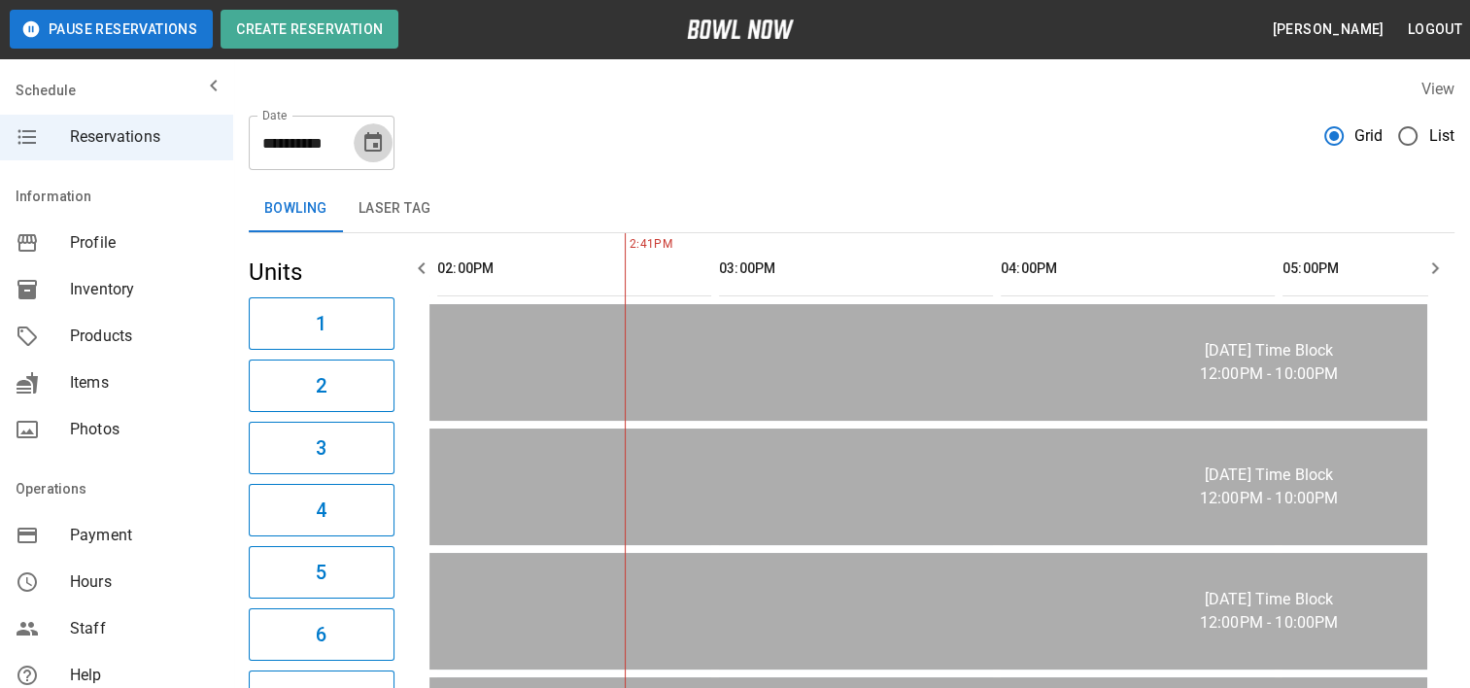
click at [371, 142] on icon "Choose date, selected date is Sep 1, 2025" at bounding box center [372, 142] width 23 height 23
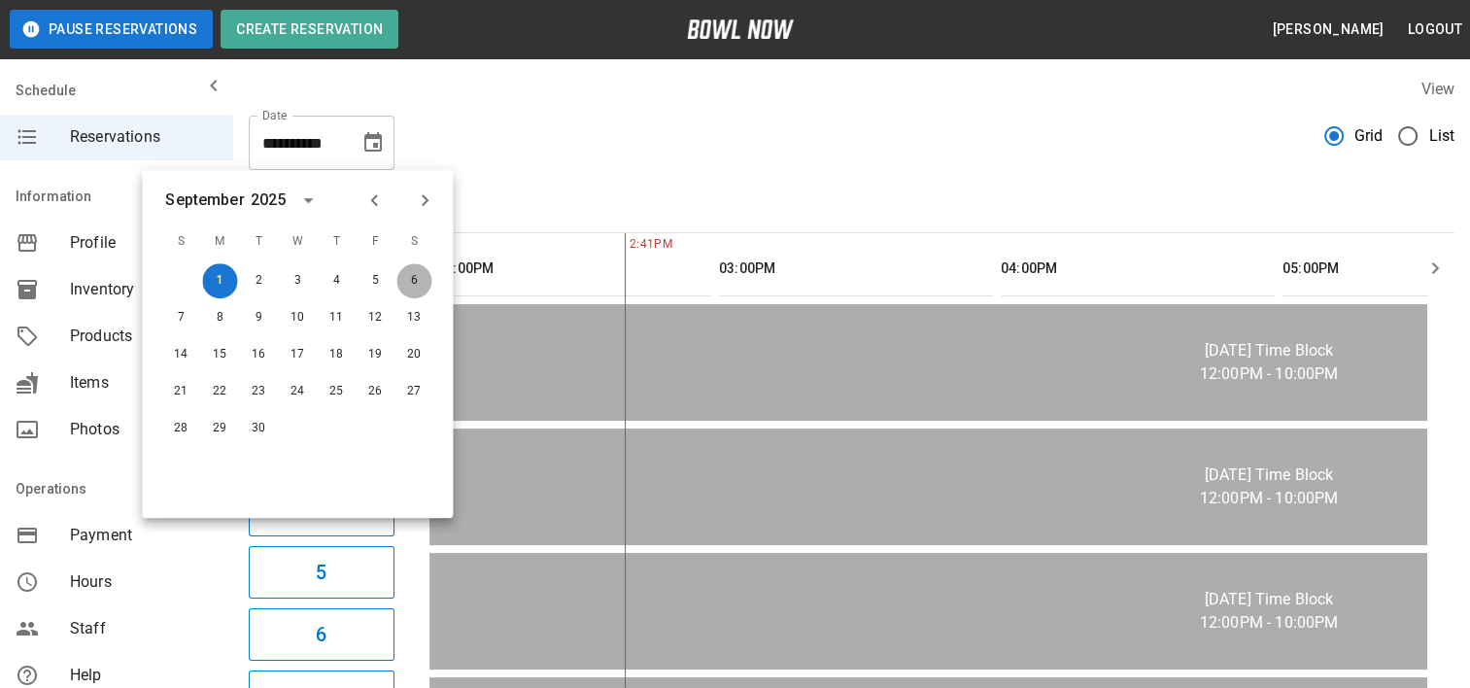
click at [421, 277] on button "6" at bounding box center [413, 280] width 35 height 35
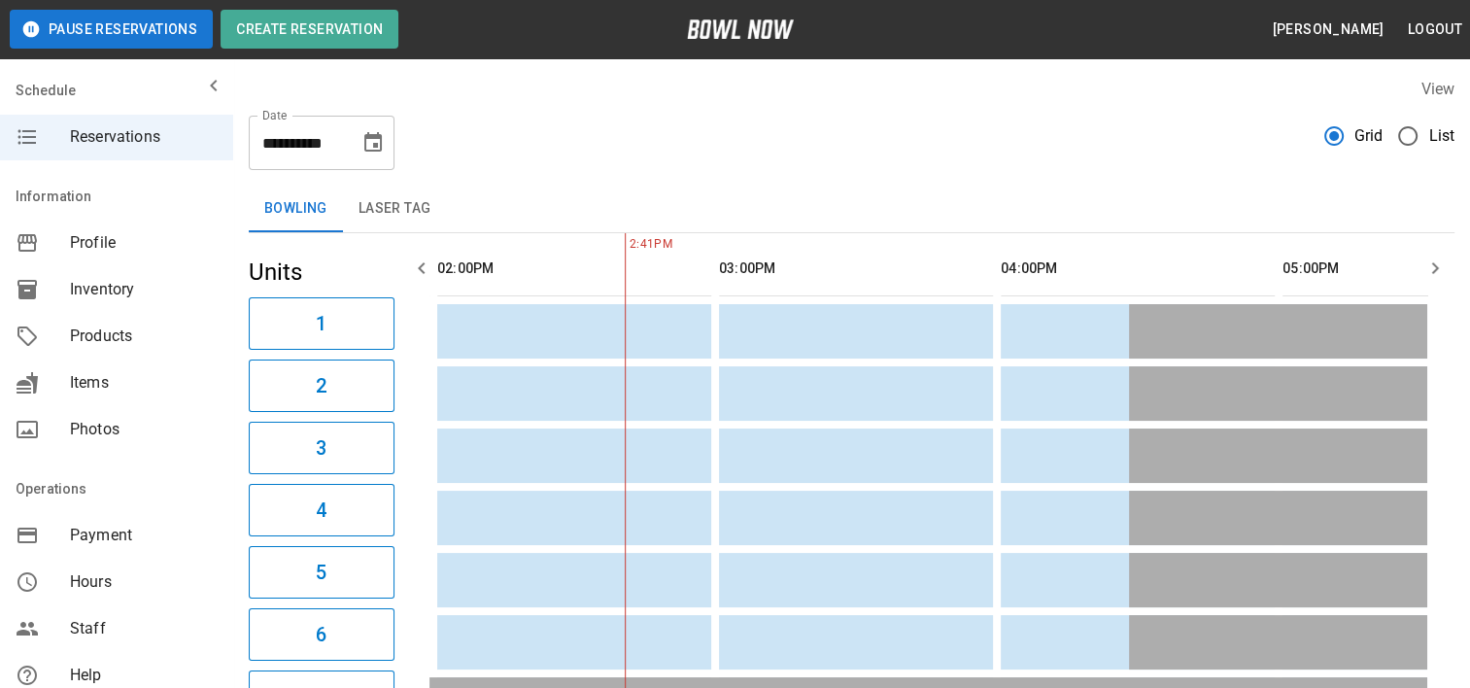
click at [1434, 264] on icon "button" at bounding box center [1435, 268] width 7 height 12
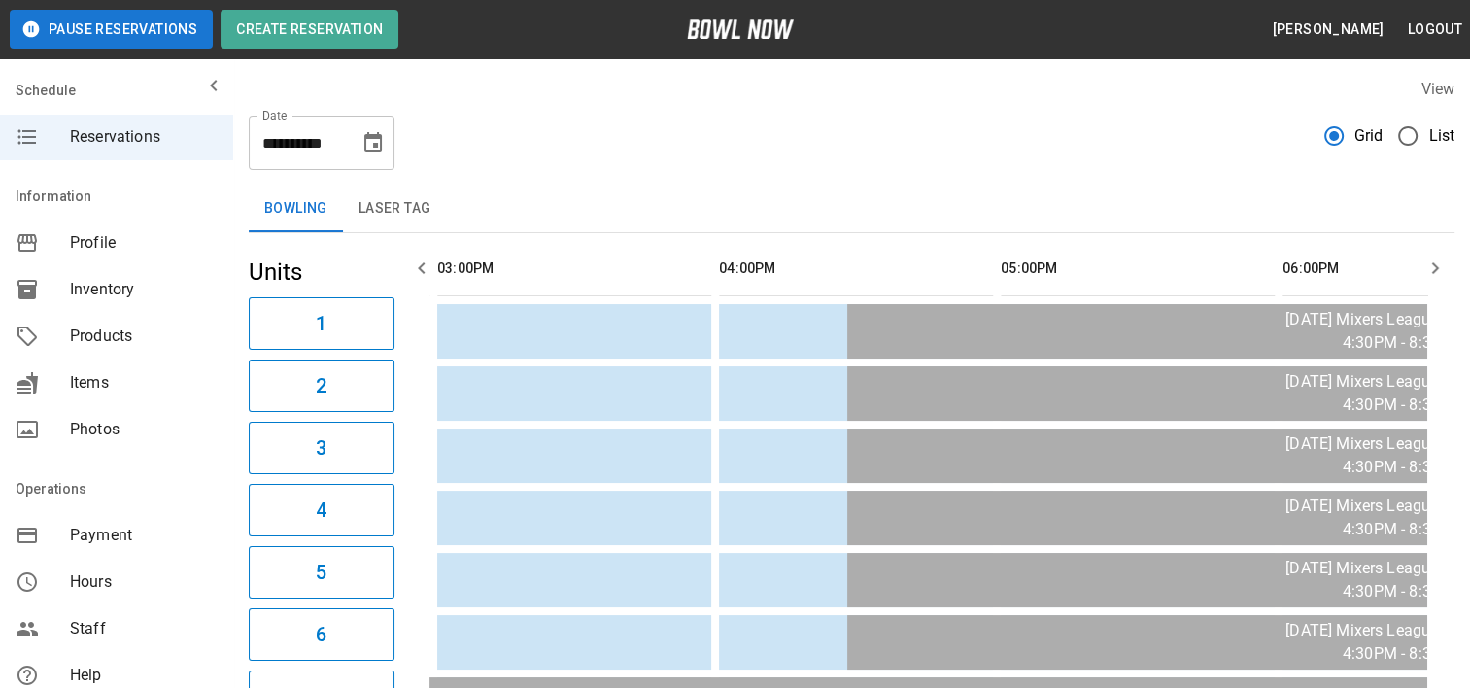
click at [1434, 264] on icon "button" at bounding box center [1435, 268] width 7 height 12
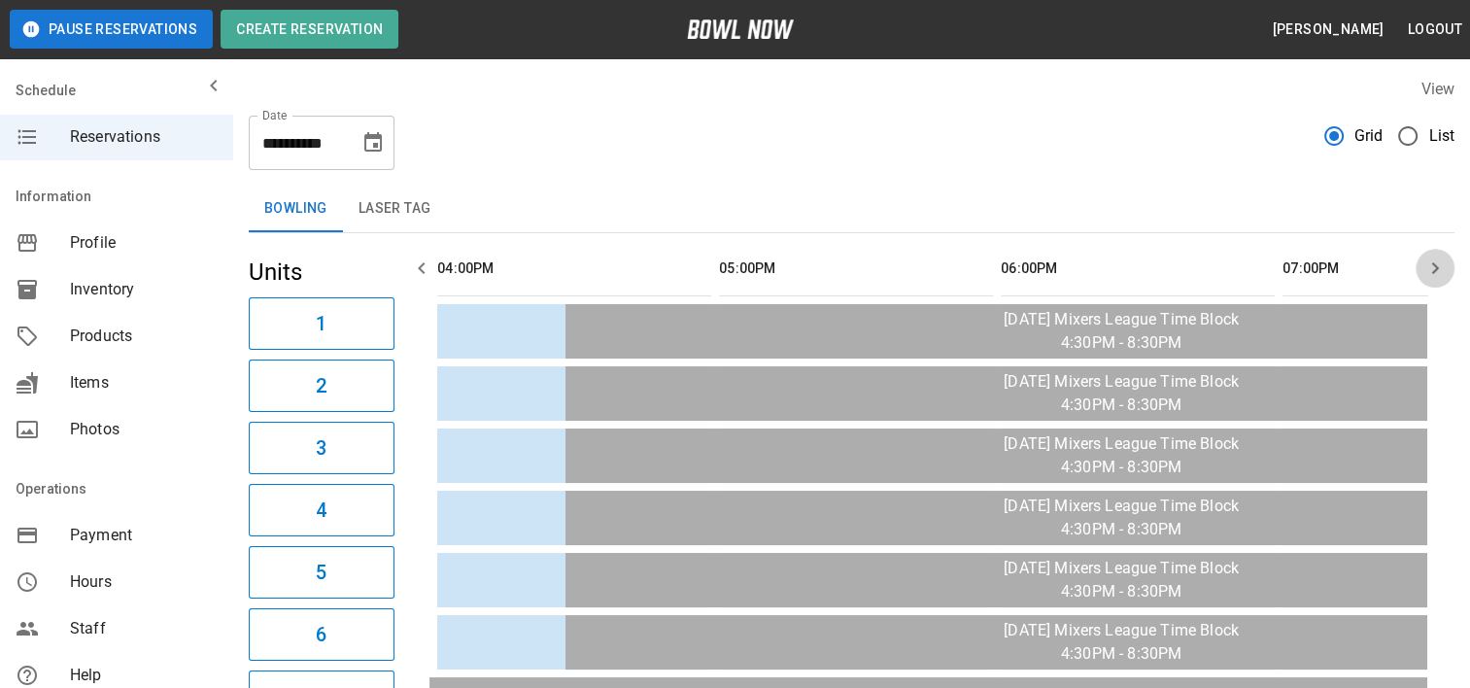
click at [1434, 264] on icon "button" at bounding box center [1435, 268] width 7 height 12
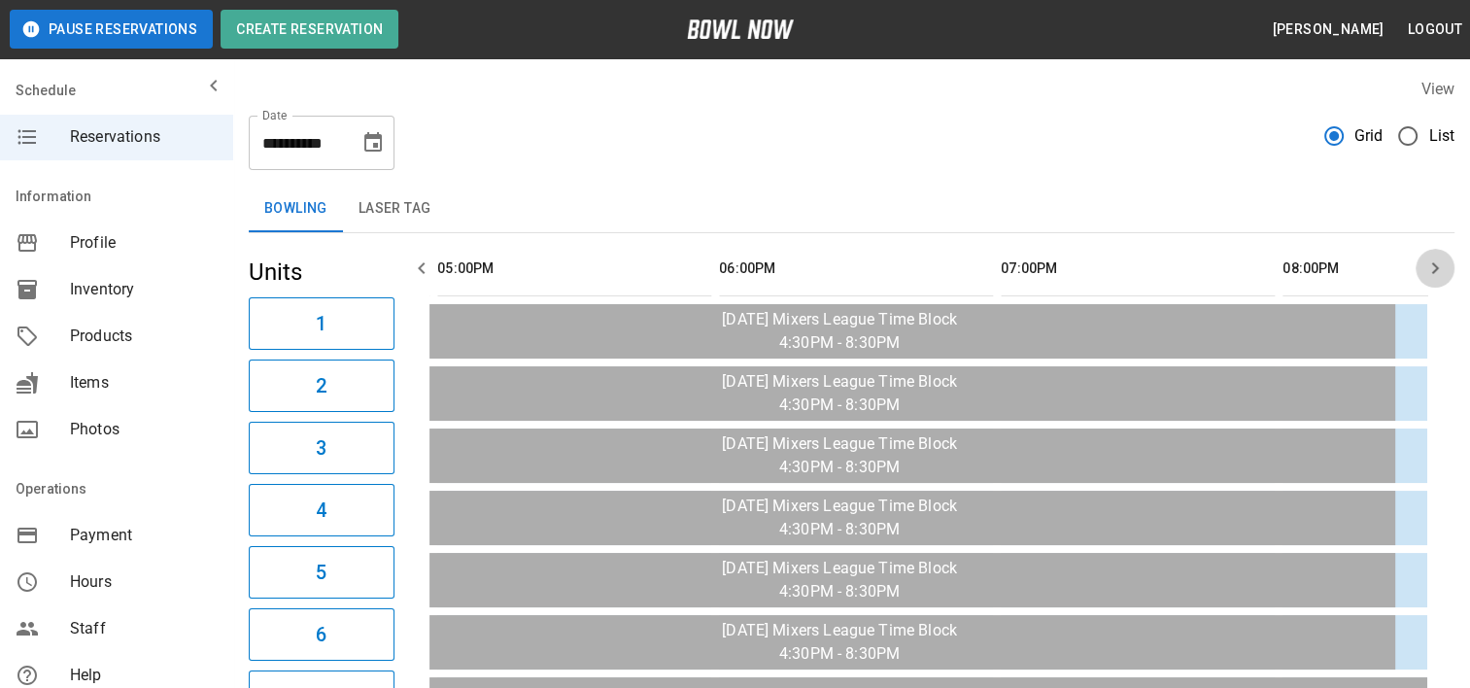
click at [1434, 264] on icon "button" at bounding box center [1435, 268] width 7 height 12
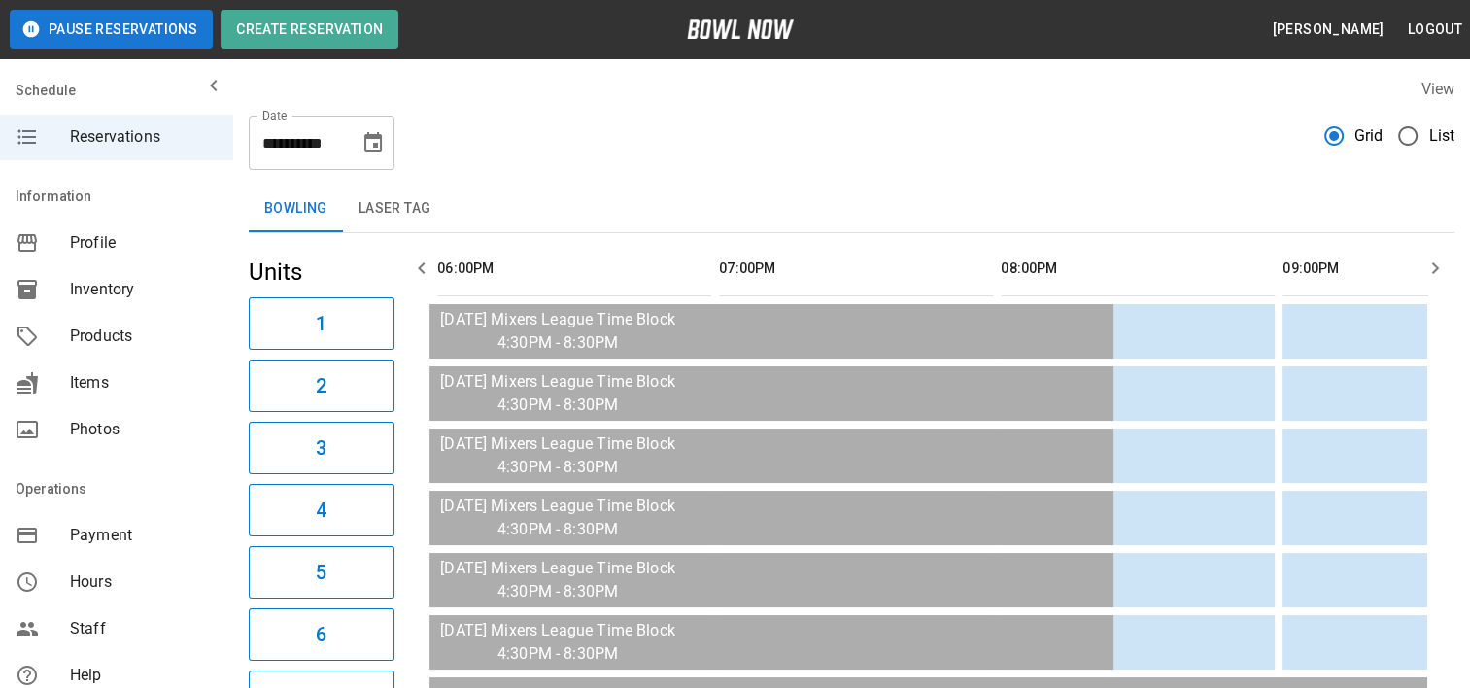
click at [1434, 264] on icon "button" at bounding box center [1435, 268] width 7 height 12
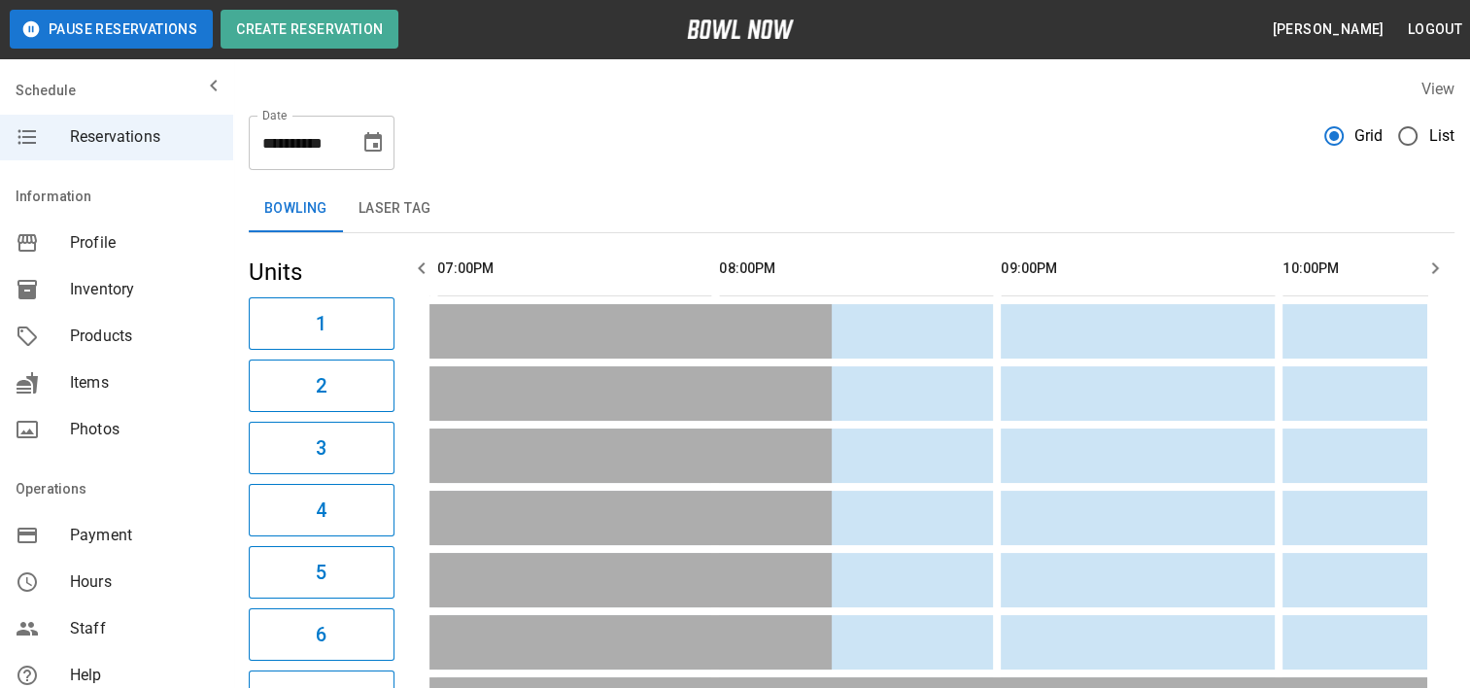
click at [1434, 264] on icon "button" at bounding box center [1435, 268] width 7 height 12
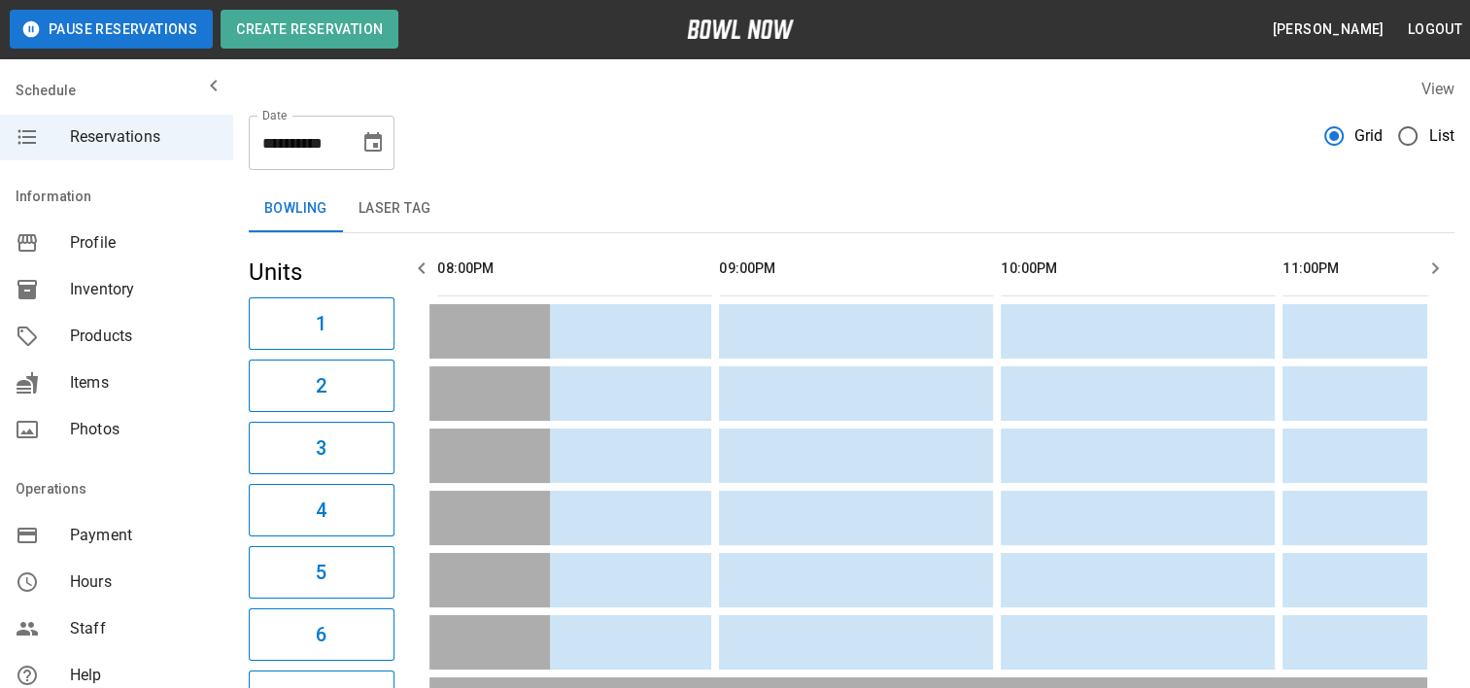
click at [1434, 264] on icon "button" at bounding box center [1435, 268] width 7 height 12
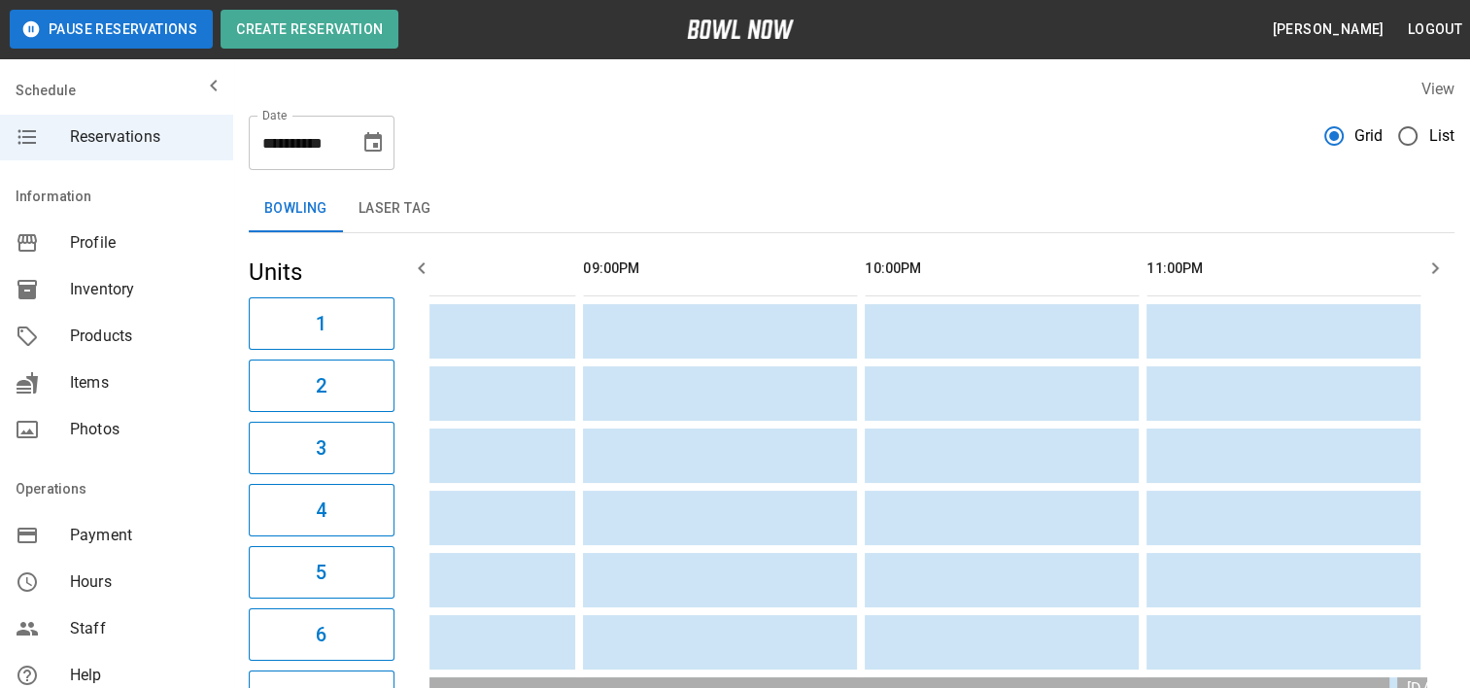
click at [372, 146] on icon "Choose date, selected date is Sep 6, 2025" at bounding box center [372, 142] width 23 height 23
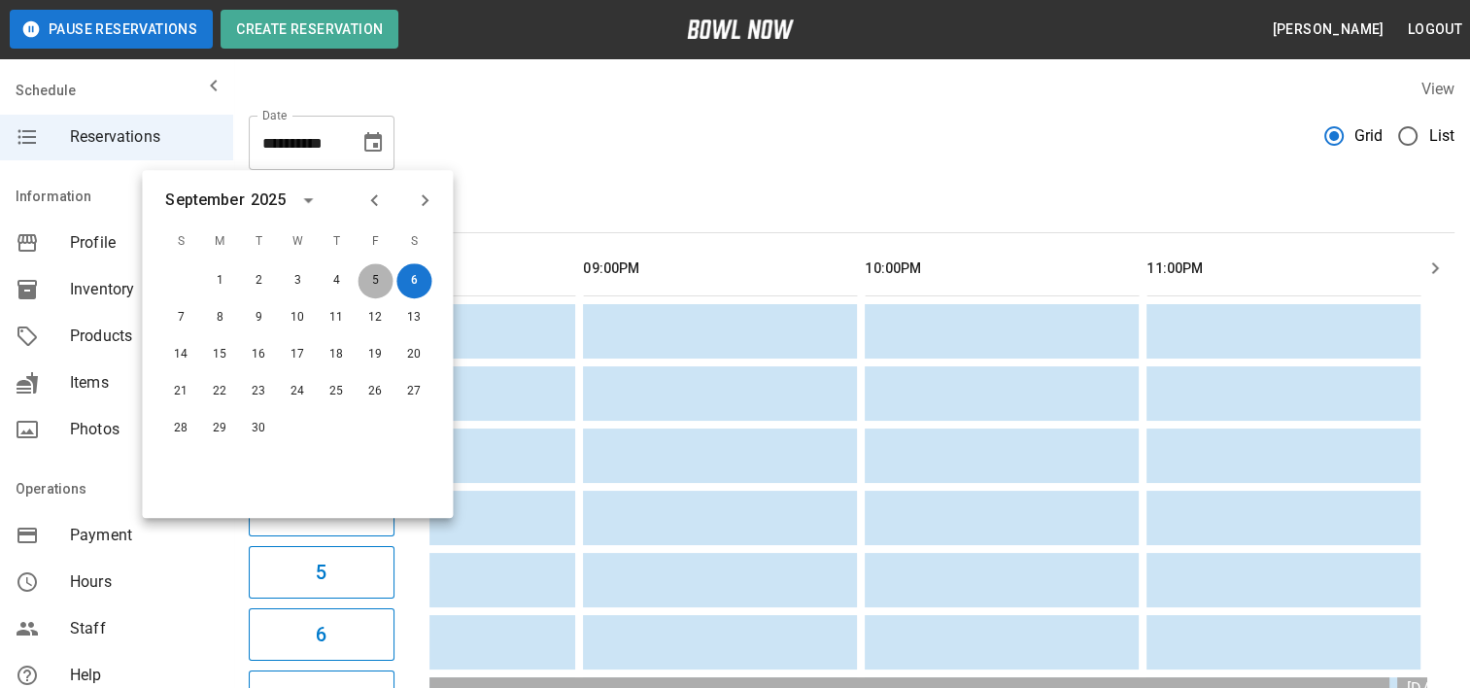
click at [373, 276] on button "5" at bounding box center [375, 280] width 35 height 35
click at [365, 276] on button "5" at bounding box center [375, 280] width 35 height 35
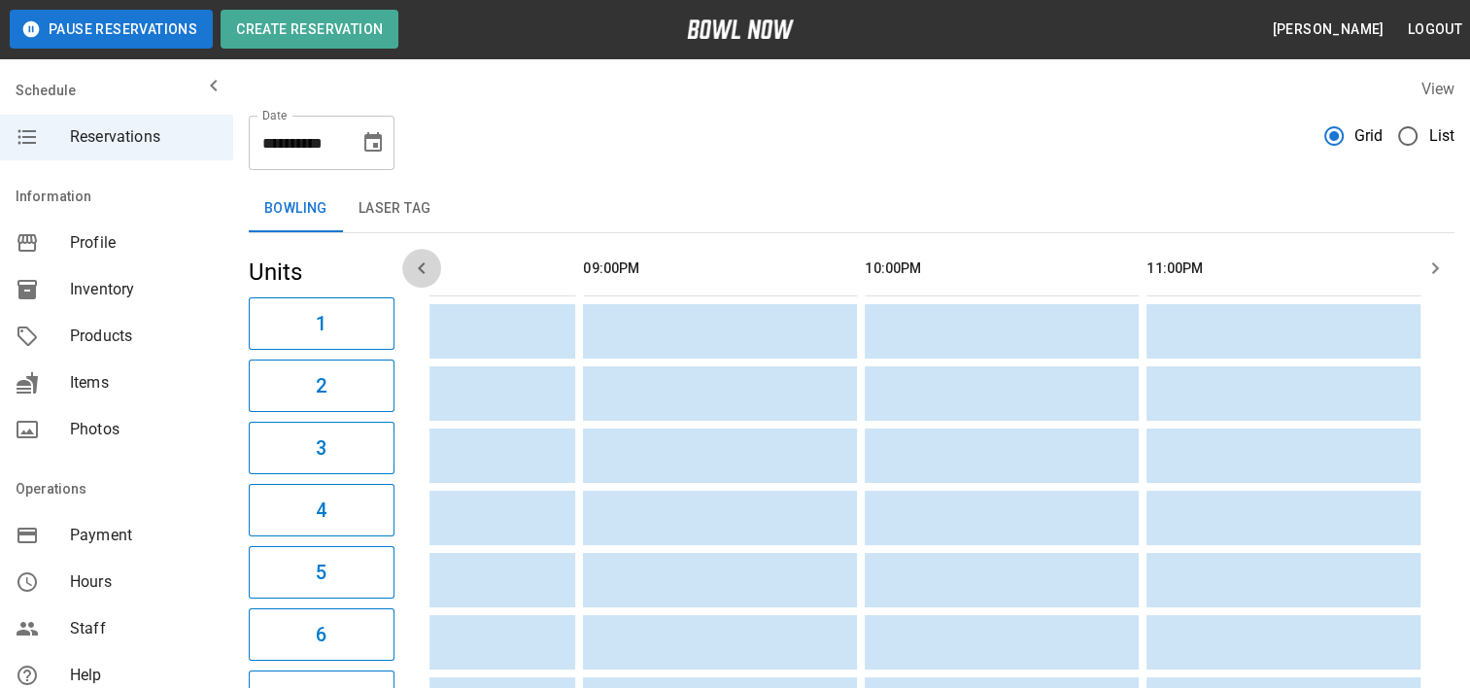
click at [417, 269] on icon "button" at bounding box center [421, 267] width 23 height 23
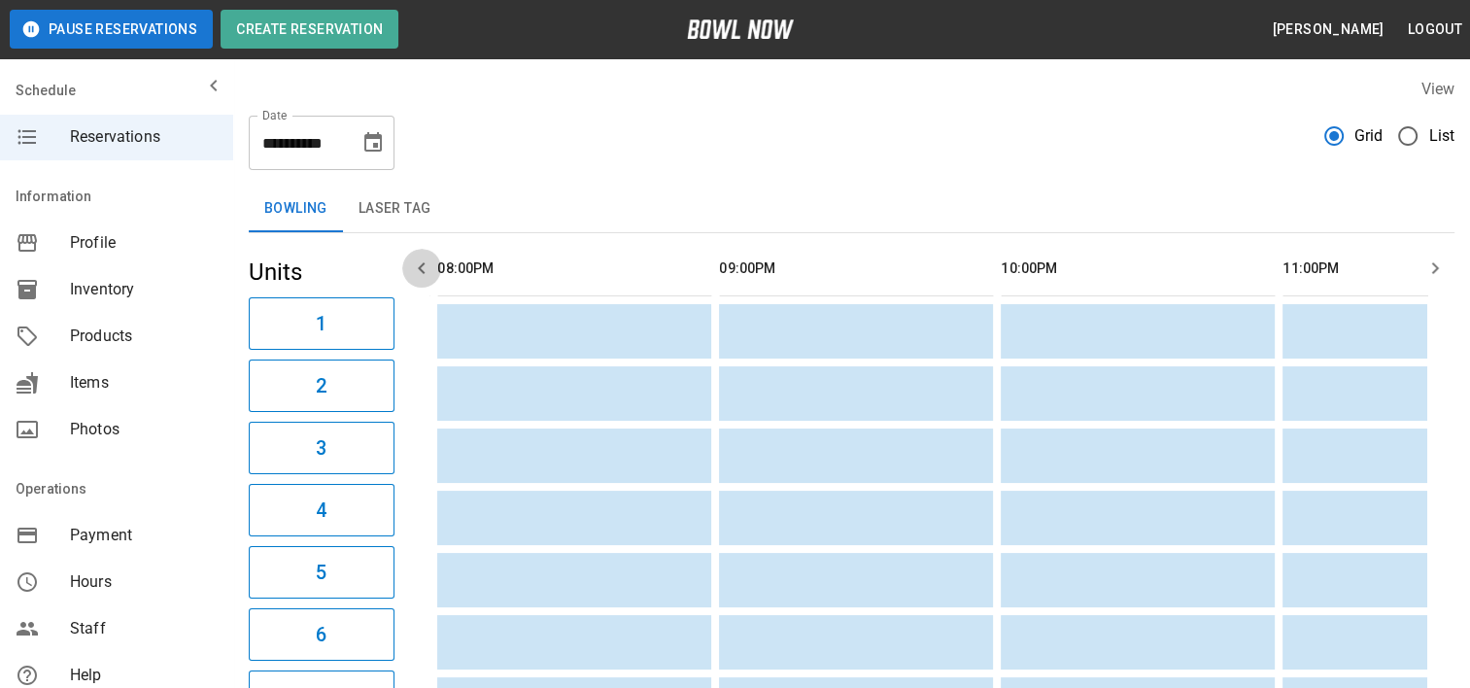
click at [417, 269] on icon "button" at bounding box center [421, 267] width 23 height 23
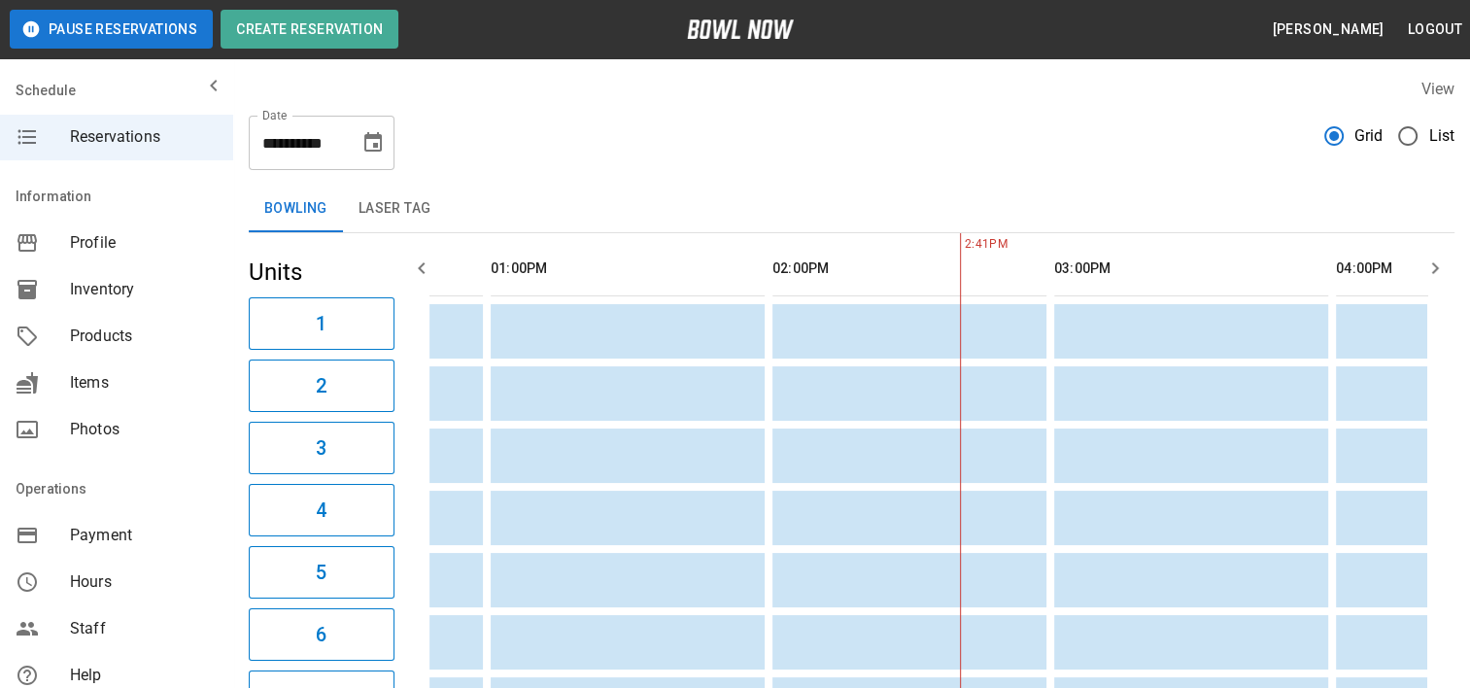
click at [1441, 271] on icon "button" at bounding box center [1434, 267] width 23 height 23
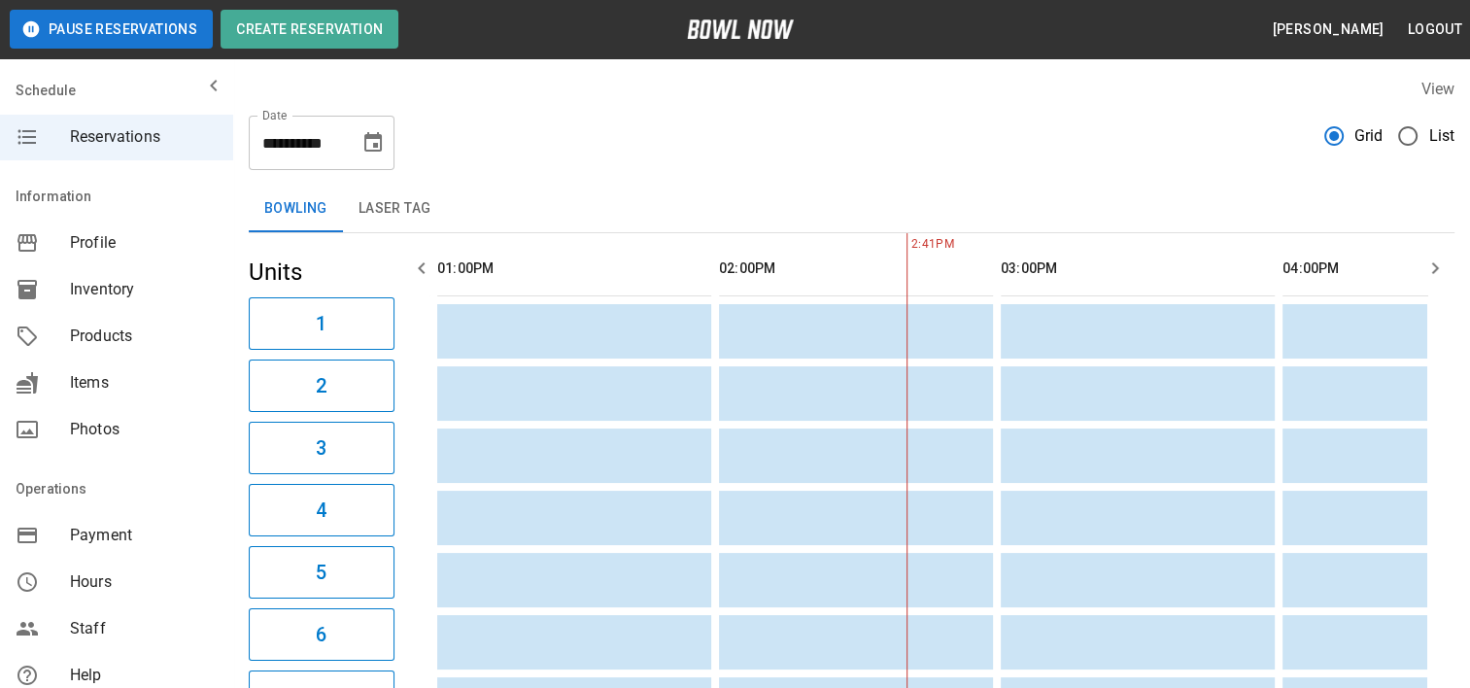
click at [1440, 271] on icon "button" at bounding box center [1434, 267] width 23 height 23
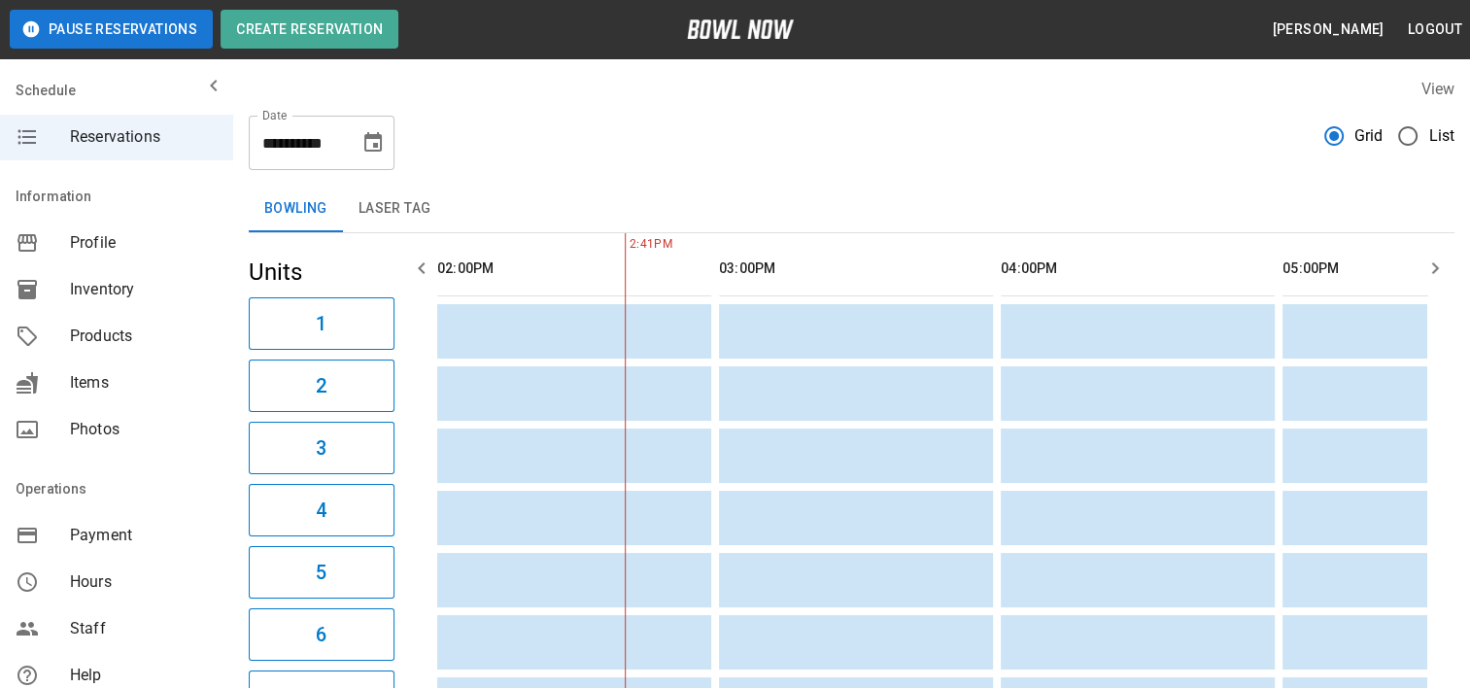
click at [1440, 271] on icon "button" at bounding box center [1434, 267] width 23 height 23
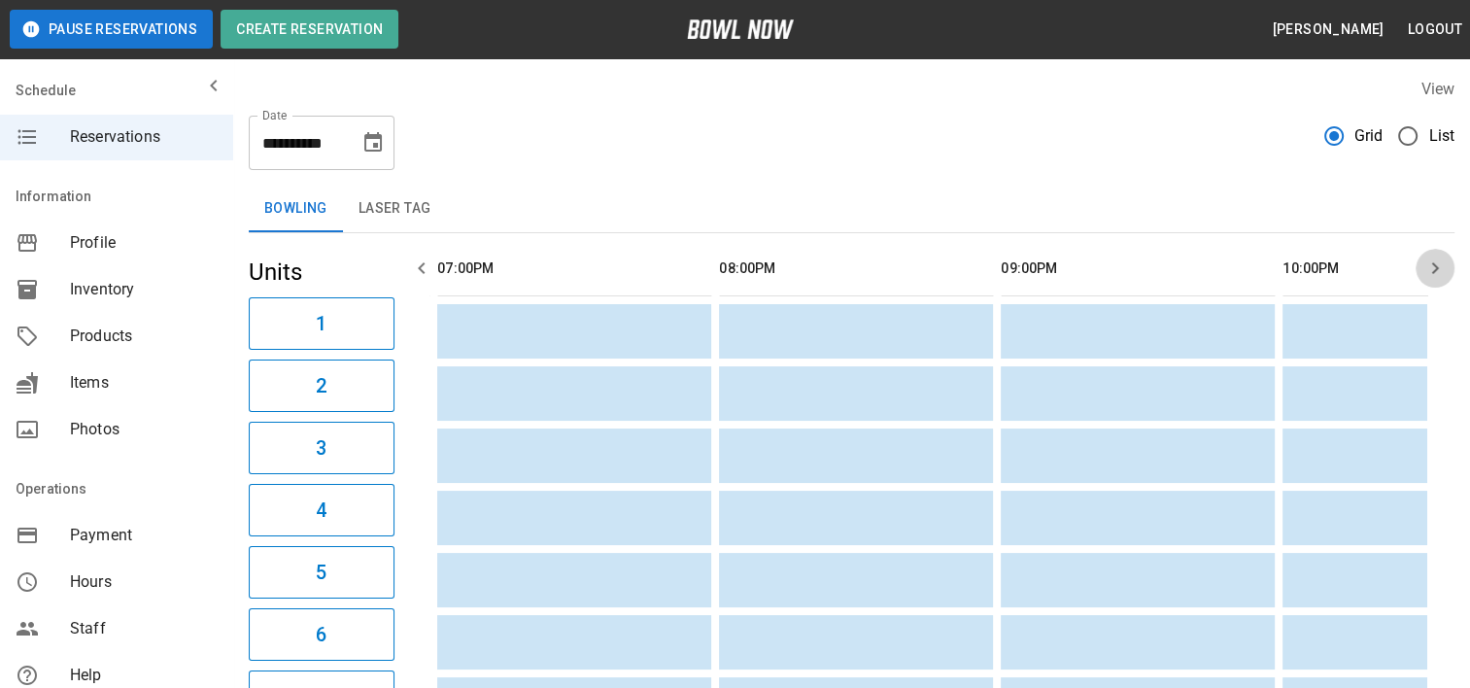
click at [1440, 271] on icon "button" at bounding box center [1434, 267] width 23 height 23
click at [373, 150] on icon "Choose date, selected date is Sep 5, 2025" at bounding box center [372, 141] width 17 height 19
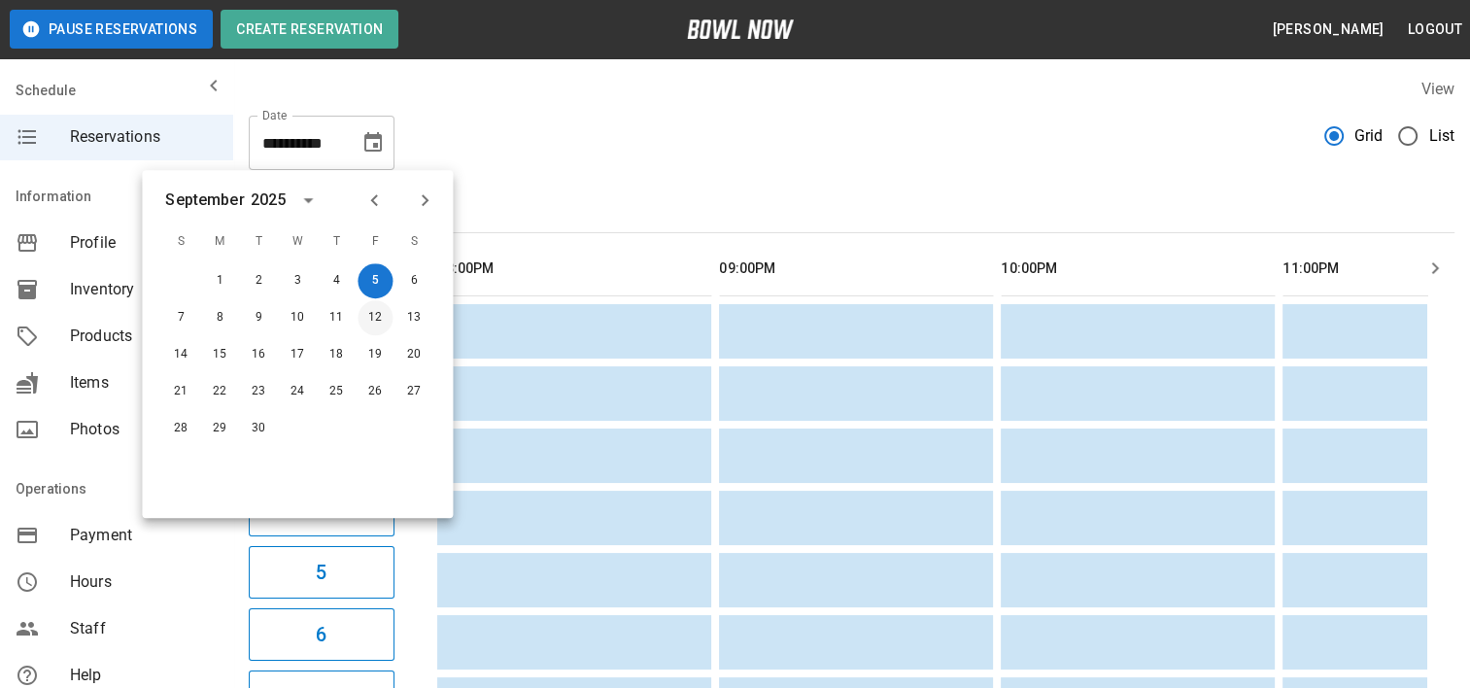
click at [388, 312] on button "12" at bounding box center [375, 317] width 35 height 35
click at [383, 316] on button "12" at bounding box center [375, 317] width 35 height 35
type input "**********"
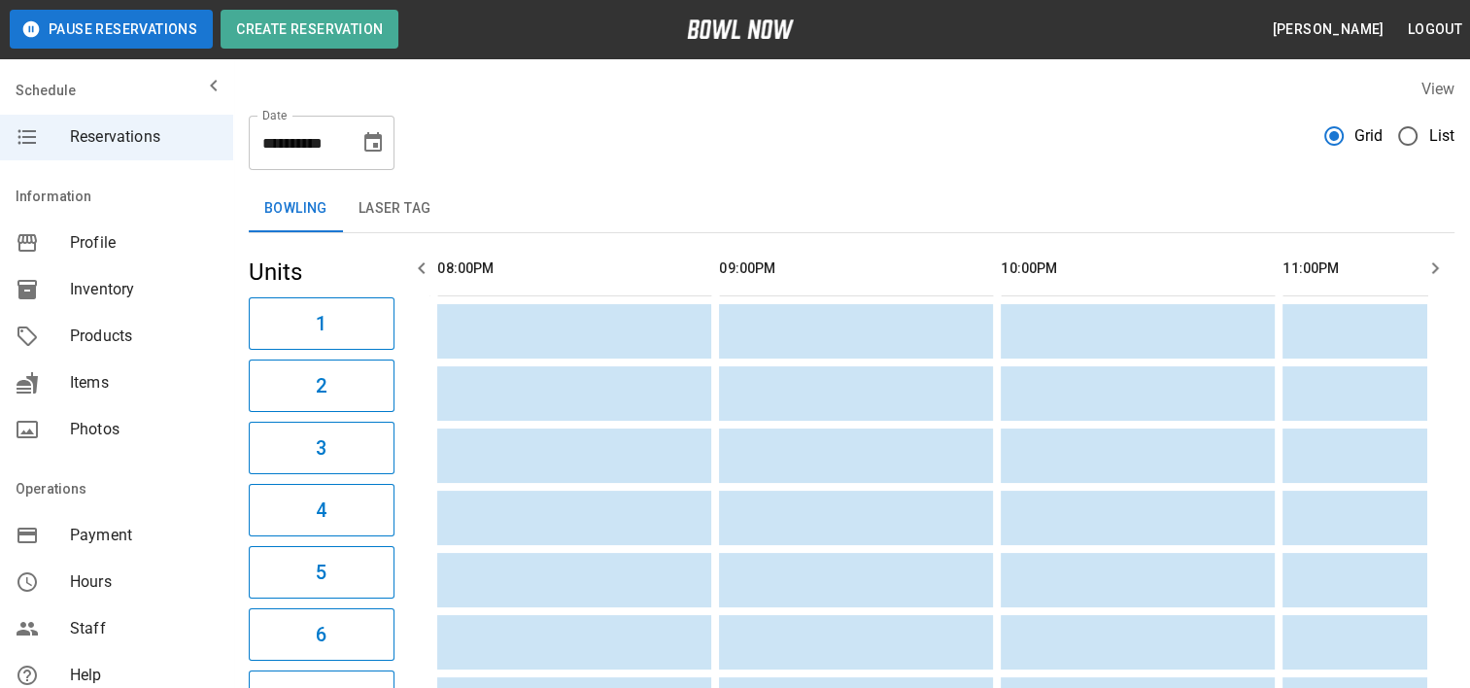
click at [408, 261] on button "button" at bounding box center [421, 268] width 39 height 39
click at [112, 299] on span "Inventory" at bounding box center [144, 289] width 148 height 23
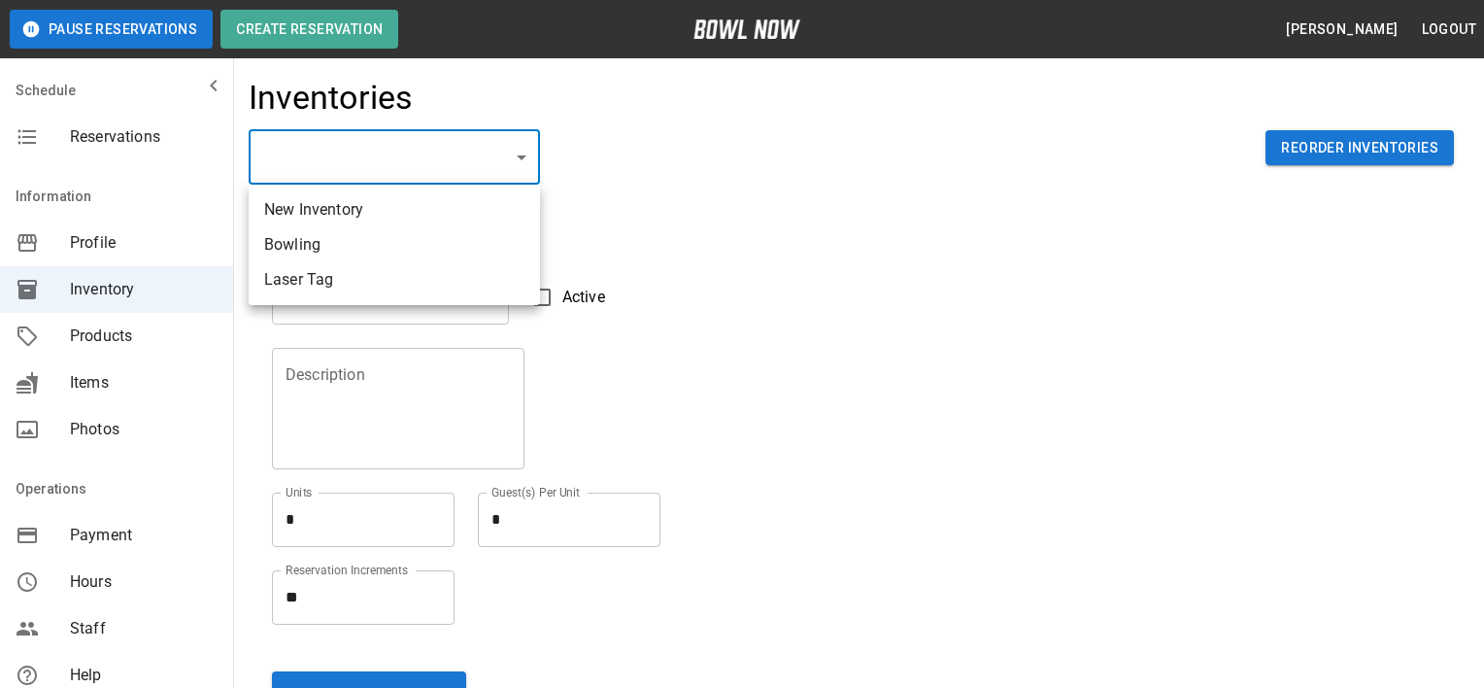
click at [277, 248] on li "Bowling" at bounding box center [394, 244] width 291 height 35
type input "**********"
type input "*******"
type textarea "**"
type textarea "*"
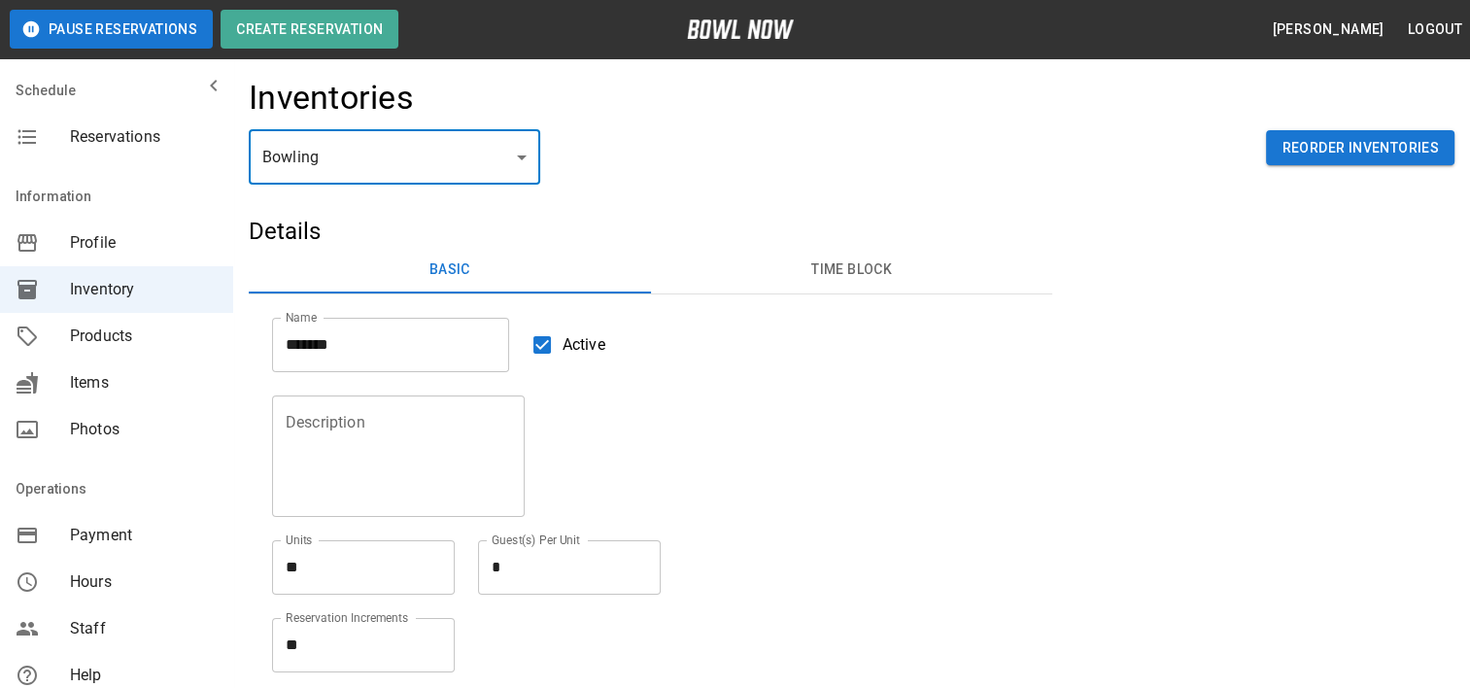
click at [817, 274] on button "Time Block" at bounding box center [852, 270] width 402 height 47
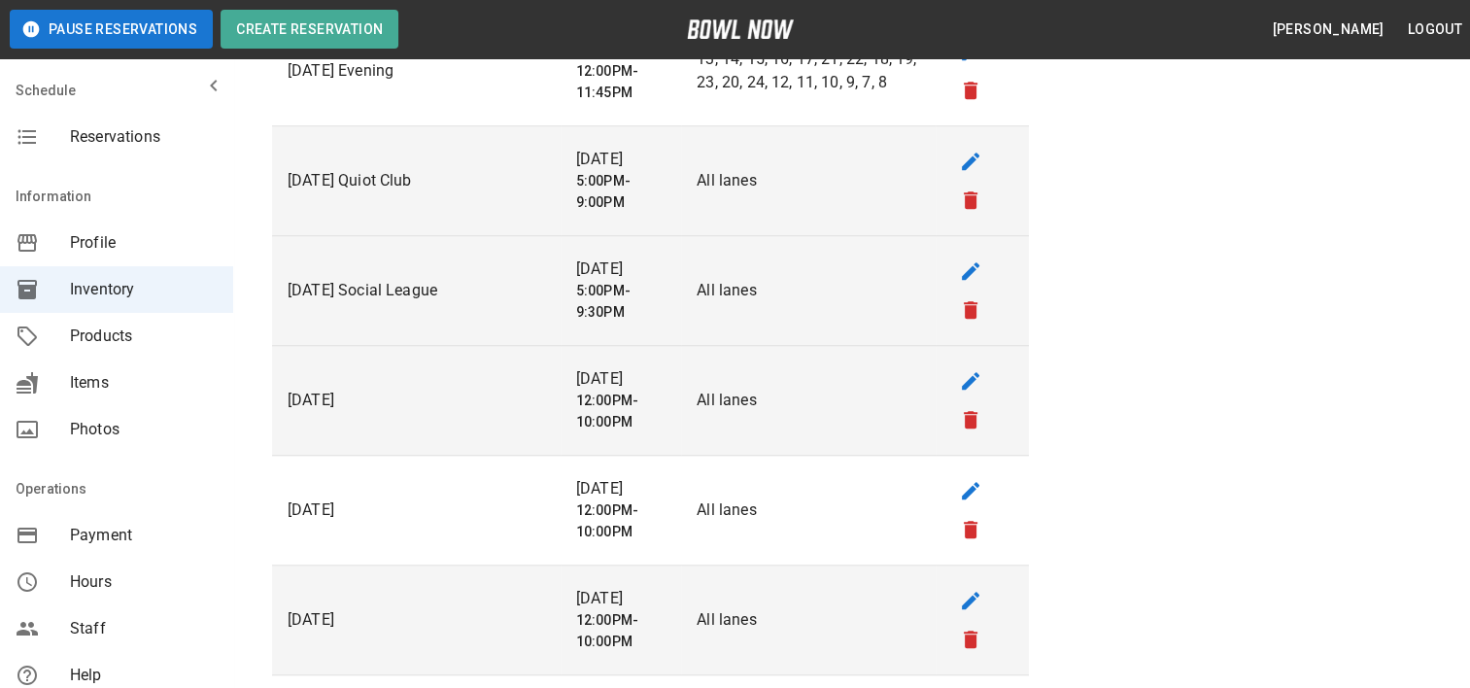
click at [966, 268] on icon "edit" at bounding box center [970, 270] width 17 height 17
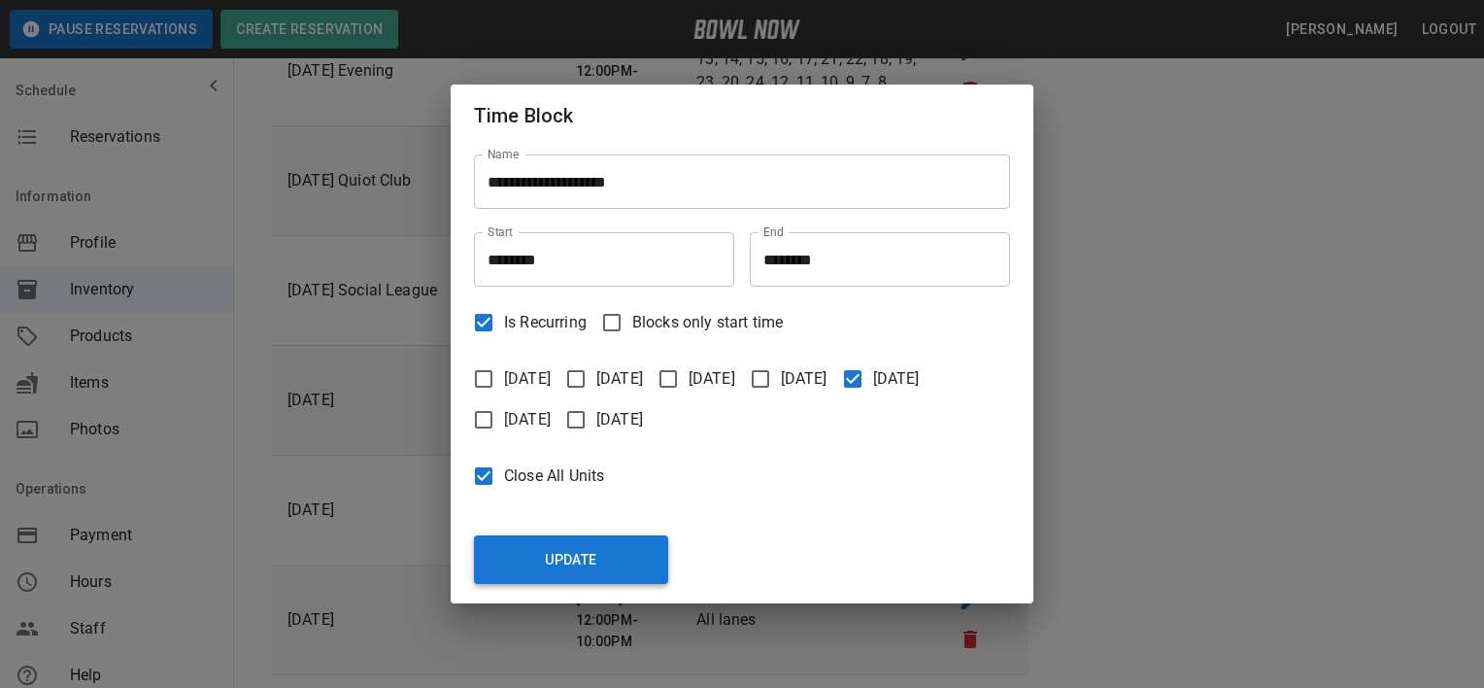
click at [578, 557] on button "Update" at bounding box center [571, 559] width 194 height 49
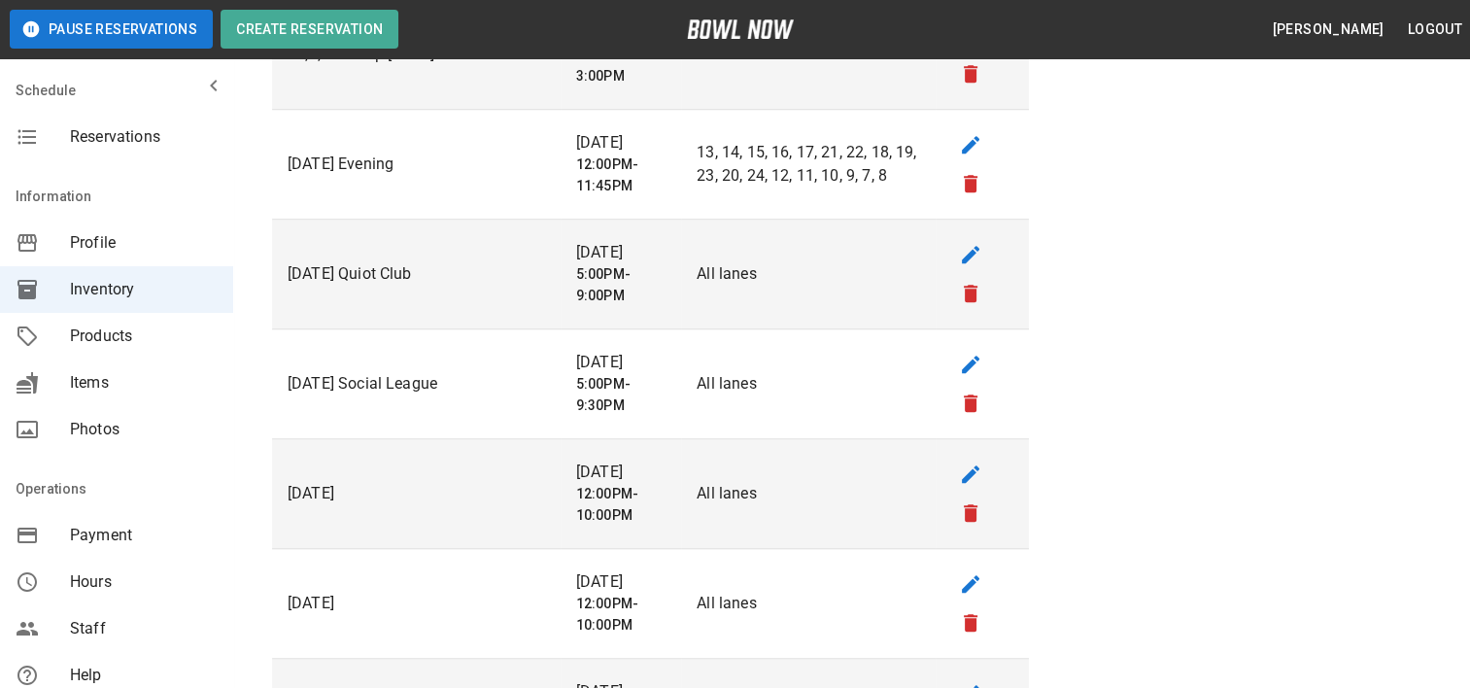
scroll to position [1069, 0]
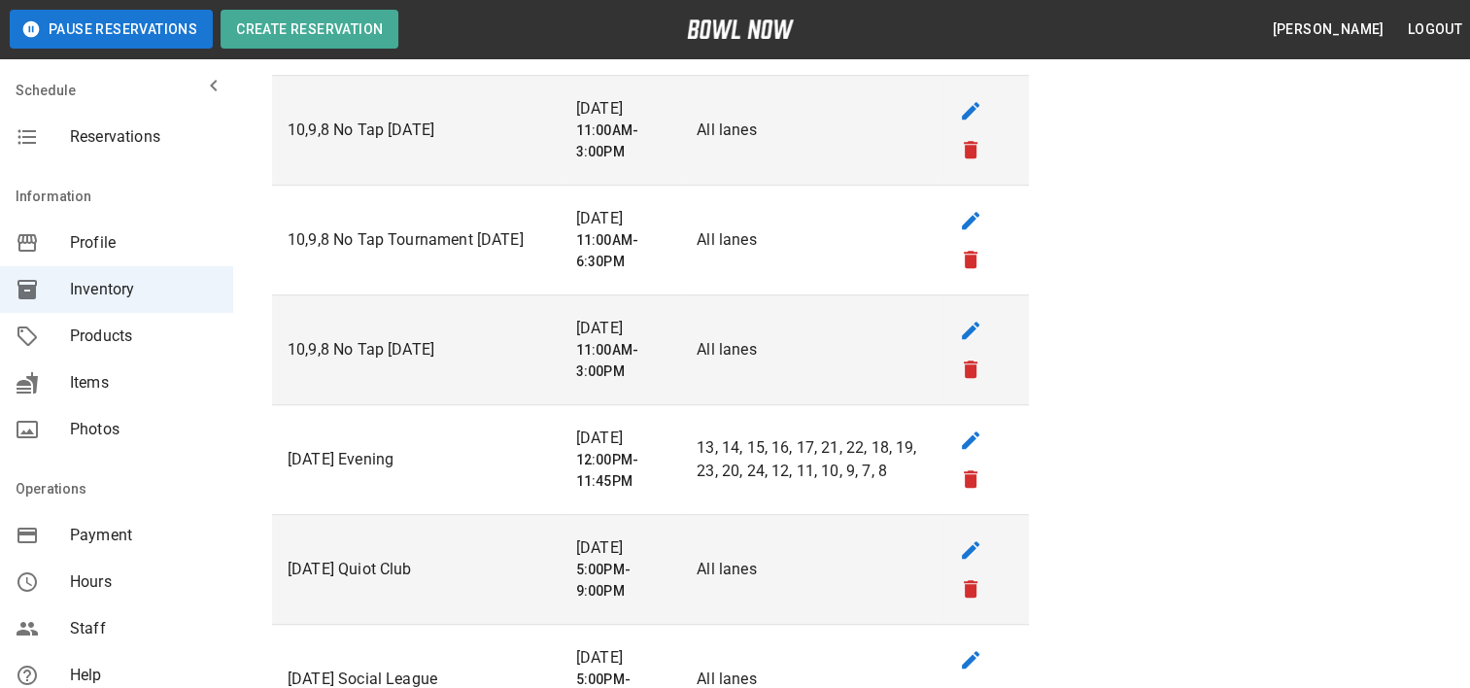
click at [115, 143] on span "Reservations" at bounding box center [144, 136] width 148 height 23
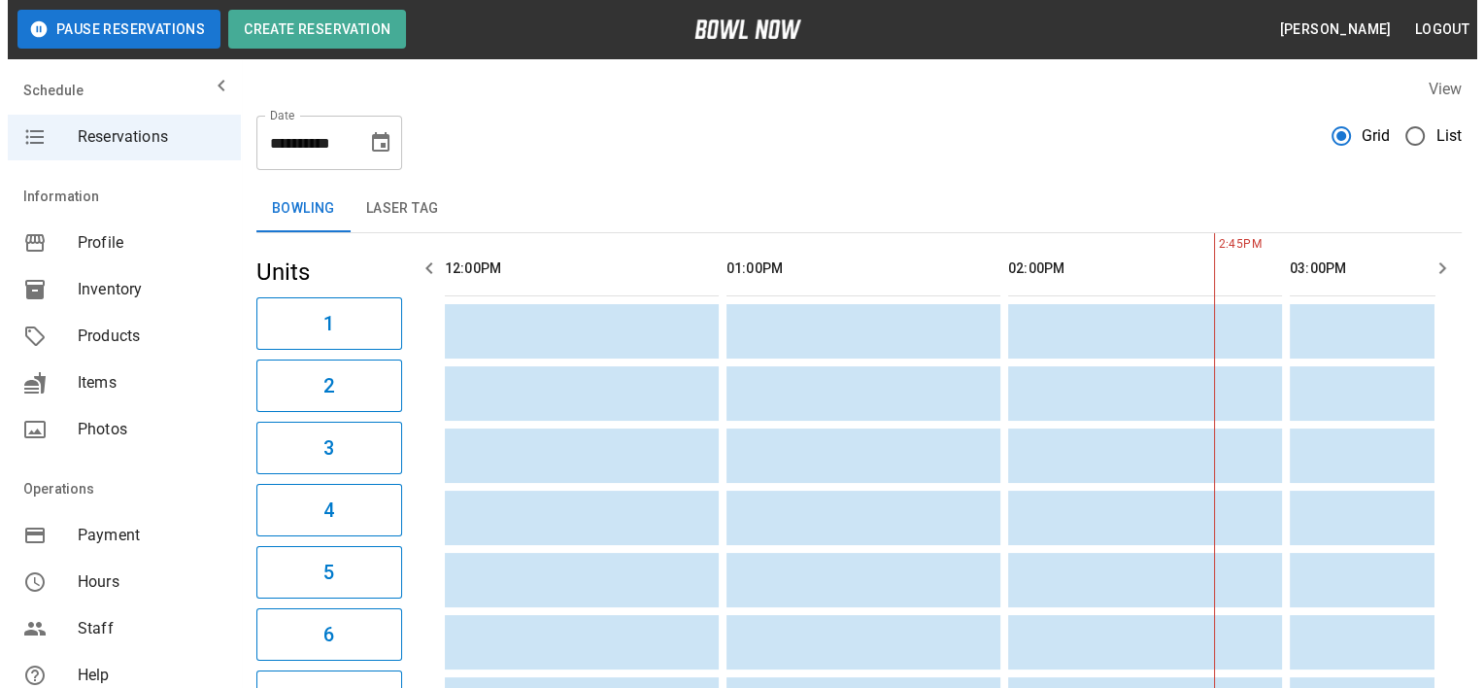
scroll to position [0, 563]
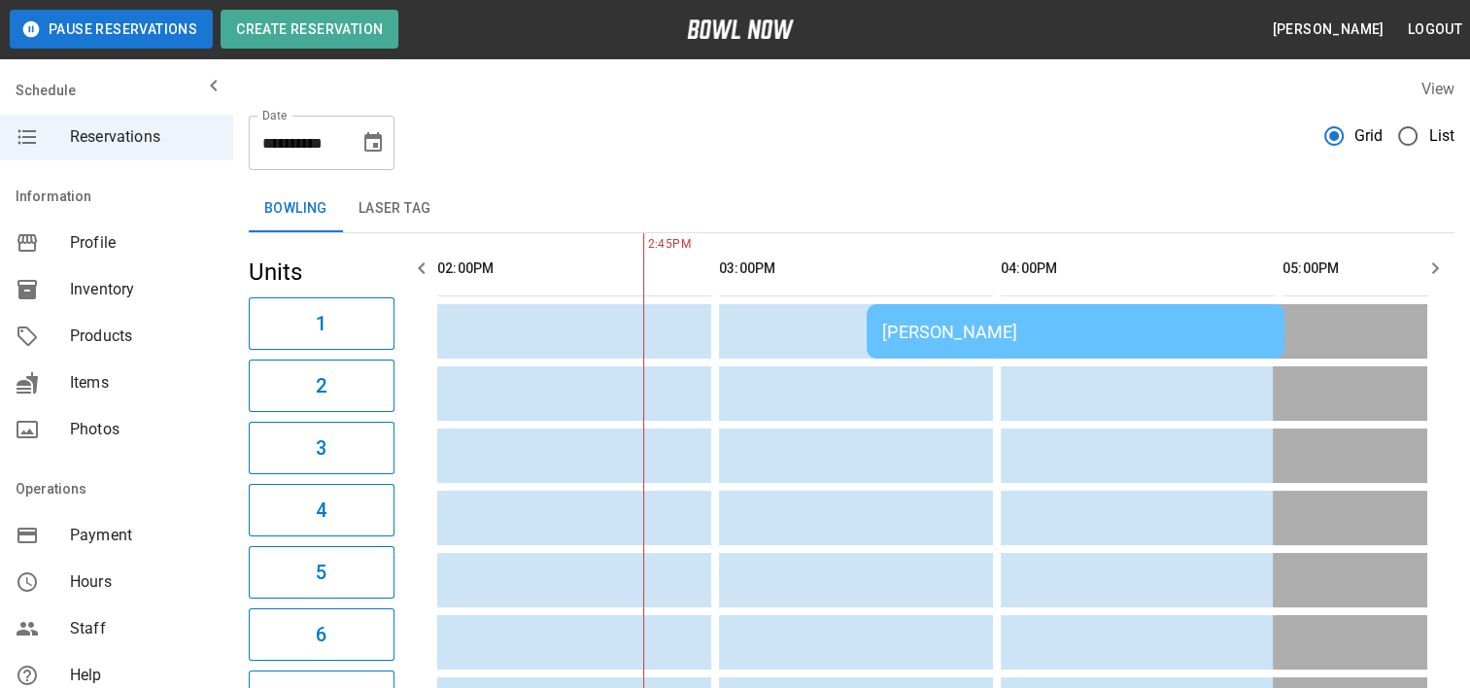
click at [927, 312] on td "[PERSON_NAME]" at bounding box center [1076, 331] width 418 height 54
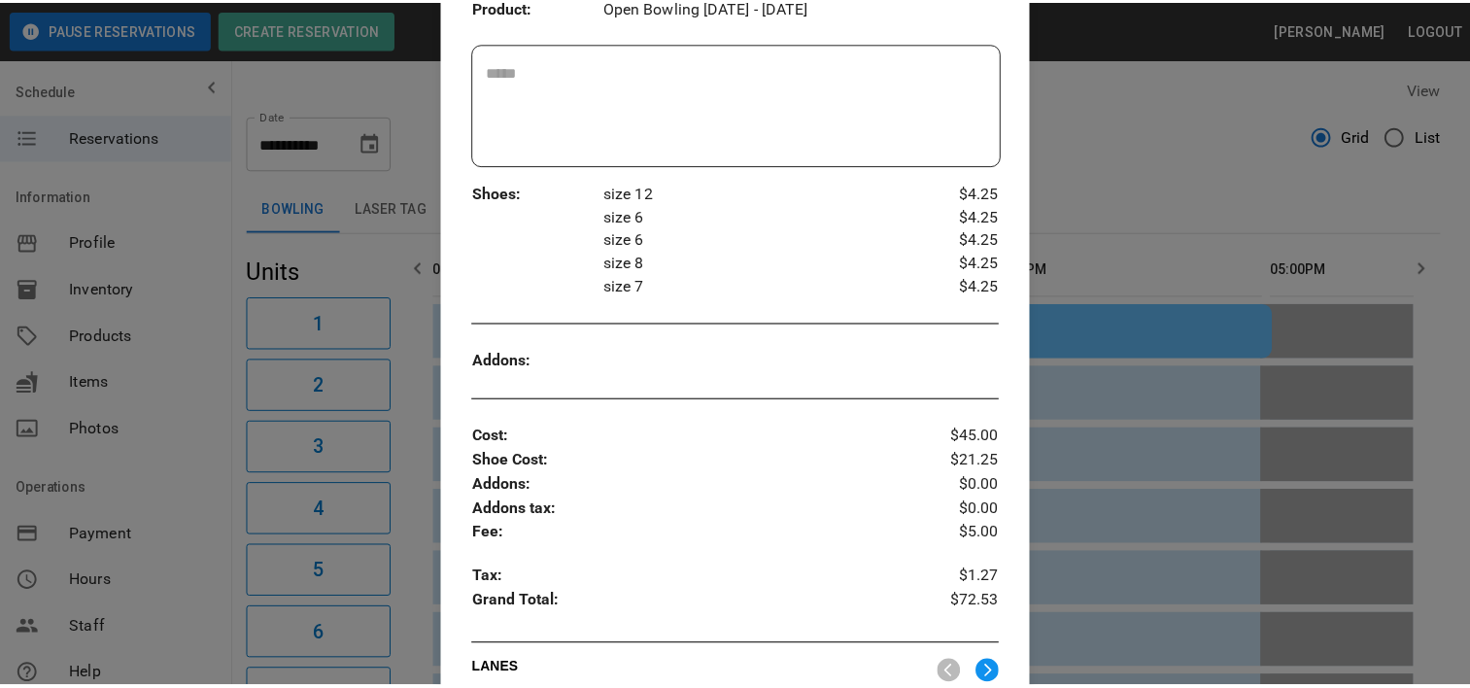
scroll to position [225, 0]
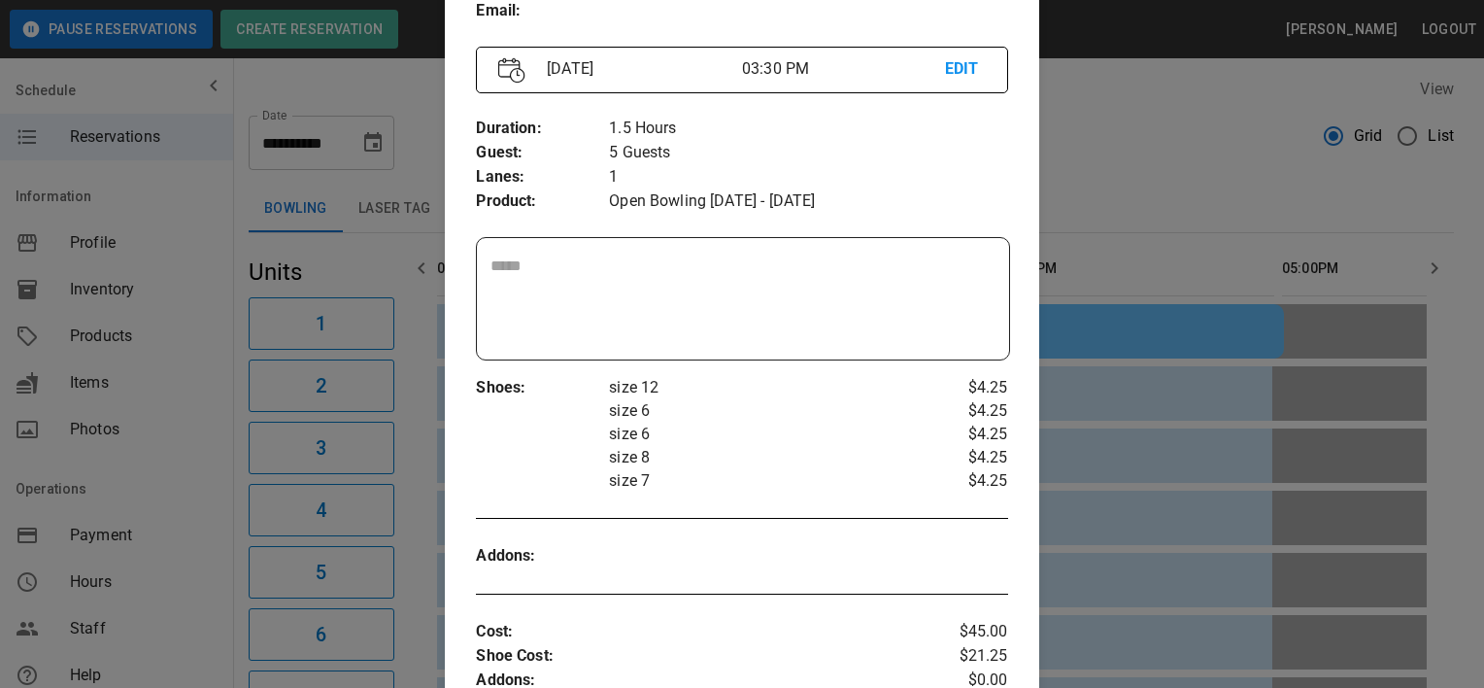
click at [1101, 117] on div at bounding box center [742, 344] width 1484 height 688
